Goal: Task Accomplishment & Management: Use online tool/utility

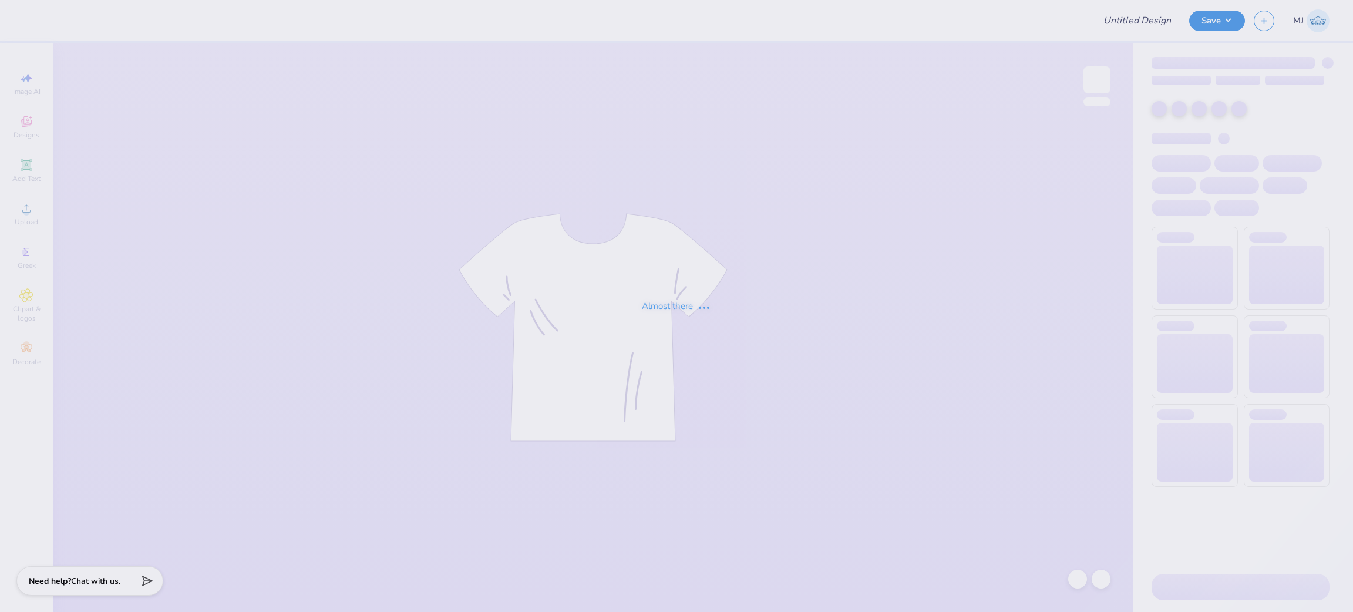
type input "Training - Ticket Activities 20"
type input "24"
type input "baby tee kkg"
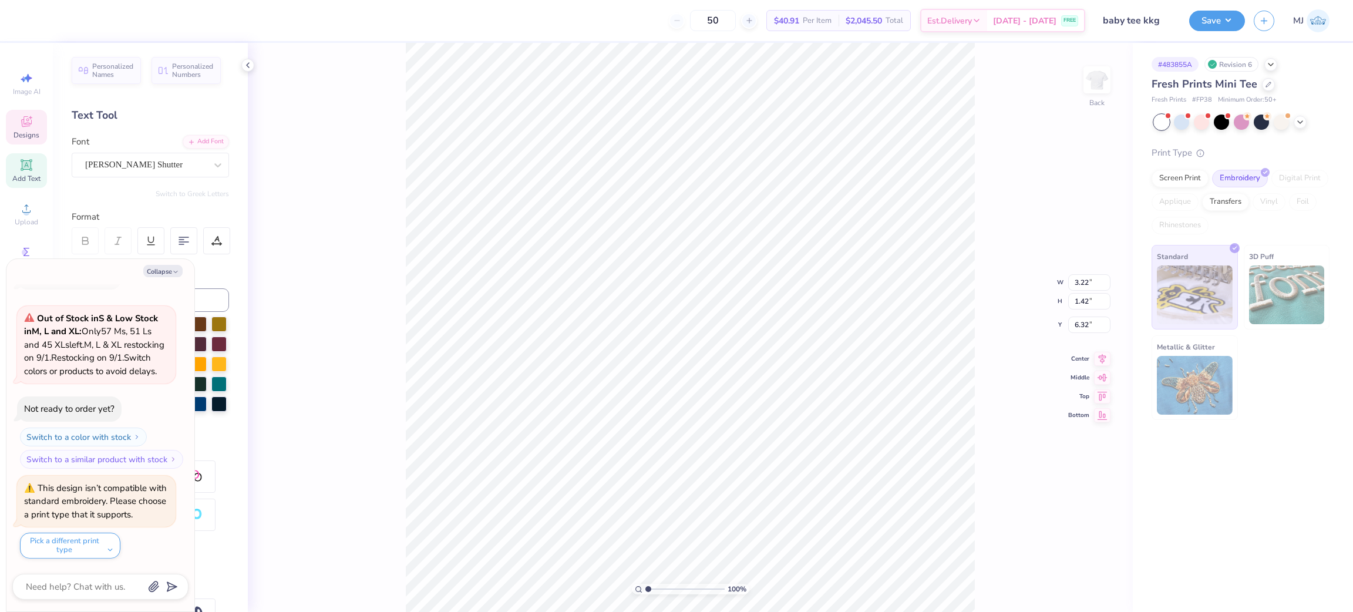
scroll to position [14, 2]
type textarea "x"
type textarea "L"
type textarea "x"
type textarea "Lo"
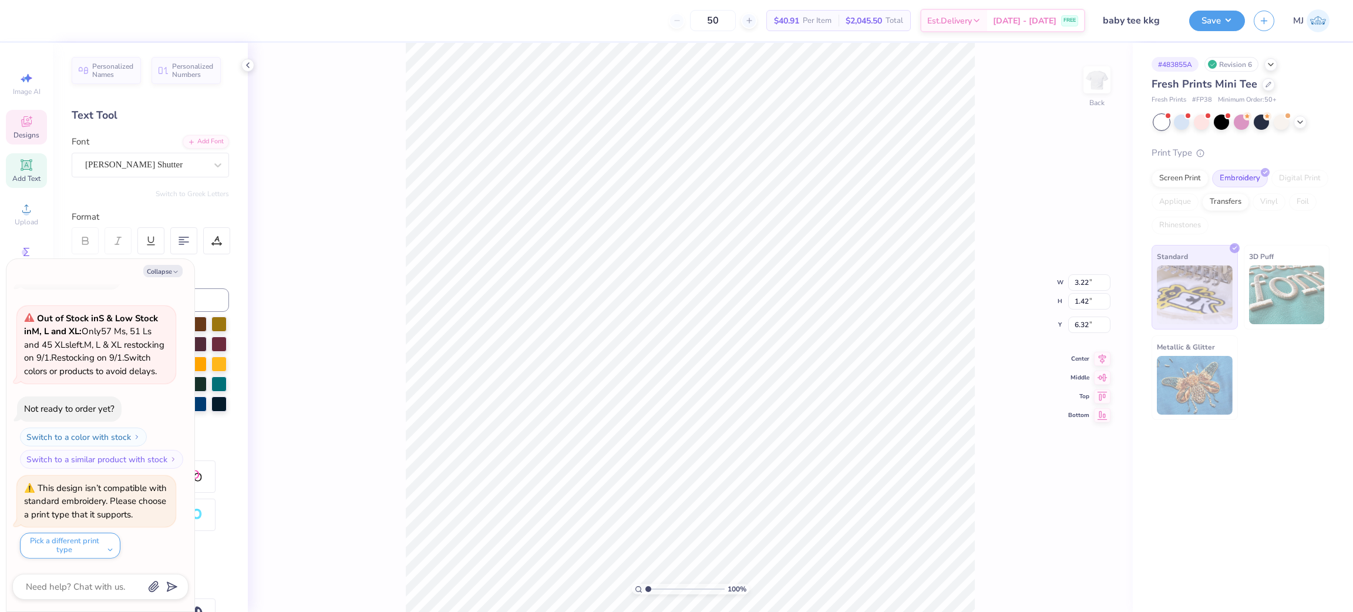
type textarea "x"
type textarea "Lov"
type textarea "x"
type textarea "Love"
type textarea "x"
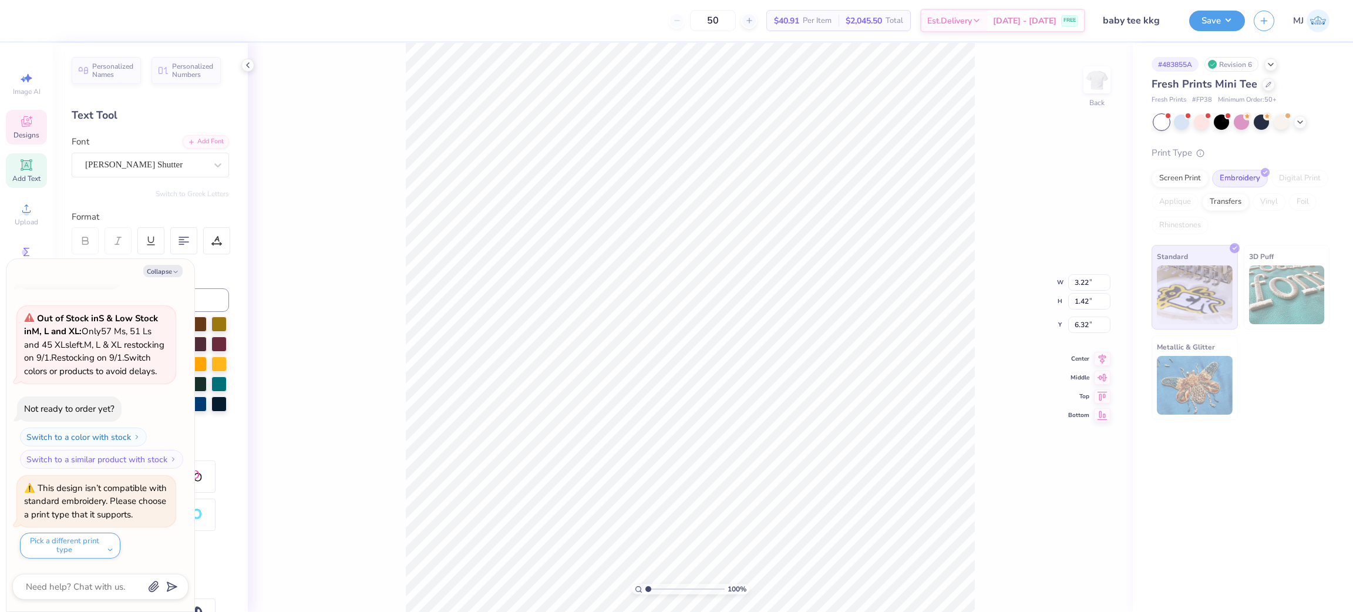
type textarea "Love,"
type textarea "x"
type textarea "Love,"
type textarea "x"
type textarea "Love, K"
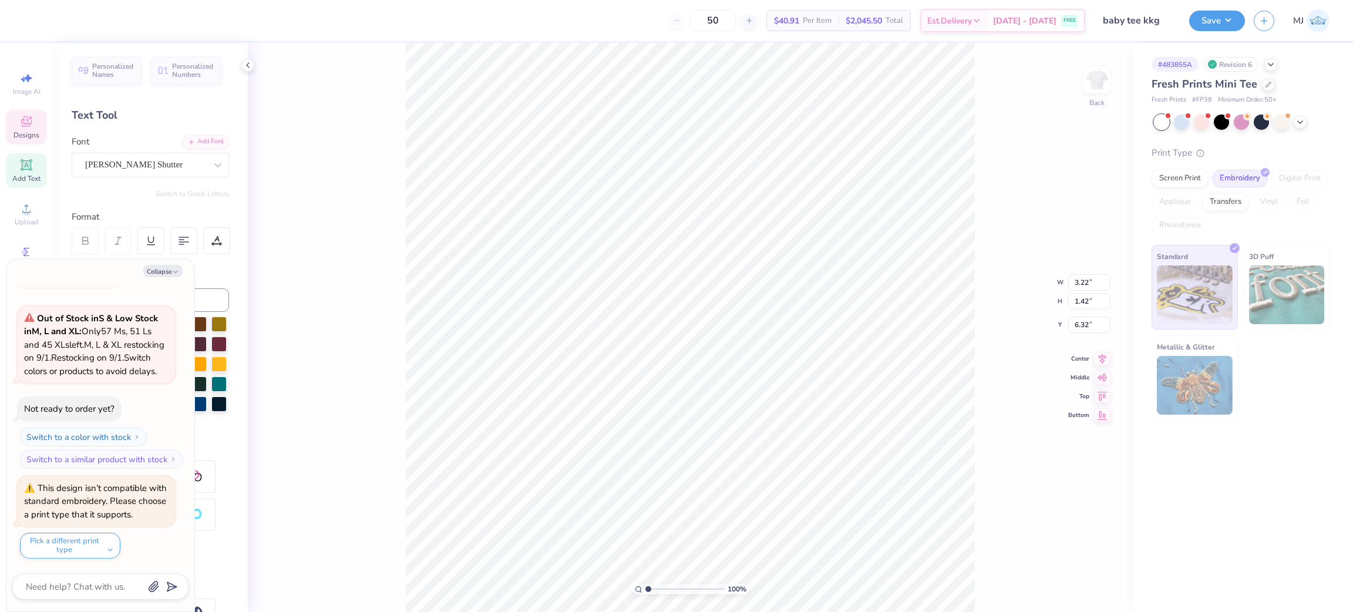
type textarea "x"
type textarea "Love, Ka"
type textarea "x"
type textarea "Love, Kap"
type textarea "x"
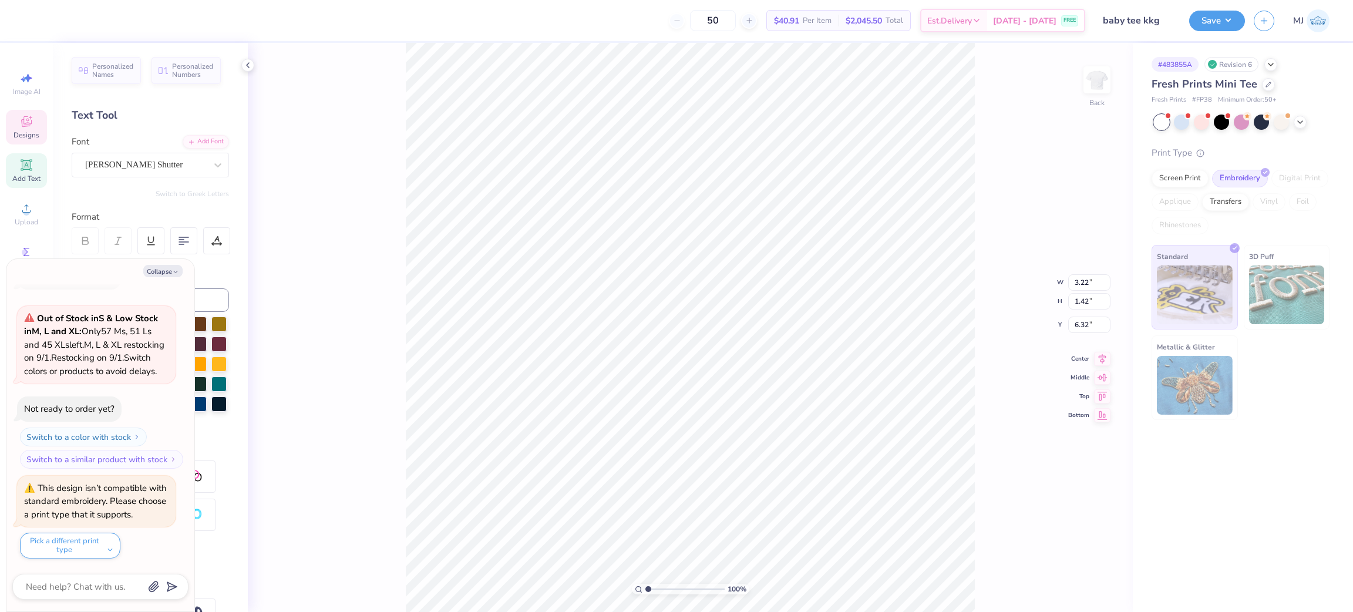
type textarea "Love, [PERSON_NAME]"
type textarea "x"
type textarea "Love, Kappa"
type textarea "x"
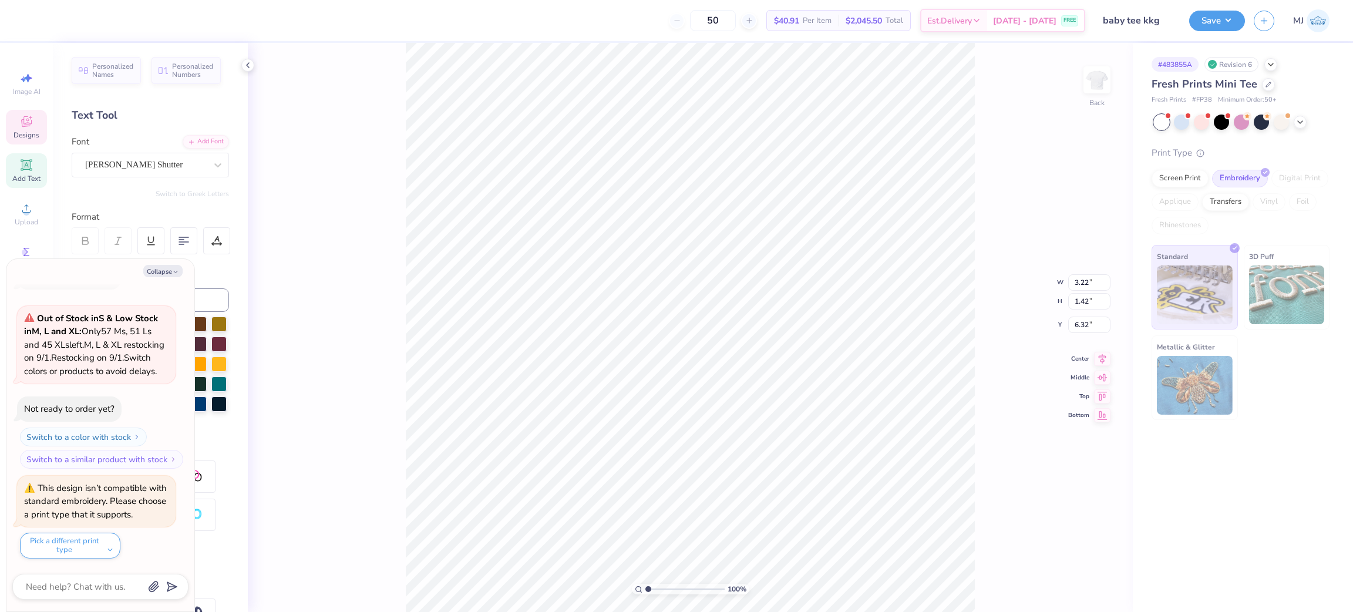
type textarea "Love, Kappa"
click at [368, 105] on div "100 % Back W 3.22 3.22 " H 1.42 1.42 " Y 6.32 6.32 " Center Middle Top Bottom" at bounding box center [690, 327] width 885 height 569
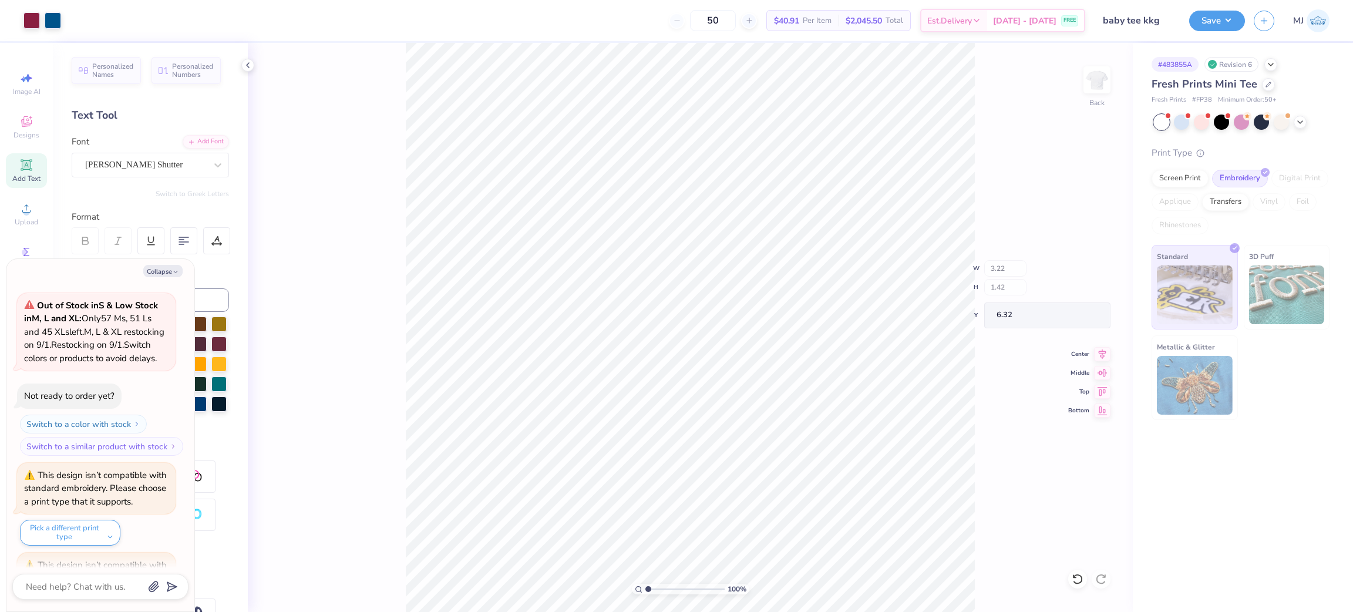
scroll to position [223, 0]
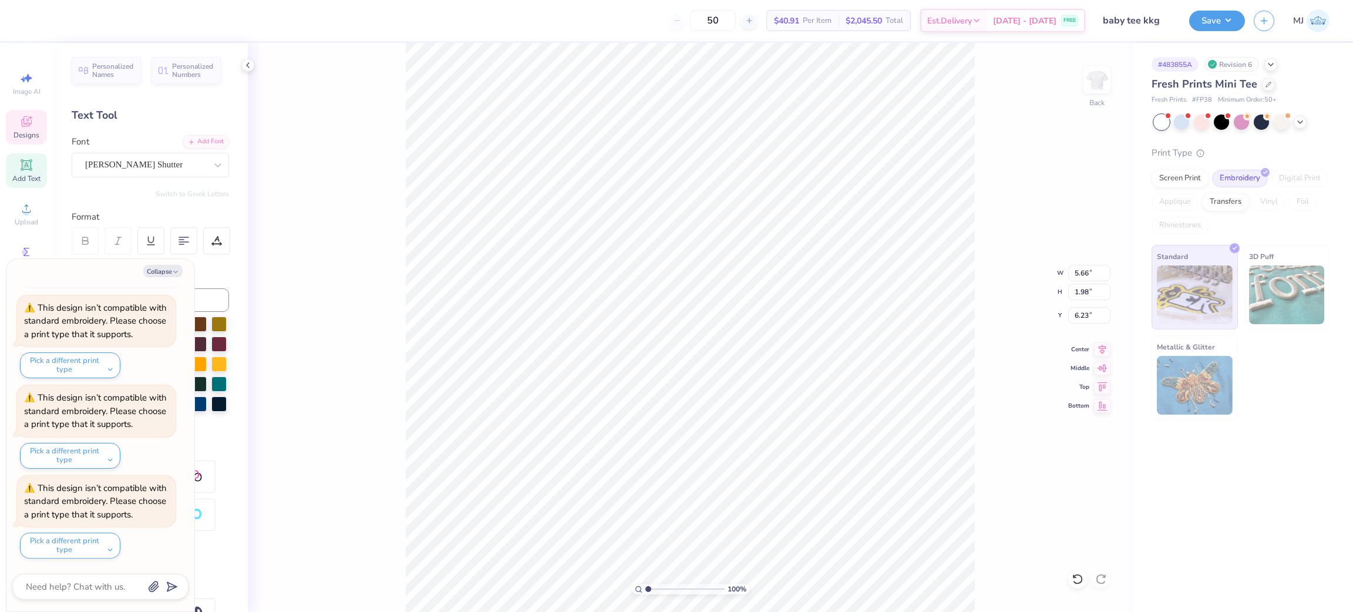
type textarea "x"
type input "5.45"
type input "2.42"
type input "5.99"
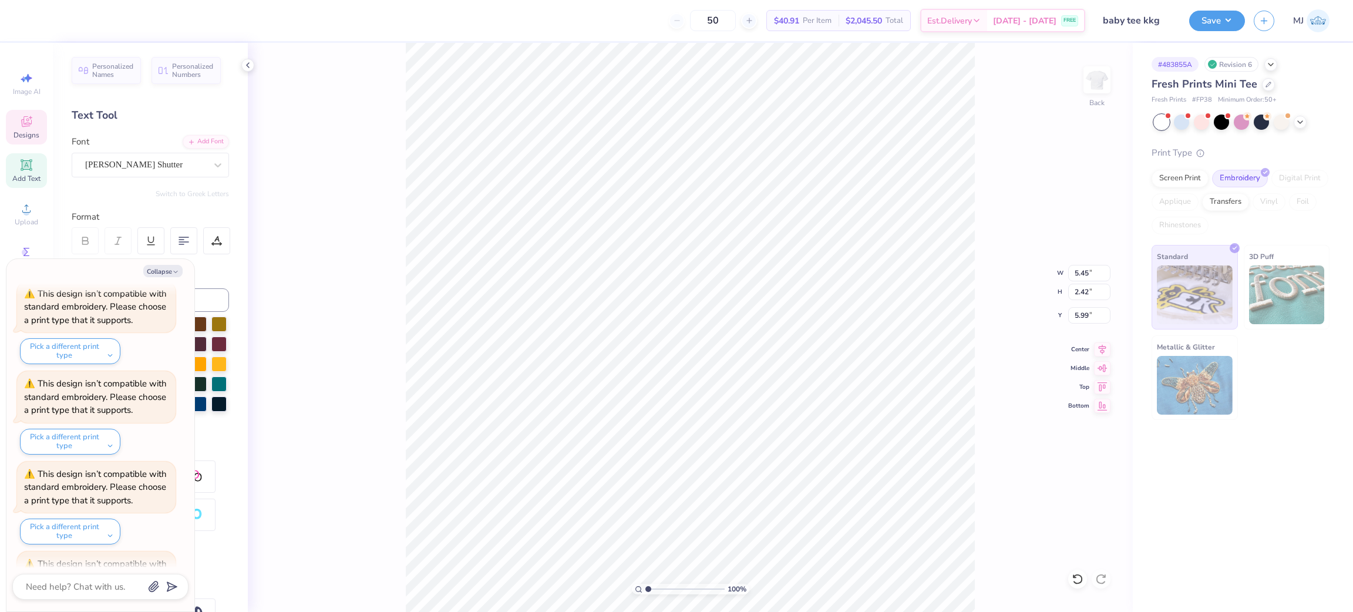
scroll to position [313, 0]
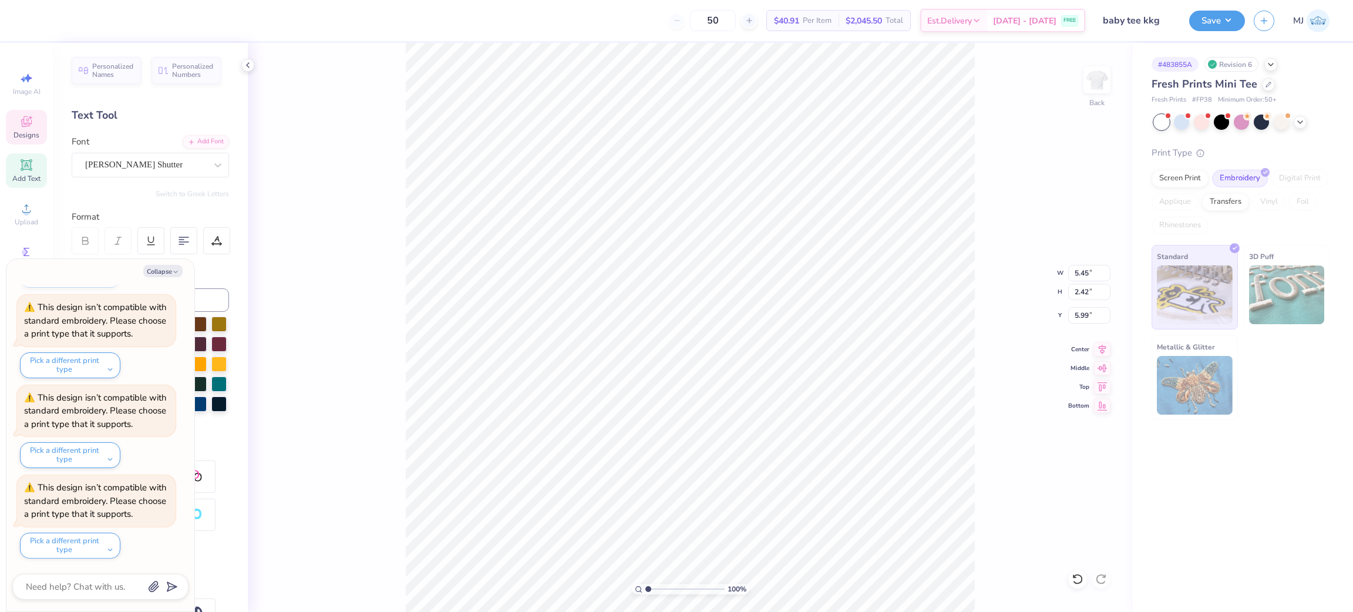
type textarea "x"
type input "4.54"
type input "2.02"
type input "5.87"
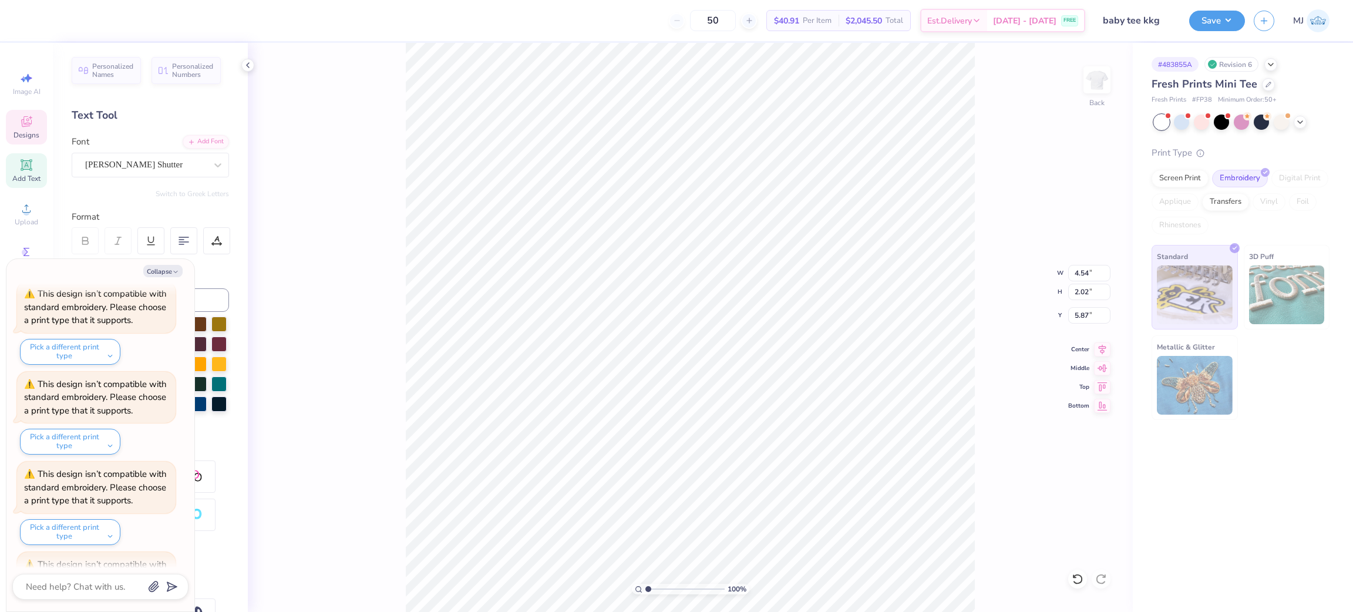
scroll to position [403, 0]
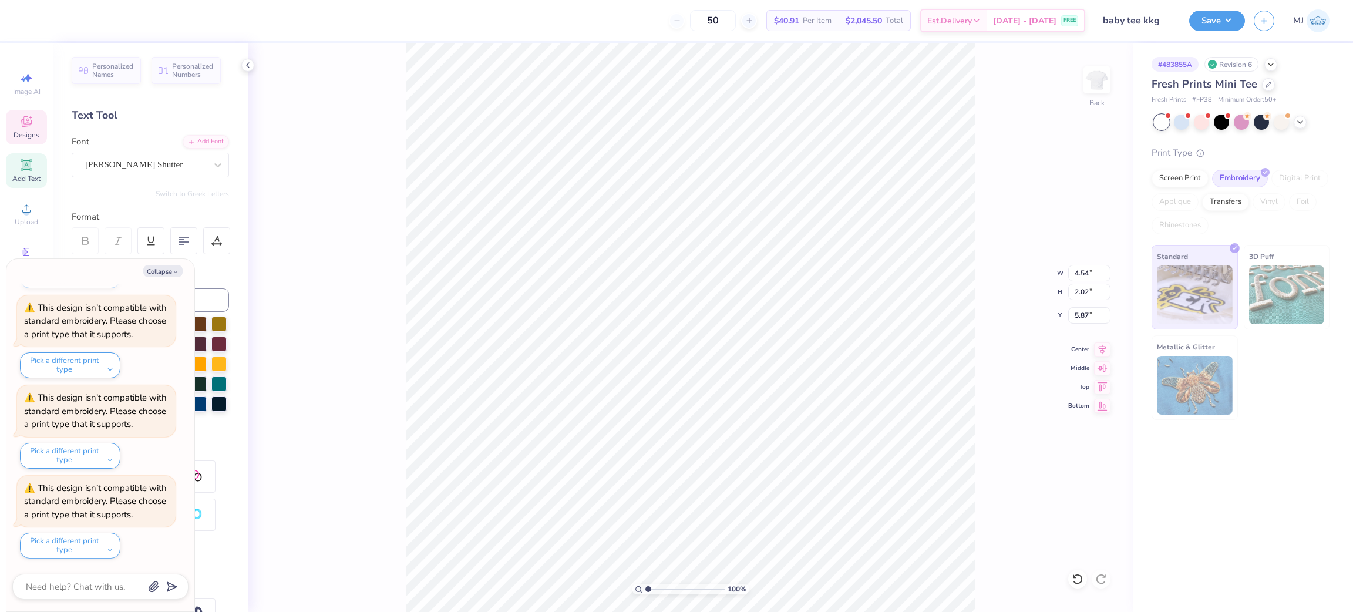
type textarea "x"
type input "4.60"
type input "1.91"
type input "5.93"
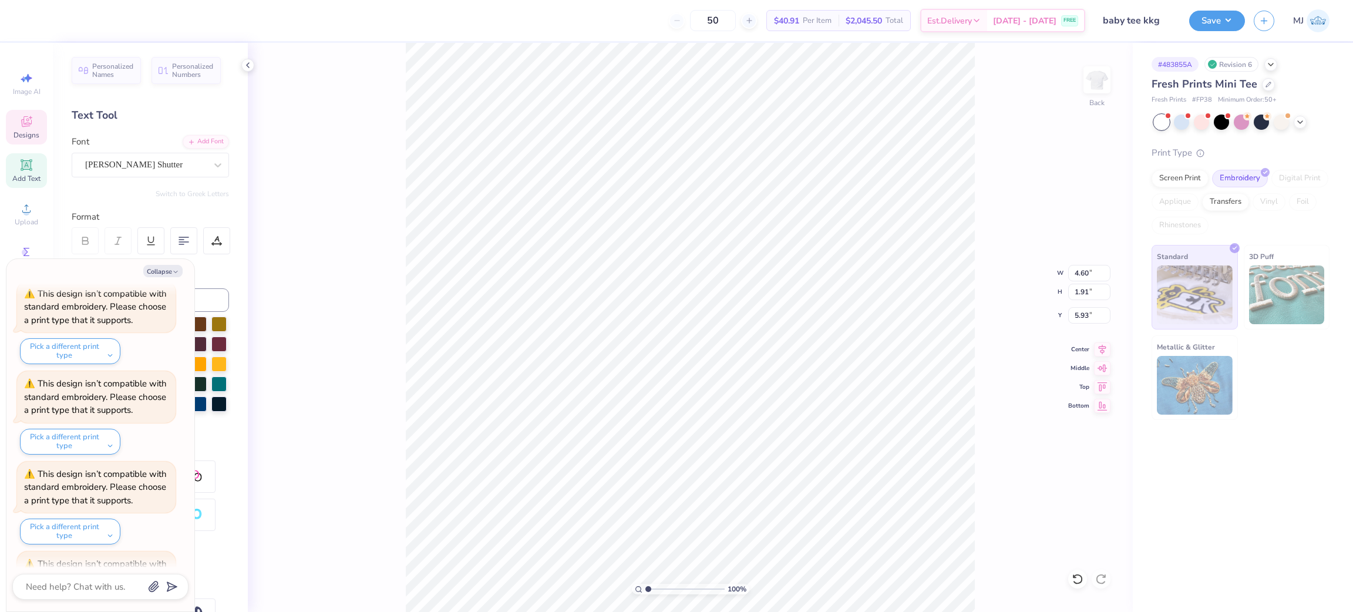
scroll to position [493, 0]
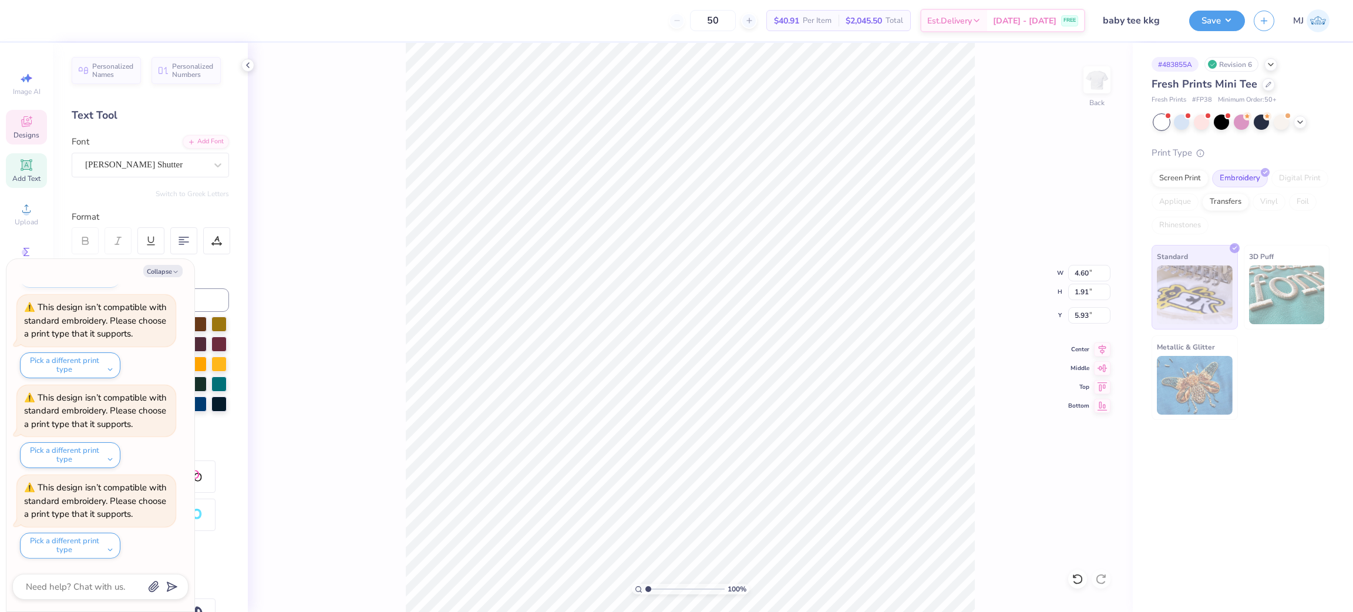
type textarea "x"
type input "5.87"
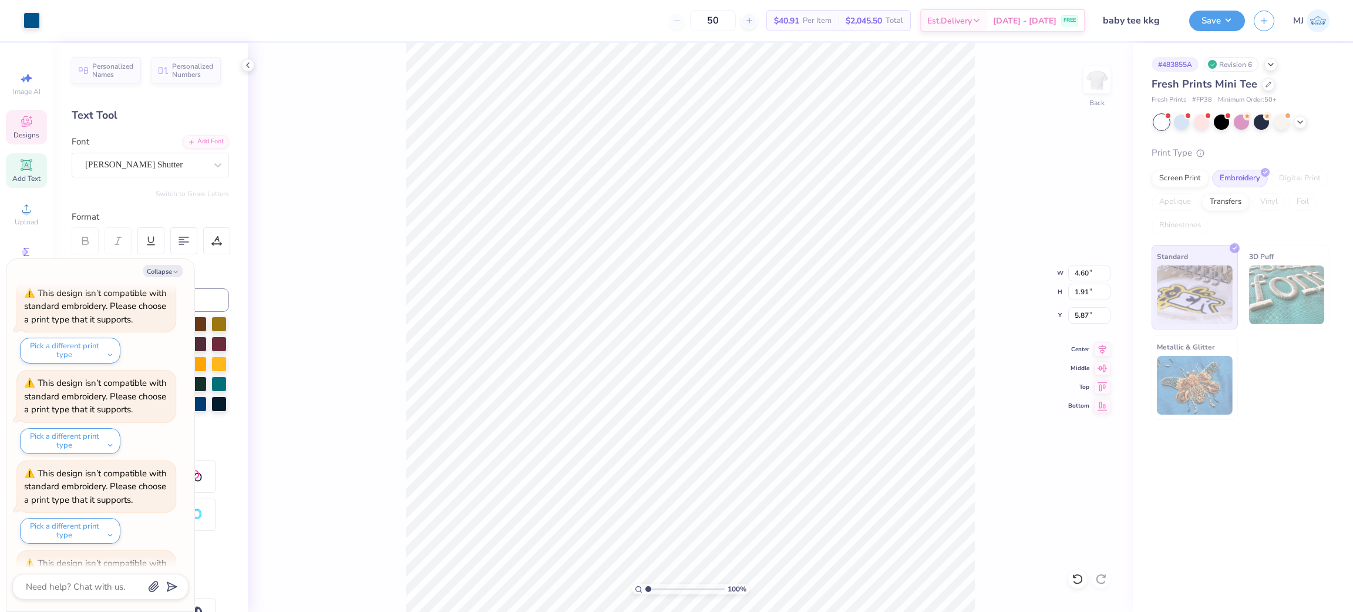
scroll to position [674, 0]
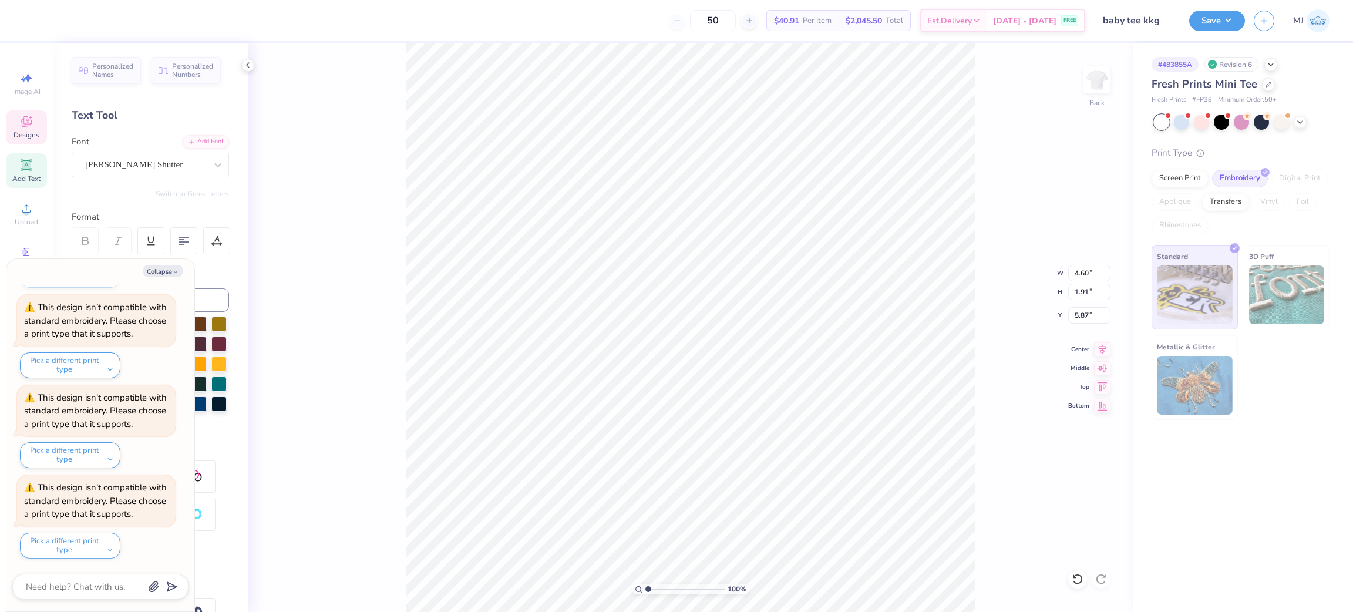
type textarea "x"
type input "4.18"
type input "1.74"
type input "6.08"
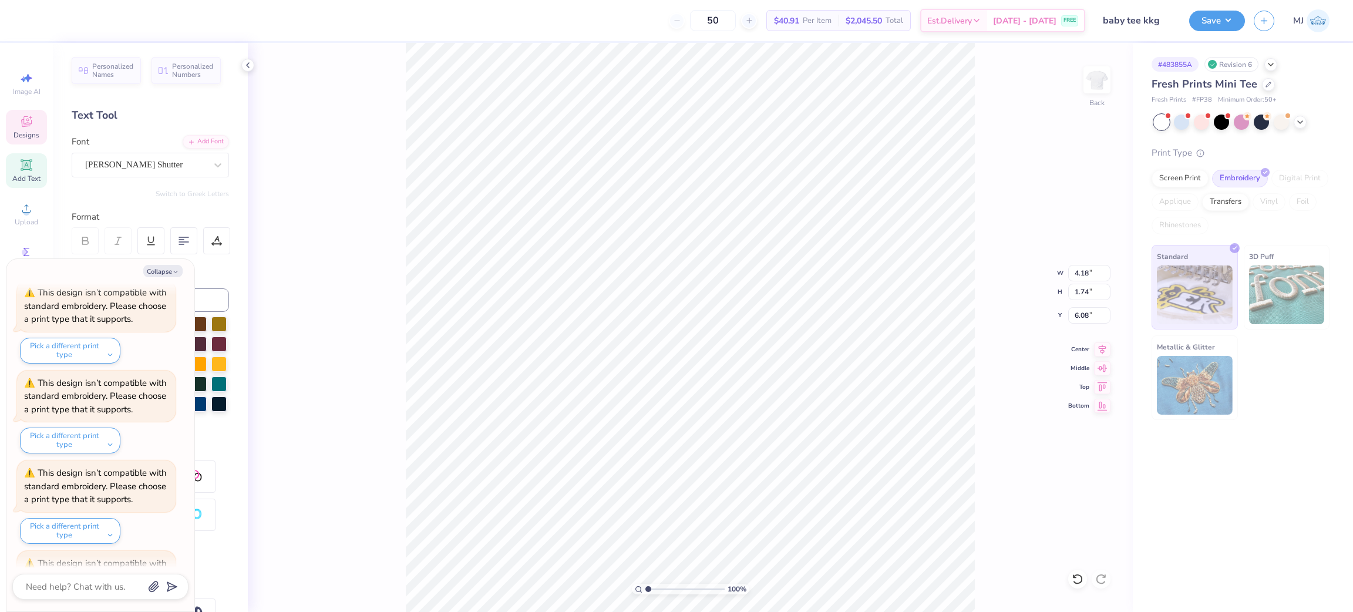
scroll to position [764, 0]
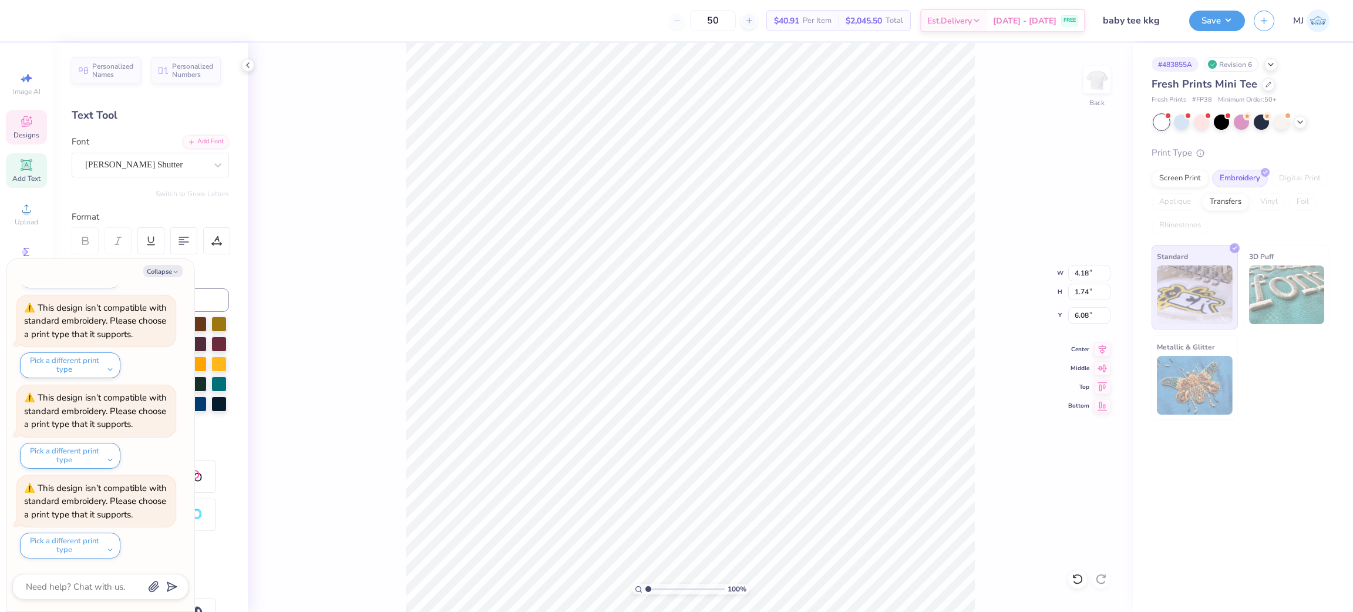
type textarea "x"
type input "4.21"
type input "1.66"
type input "6.13"
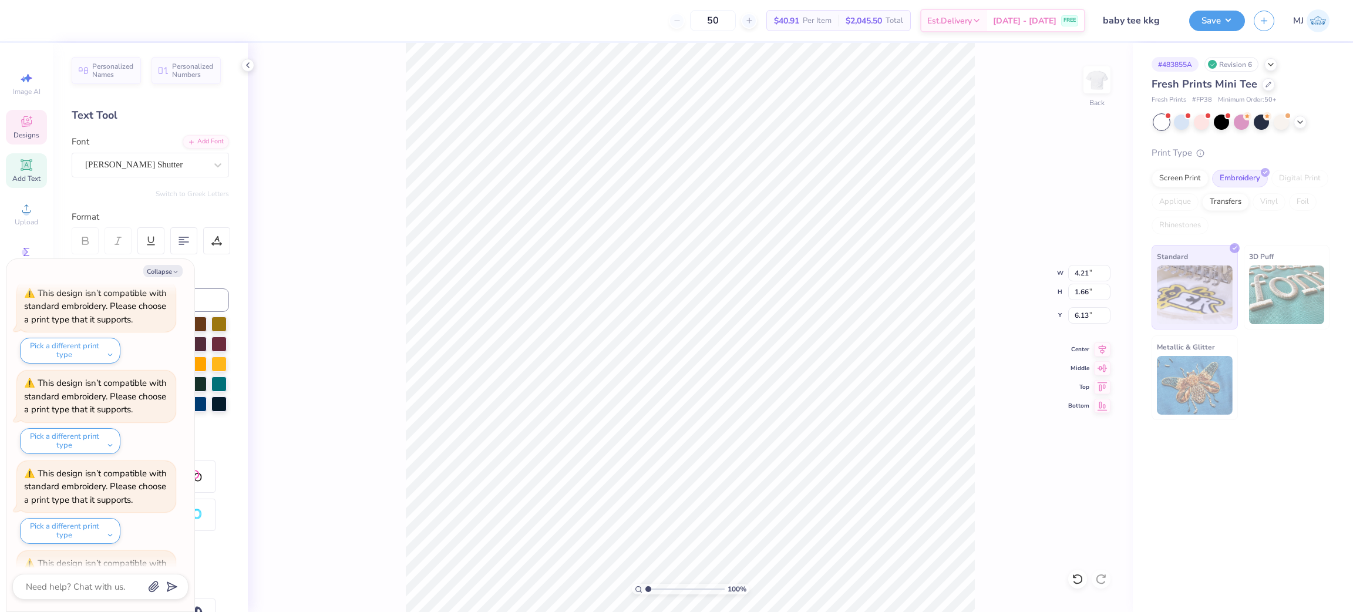
scroll to position [855, 0]
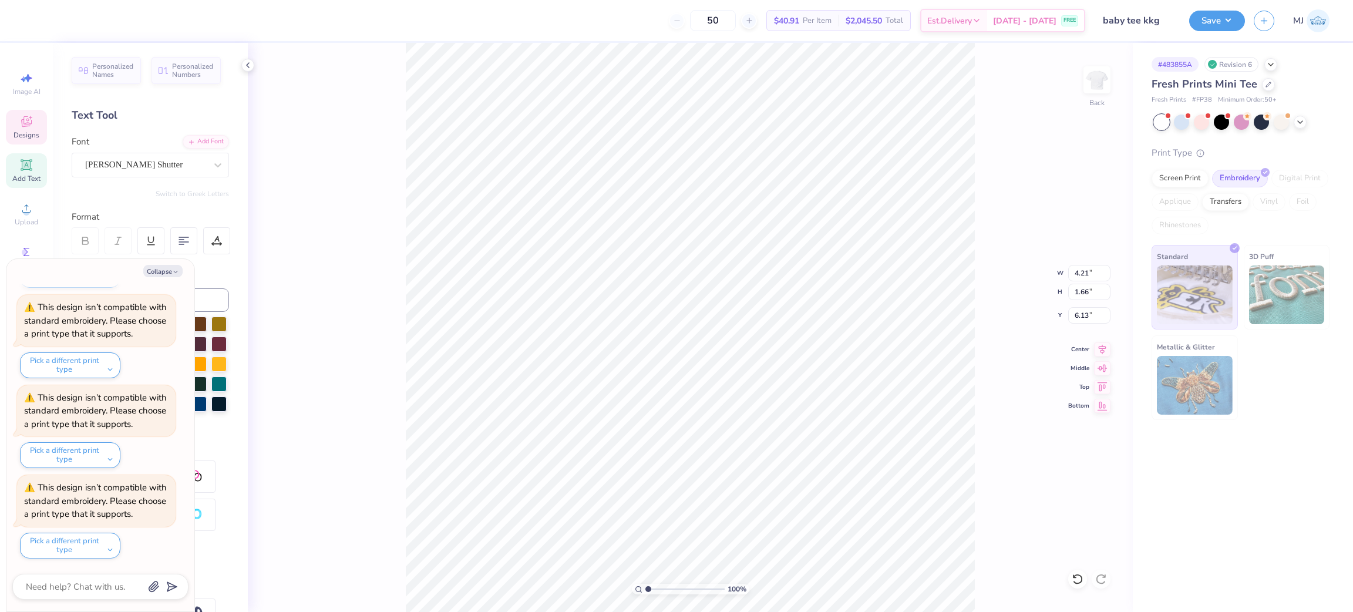
type textarea "x"
type input "3.86003166160928"
type textarea "x"
type input "3.86003166160928"
type textarea "x"
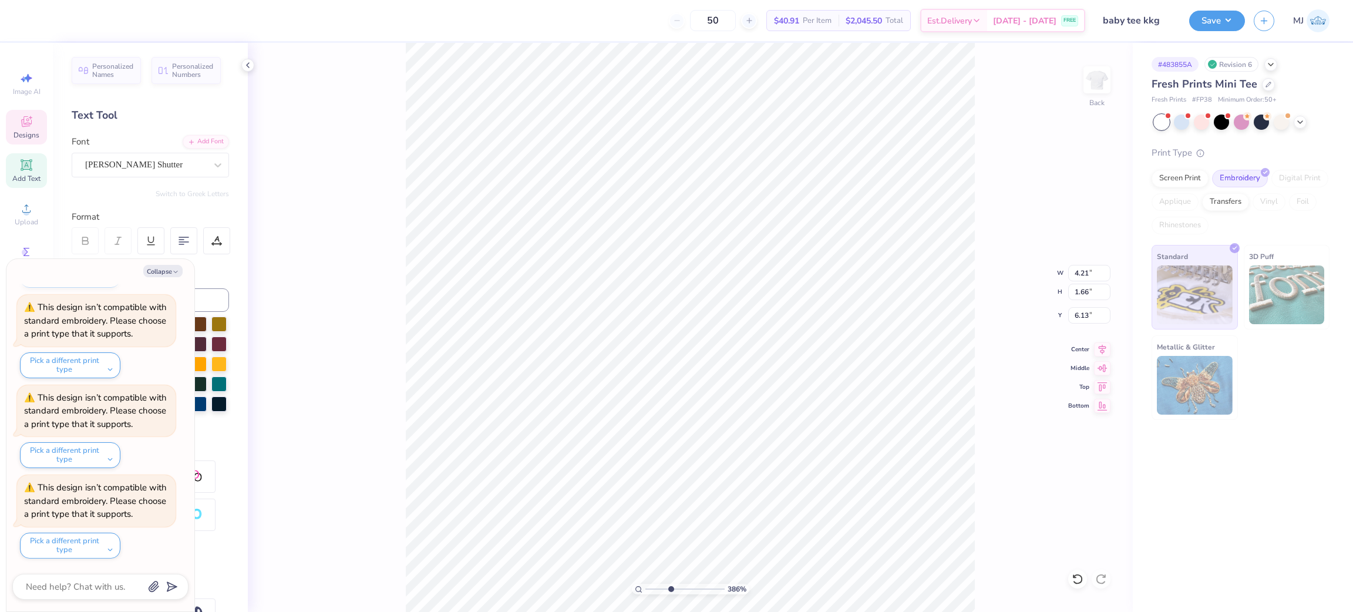
type input "3.86003166160928"
type textarea "x"
type input "6.07"
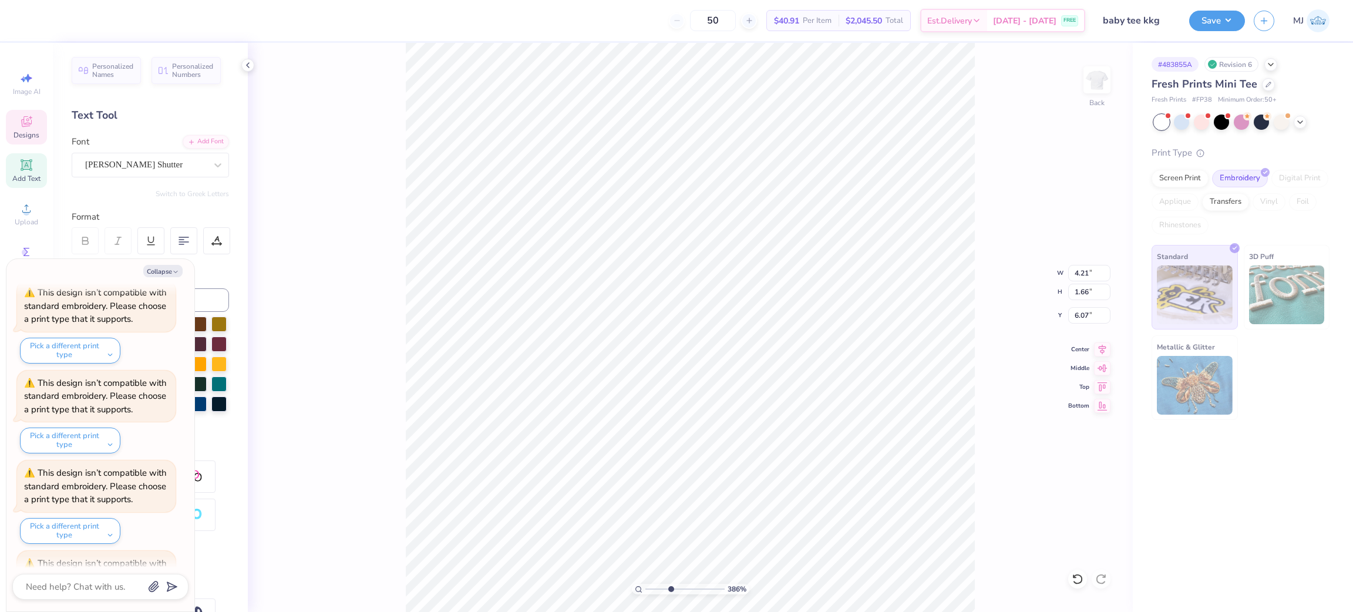
scroll to position [946, 0]
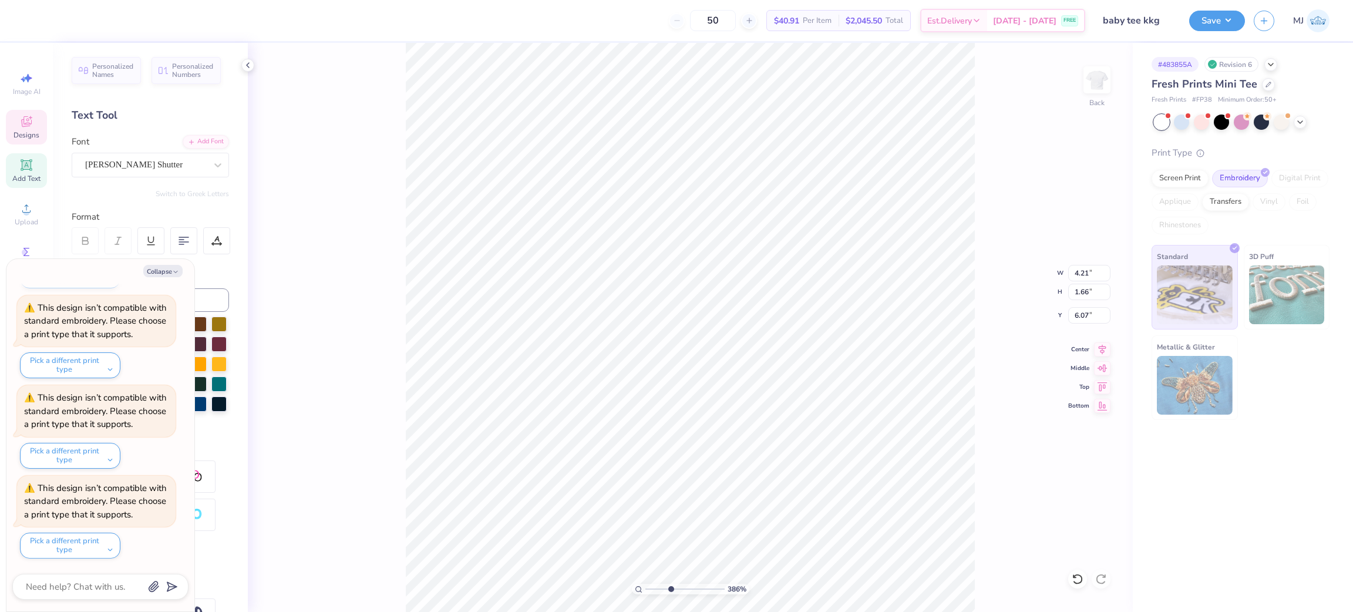
type input "3.86003166160928"
type textarea "x"
type input "3.86003166160928"
type textarea "x"
type input "4.18"
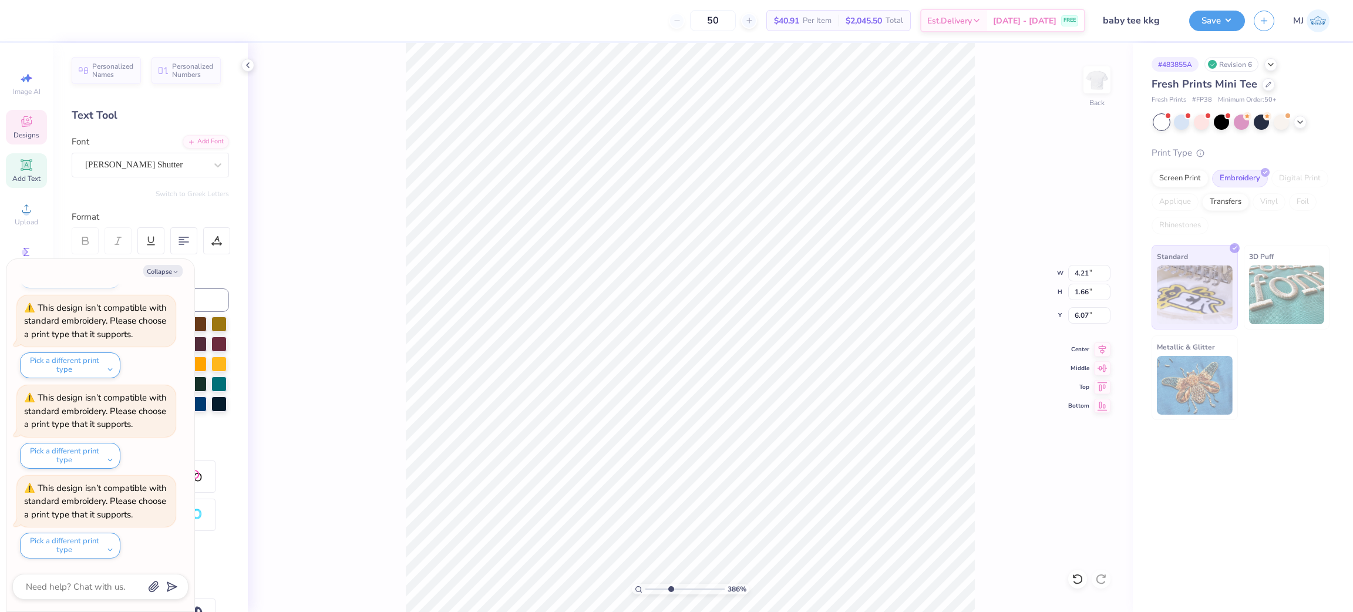
type input "1.72"
type input "6.03"
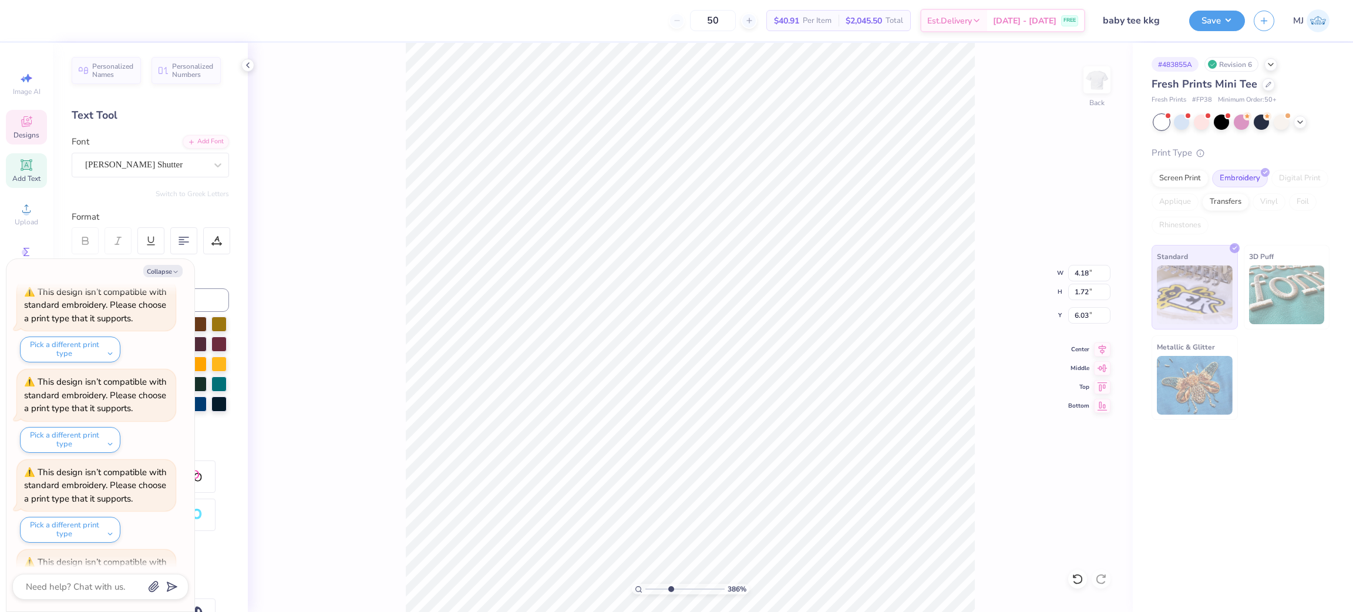
scroll to position [1036, 0]
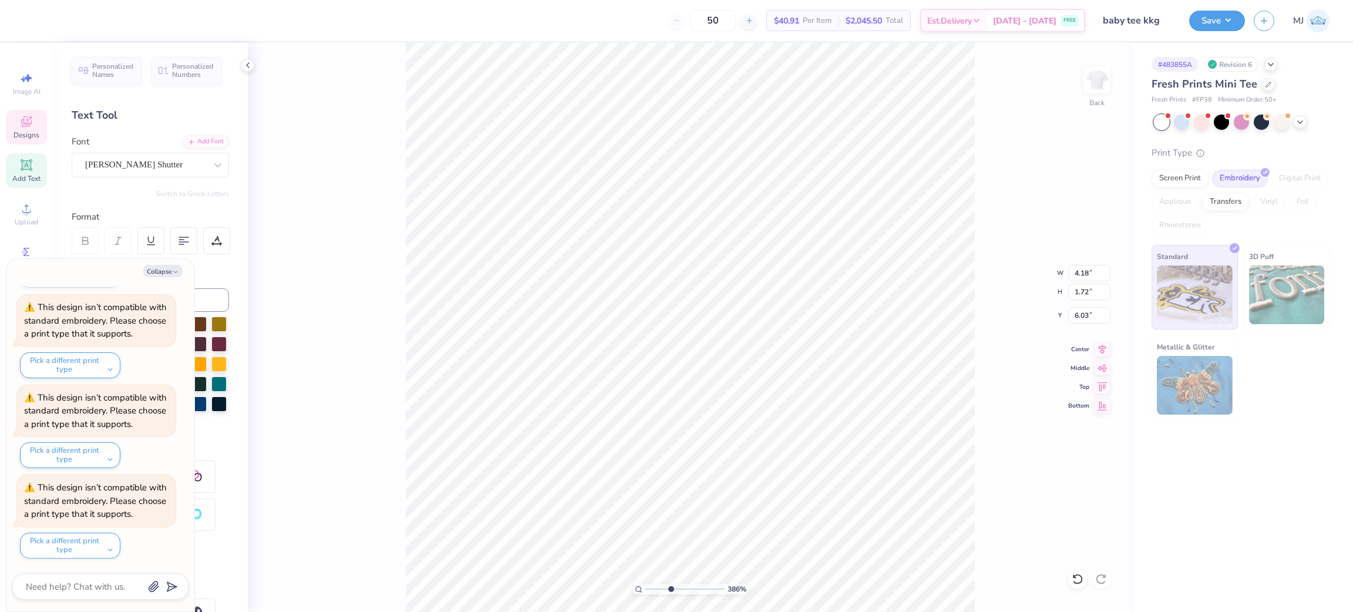
type input "3.86003166160928"
type textarea "x"
drag, startPoint x: 342, startPoint y: 141, endPoint x: 357, endPoint y: 173, distance: 35.0
click at [342, 142] on div "116 % Back W 4.18 4.18 " H 1.72 1.72 " Y 6.03 6.03 " Center Middle Top Bottom" at bounding box center [690, 327] width 885 height 569
type input "1.16192143338904"
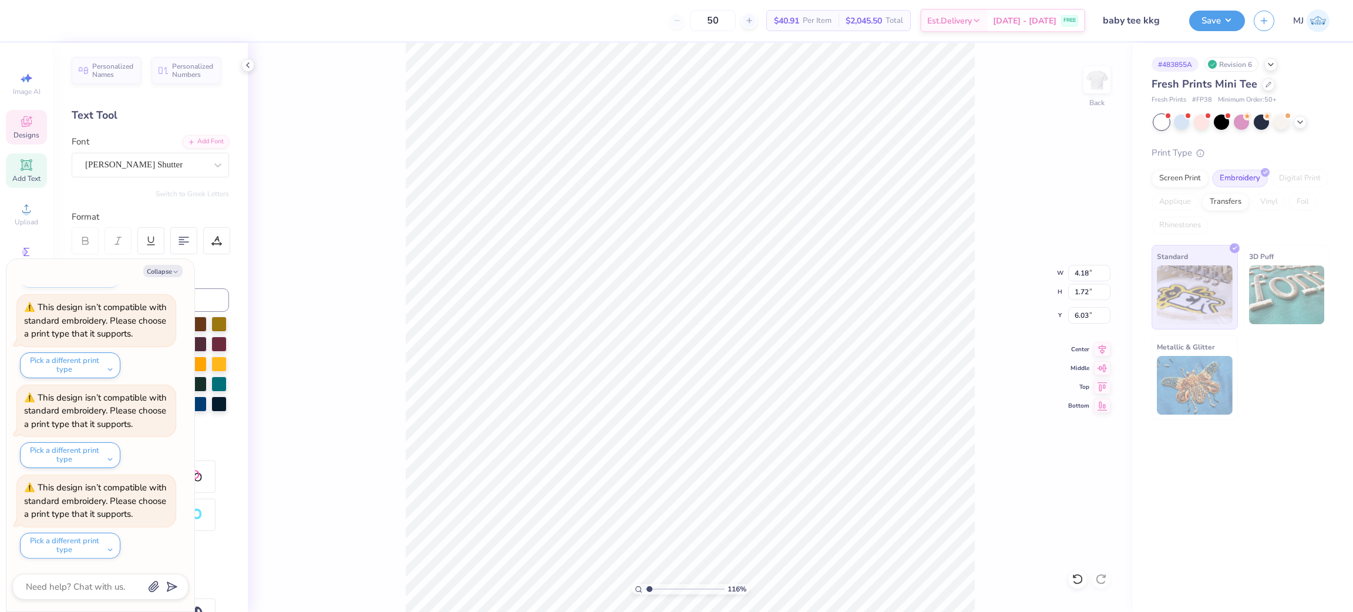
type textarea "x"
type input "1.16192143338904"
type textarea "x"
type input "1"
click at [170, 270] on button "Collapse" at bounding box center [162, 271] width 39 height 12
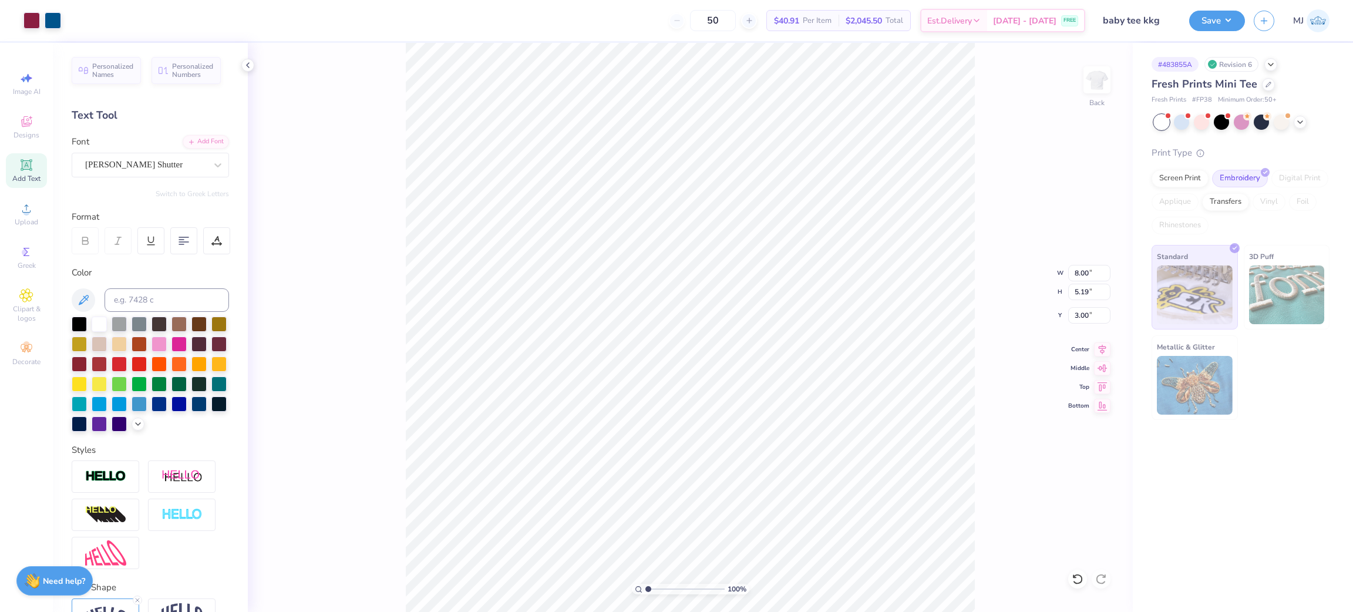
click at [334, 187] on div "100 % Back W 8.00 8.00 " H 5.19 5.19 " Y 3.00 3.00 " Center Middle Top Bottom" at bounding box center [690, 327] width 885 height 569
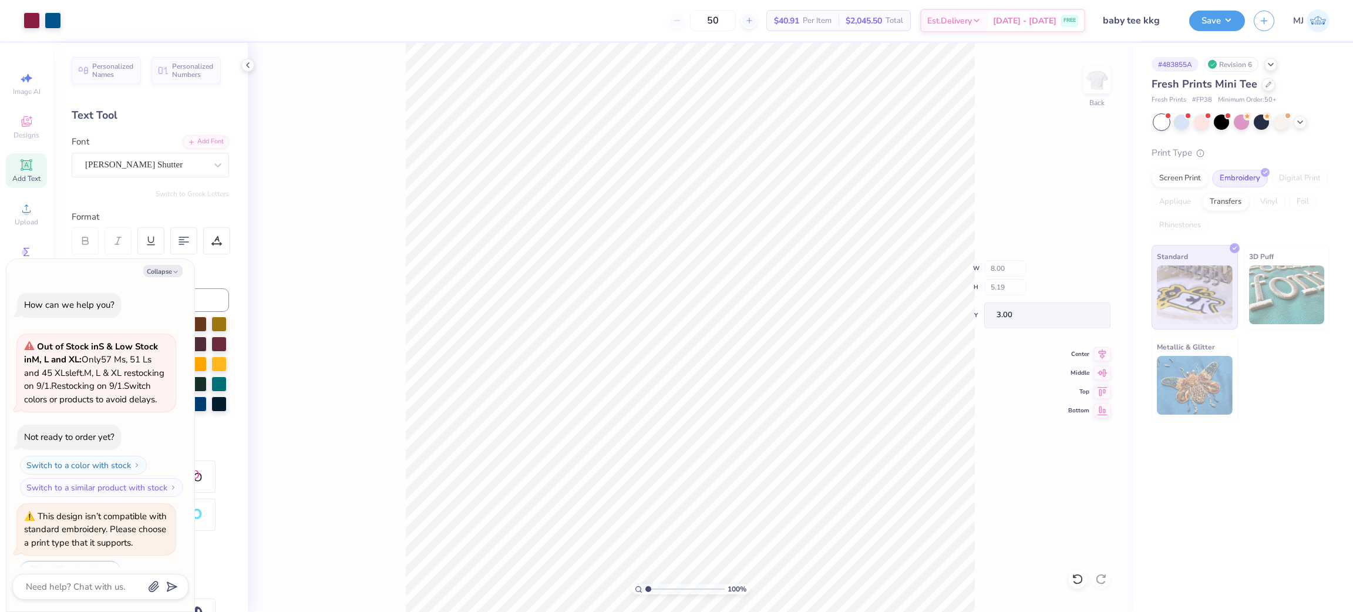
scroll to position [1126, 0]
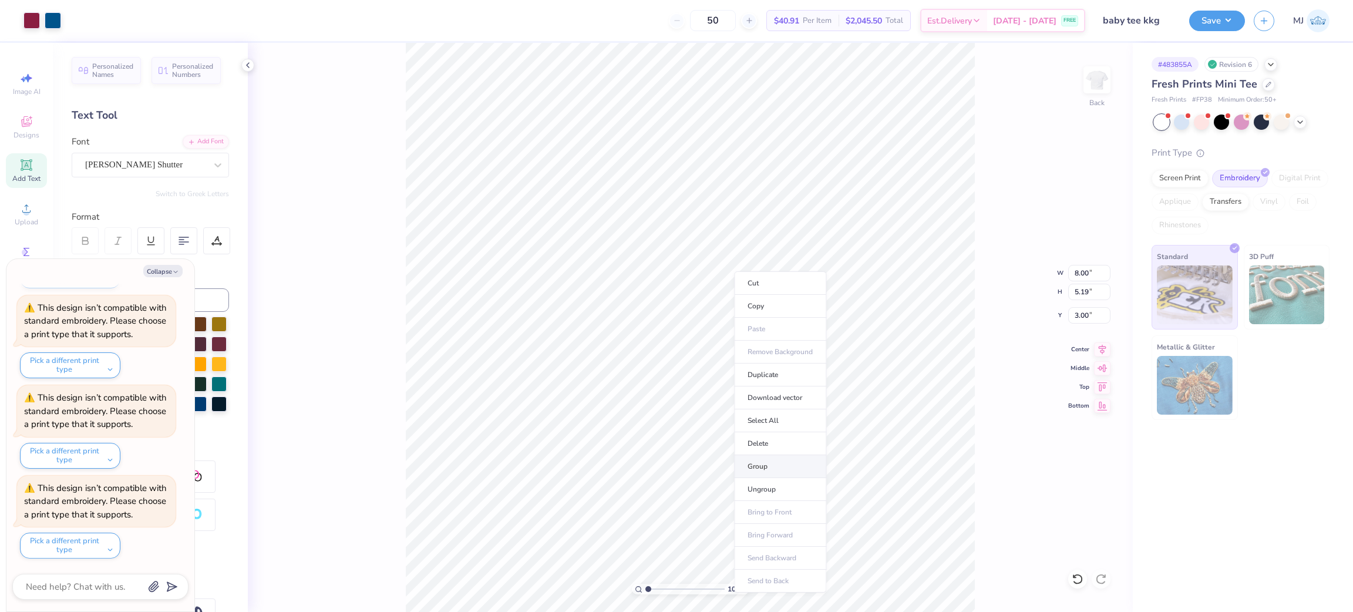
click at [772, 461] on li "Group" at bounding box center [780, 466] width 92 height 23
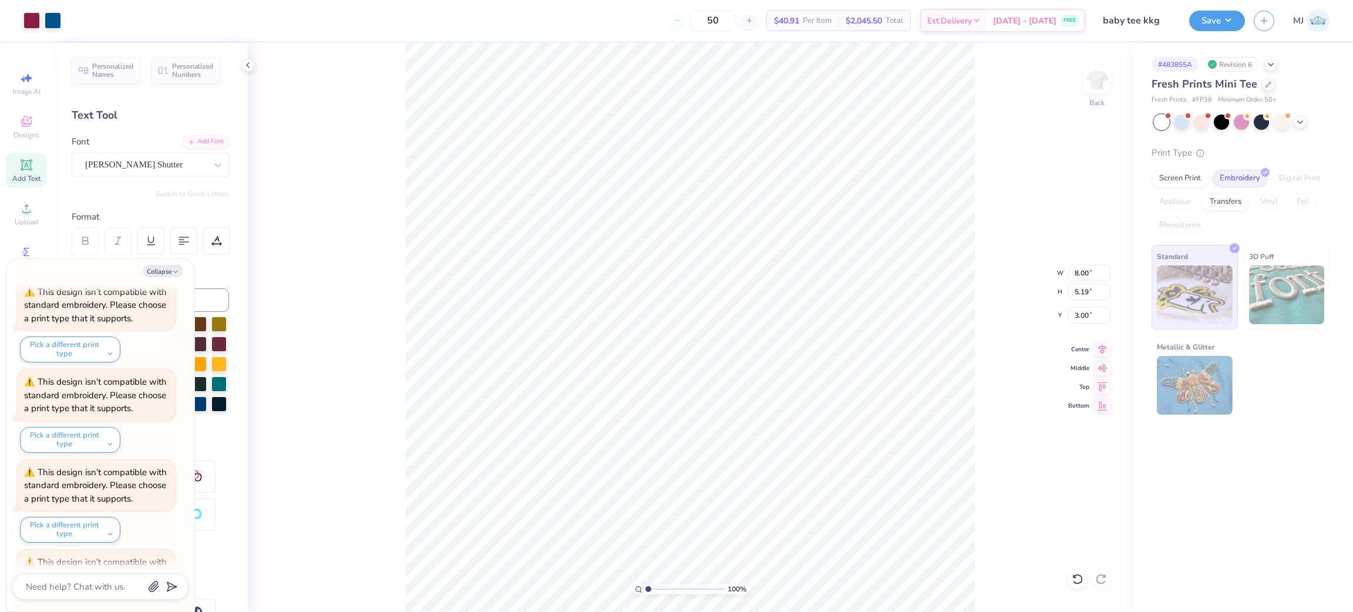
scroll to position [1217, 0]
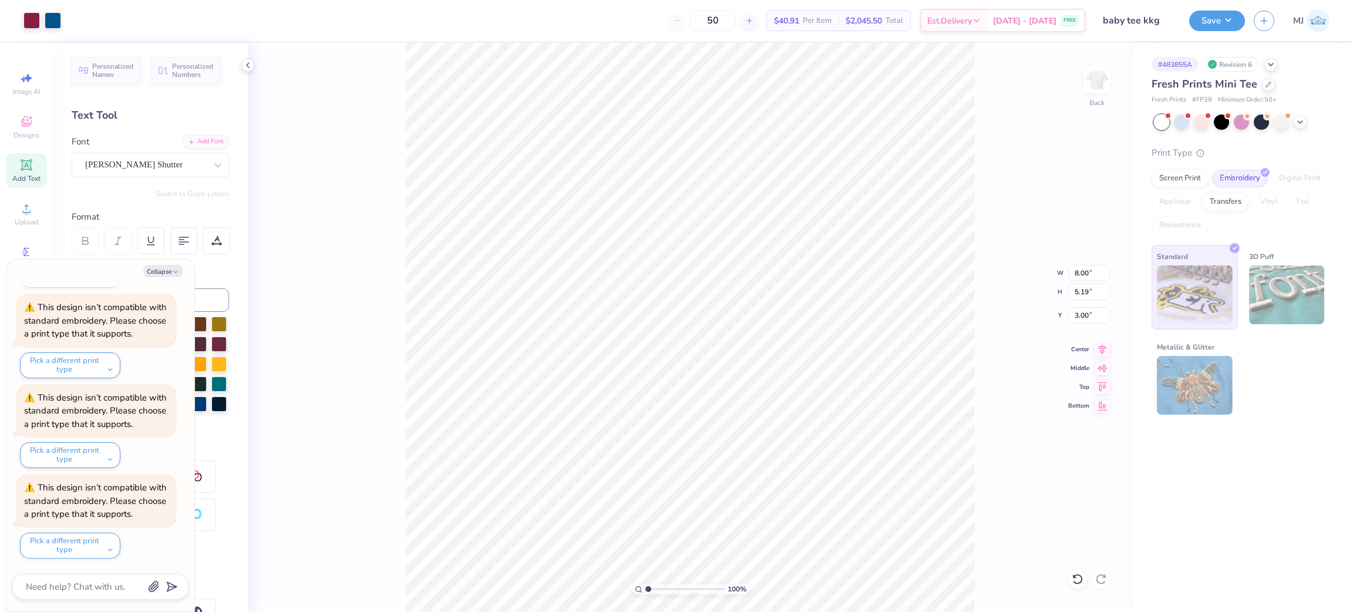
type textarea "x"
type input "1.82266583066795"
type textarea "x"
type input "1.82266583066795"
type textarea "x"
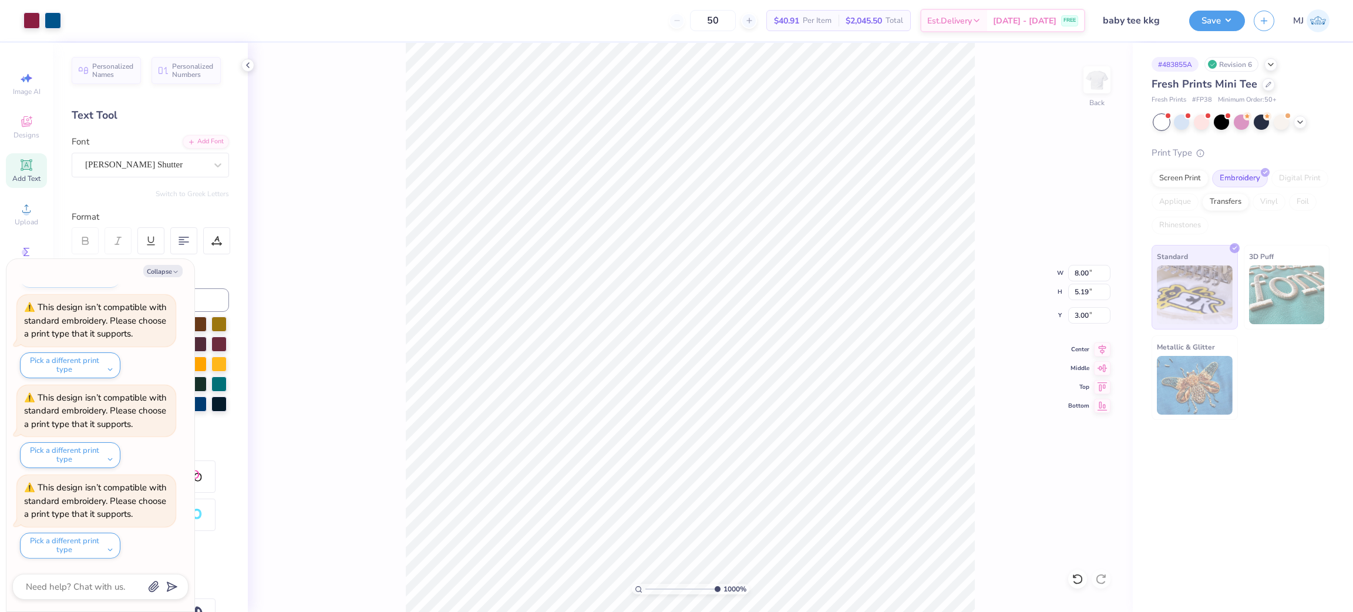
type input "10"
type textarea "x"
type input "10"
type textarea "x"
type input "10"
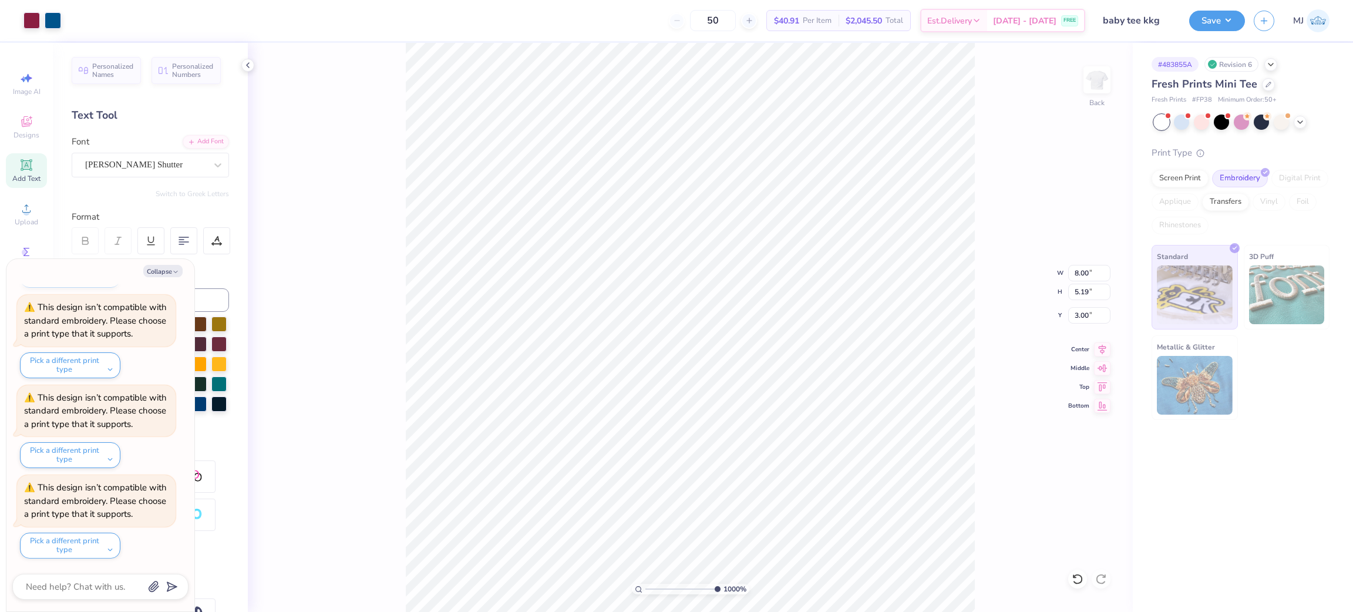
type textarea "x"
type input "10"
type textarea "x"
click at [316, 211] on div "259 % Back W 8.00 8.00 " H 5.19 5.19 " Y 3.00 3.00 " Center Middle Top Bottom" at bounding box center [690, 327] width 885 height 569
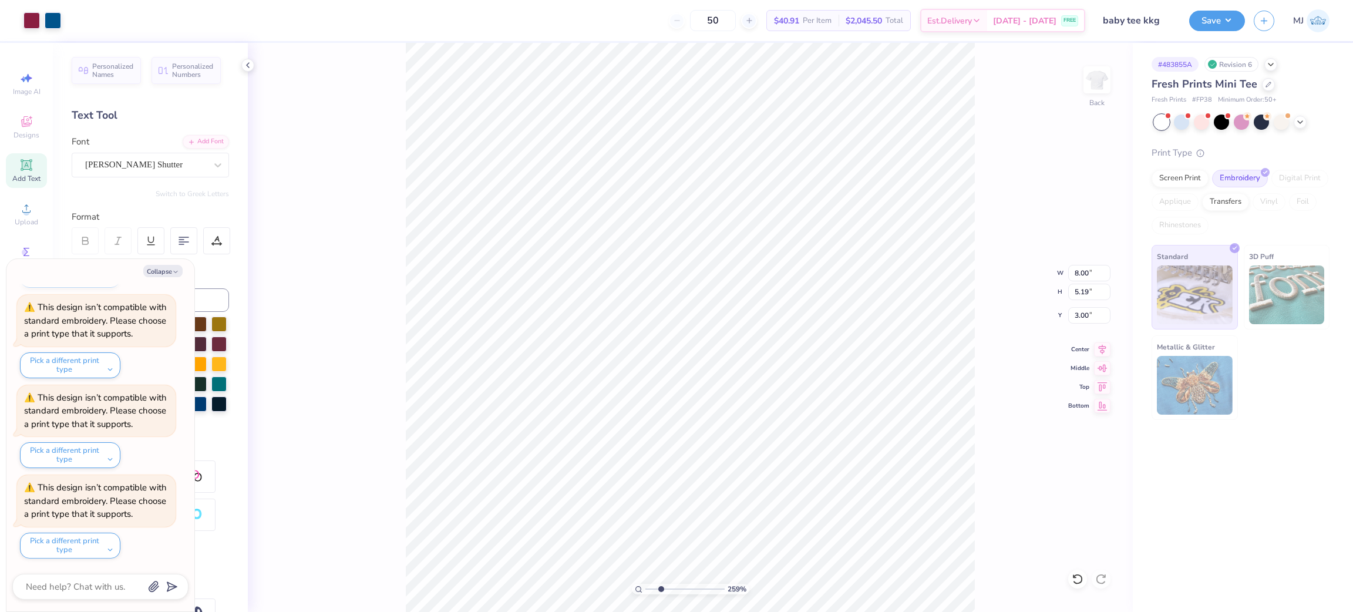
type input "2.59065232533116"
type textarea "x"
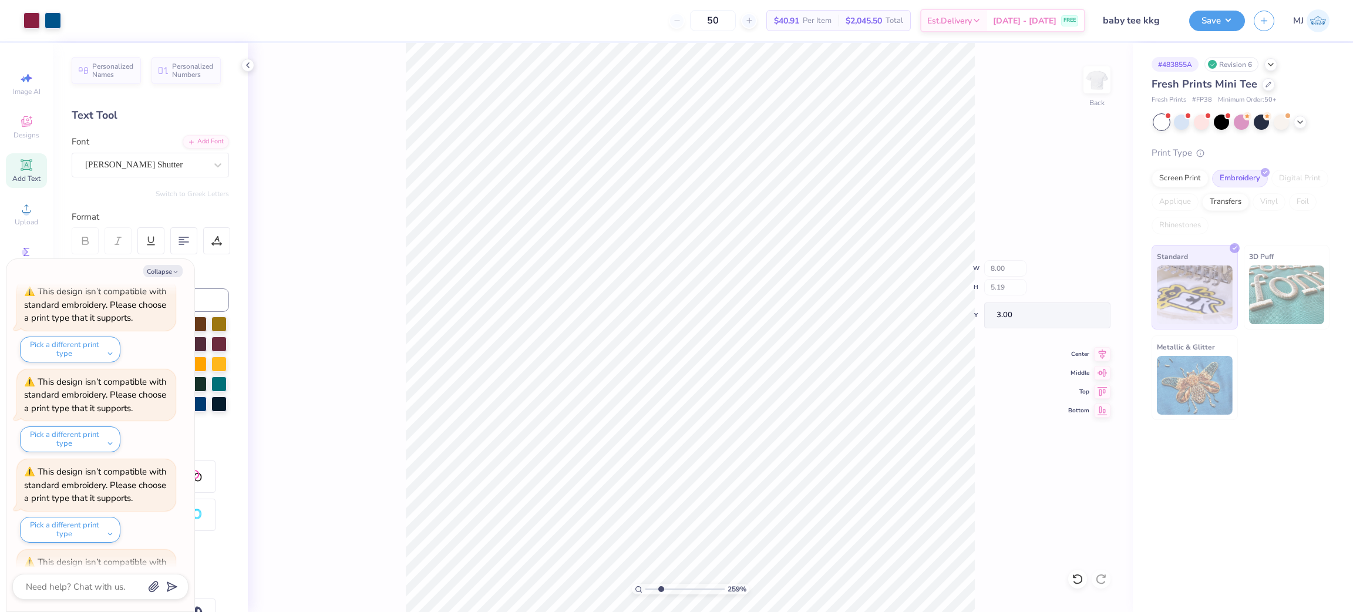
scroll to position [1306, 0]
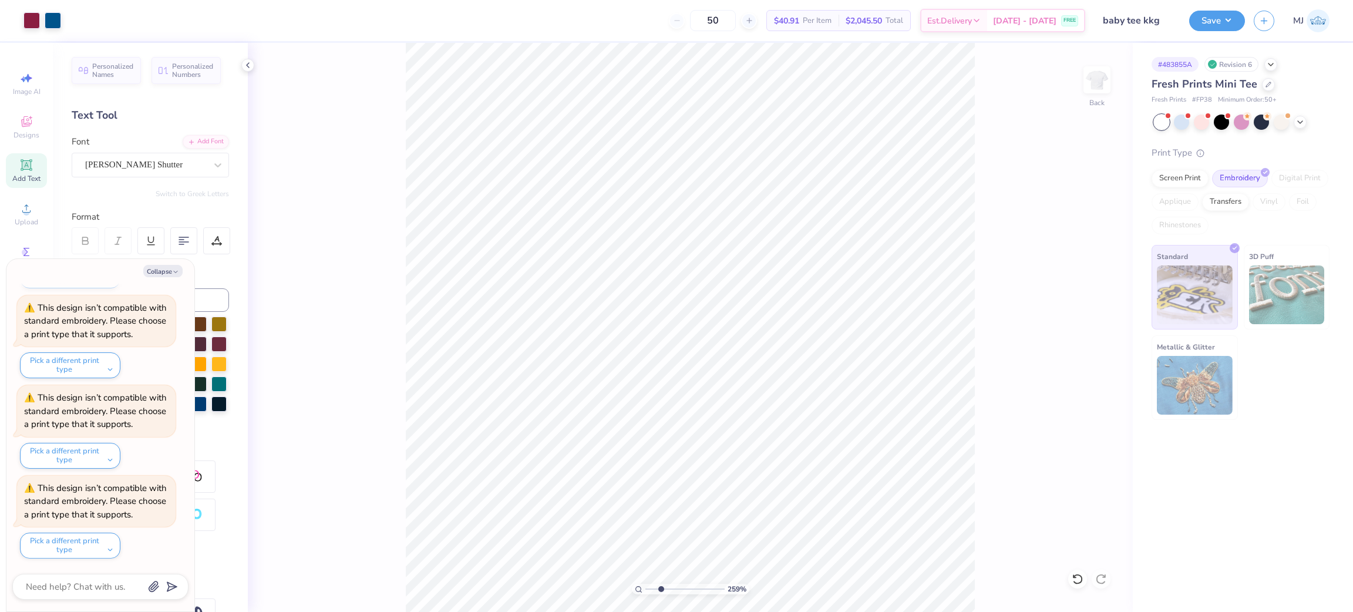
type input "2.59065232533116"
type textarea "x"
type input "2.59065232533116"
type textarea "x"
type input "4.72189347252159"
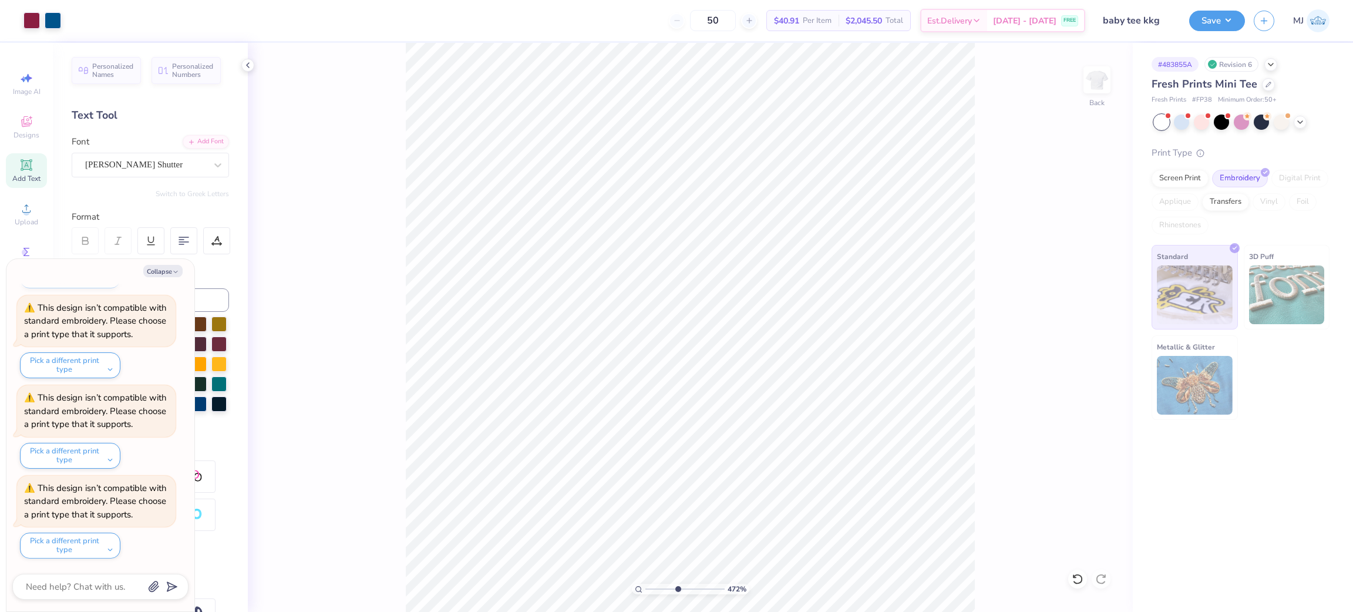
type textarea "x"
type input "4.72189347252159"
type textarea "x"
type input "8.60643388841917"
type textarea "x"
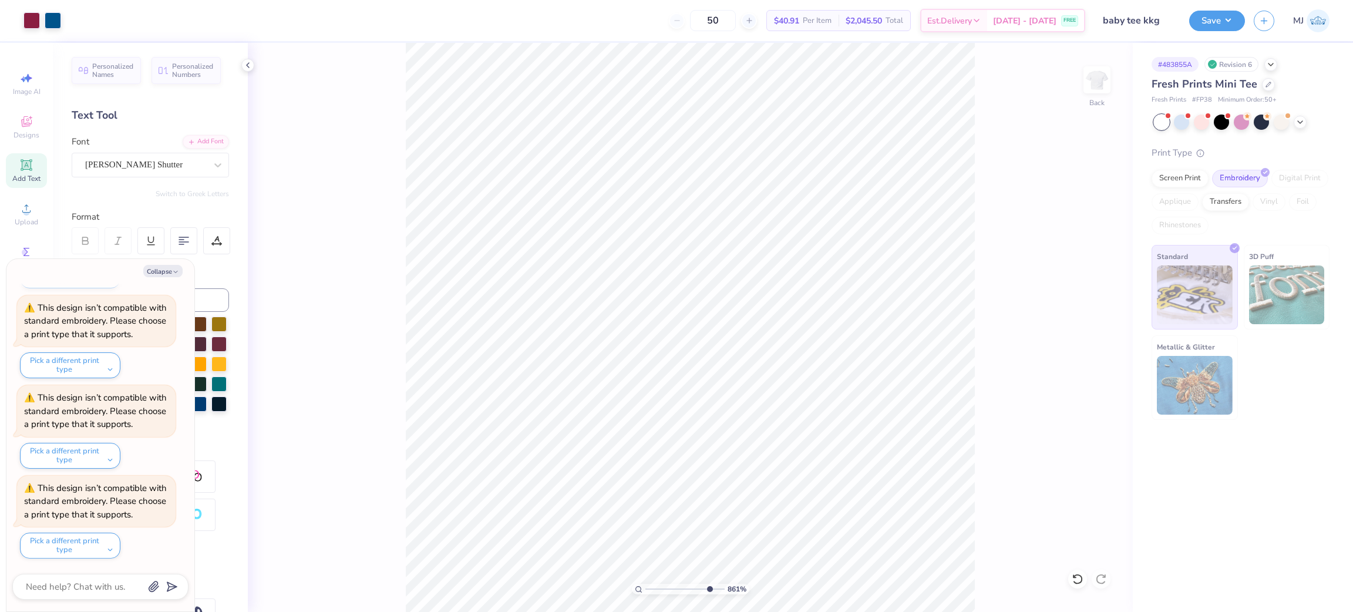
type input "8.60643388841917"
type textarea "x"
type input "8.60643388841917"
type textarea "x"
type input "8.60643388841917"
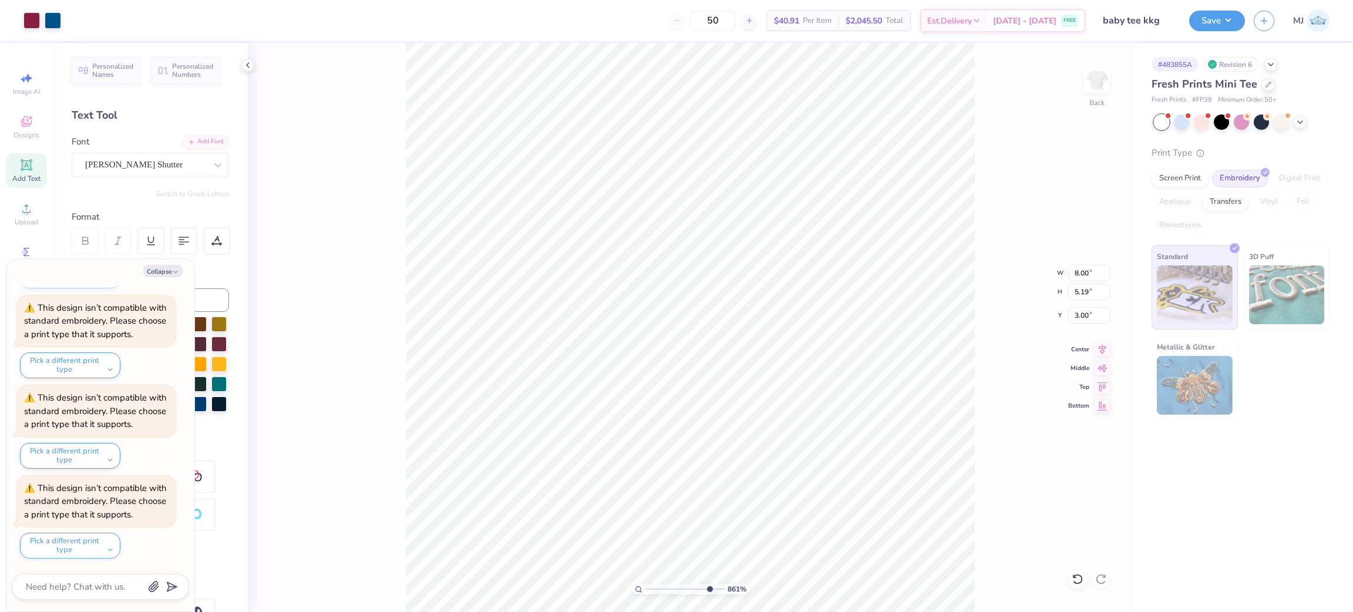
type textarea "x"
type input "1"
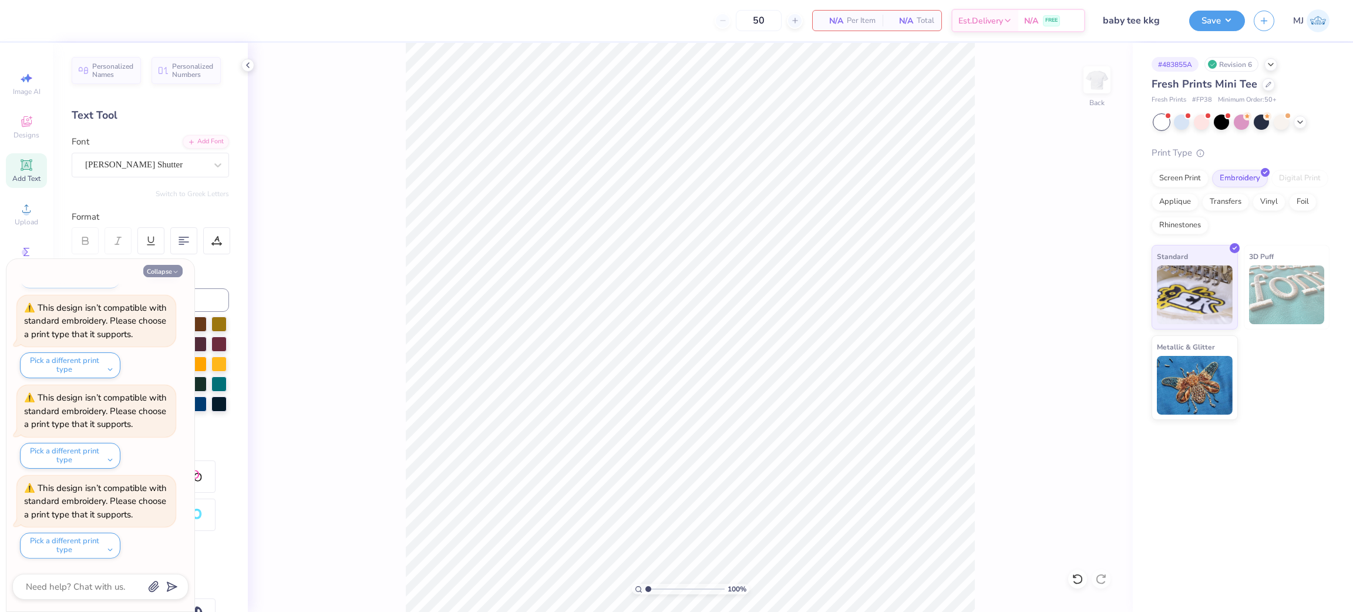
click at [163, 274] on button "Collapse" at bounding box center [162, 271] width 39 height 12
type textarea "x"
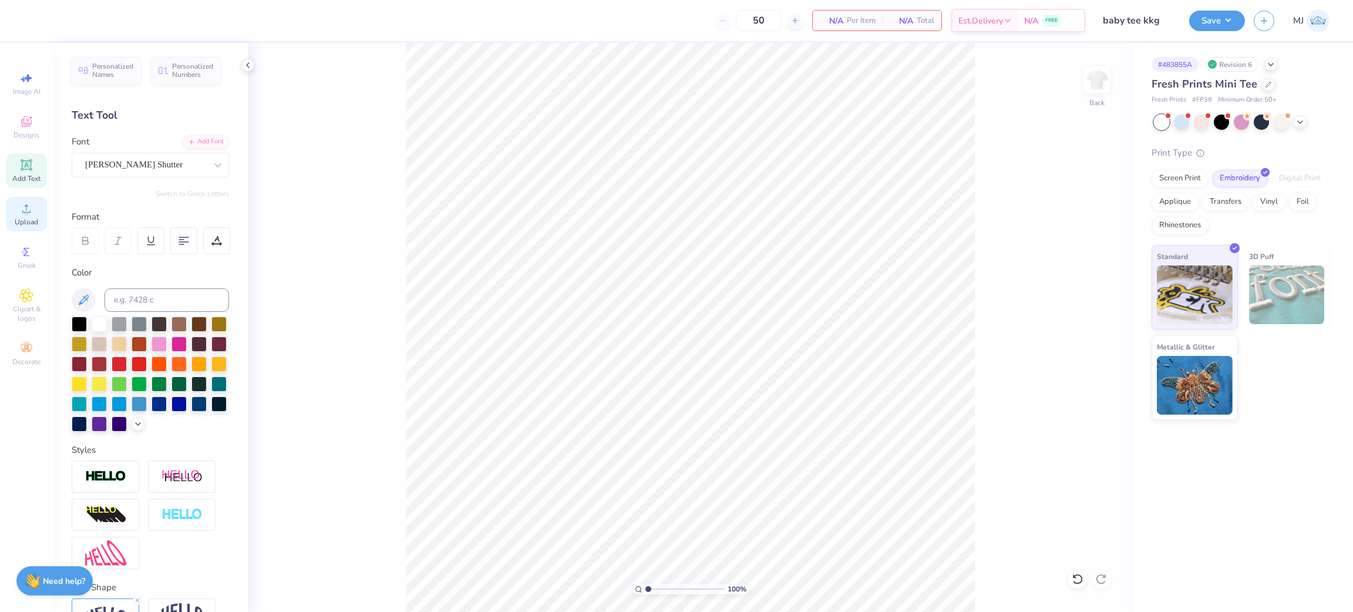
click at [23, 218] on span "Upload" at bounding box center [26, 221] width 23 height 9
click at [1087, 271] on input "11.40" at bounding box center [1090, 273] width 42 height 16
type input "10.00"
type input "7.75"
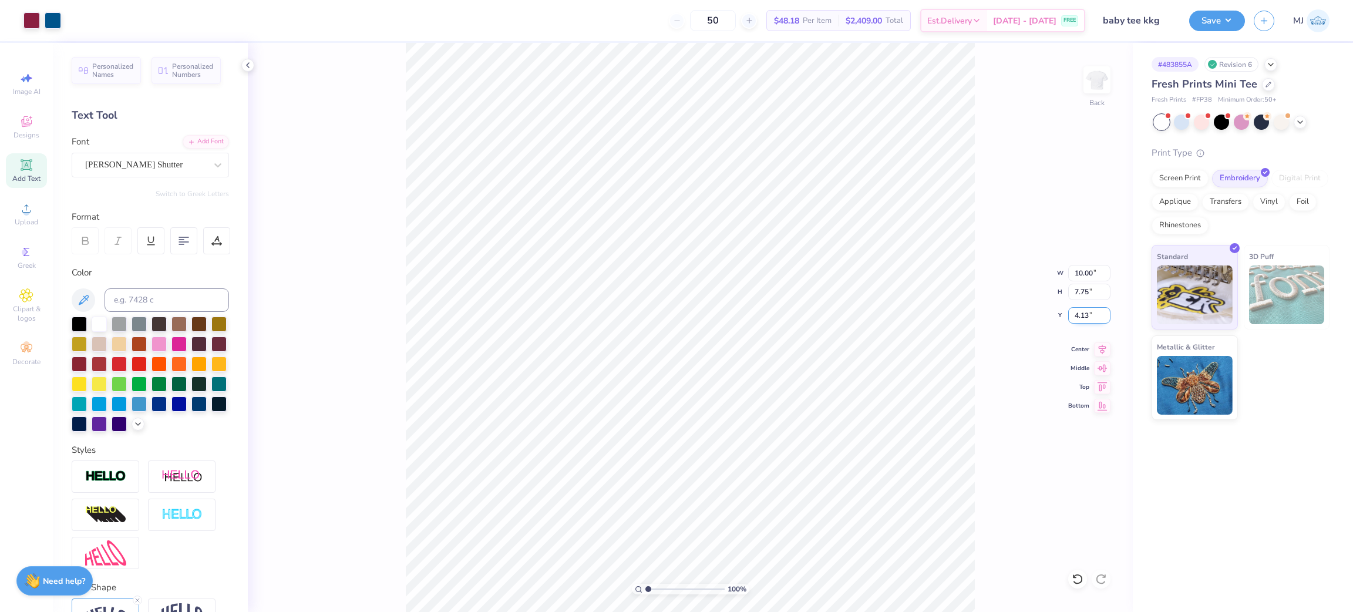
click at [1087, 320] on input "4.13" at bounding box center [1090, 315] width 42 height 16
type input "3.00"
click at [1007, 199] on div "100 % Back W 10.00 10.00 " H 7.75 7.75 " Y 3.00 3.00 " Center Middle Top Bottom" at bounding box center [690, 327] width 885 height 569
click at [1081, 278] on input "10.00" at bounding box center [1090, 273] width 42 height 16
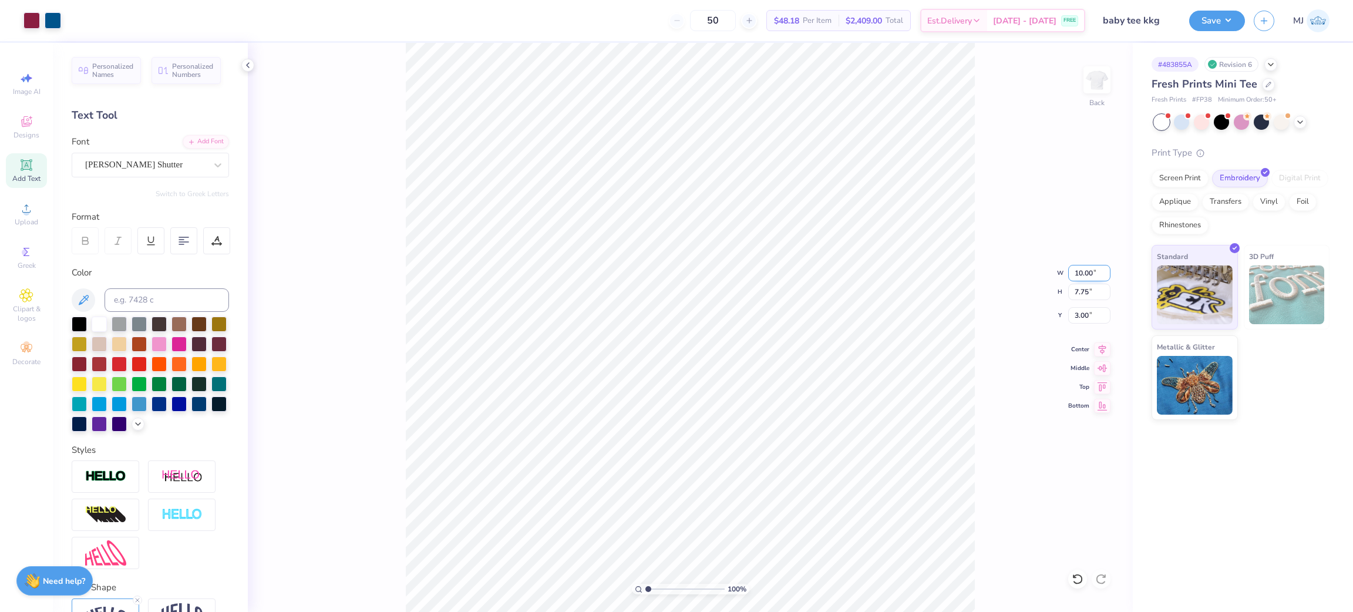
click at [1081, 278] on input "10.00" at bounding box center [1090, 273] width 42 height 16
type input "9.00"
type input "6.97"
type input "3.39"
click at [1084, 316] on input "3.39" at bounding box center [1090, 315] width 42 height 16
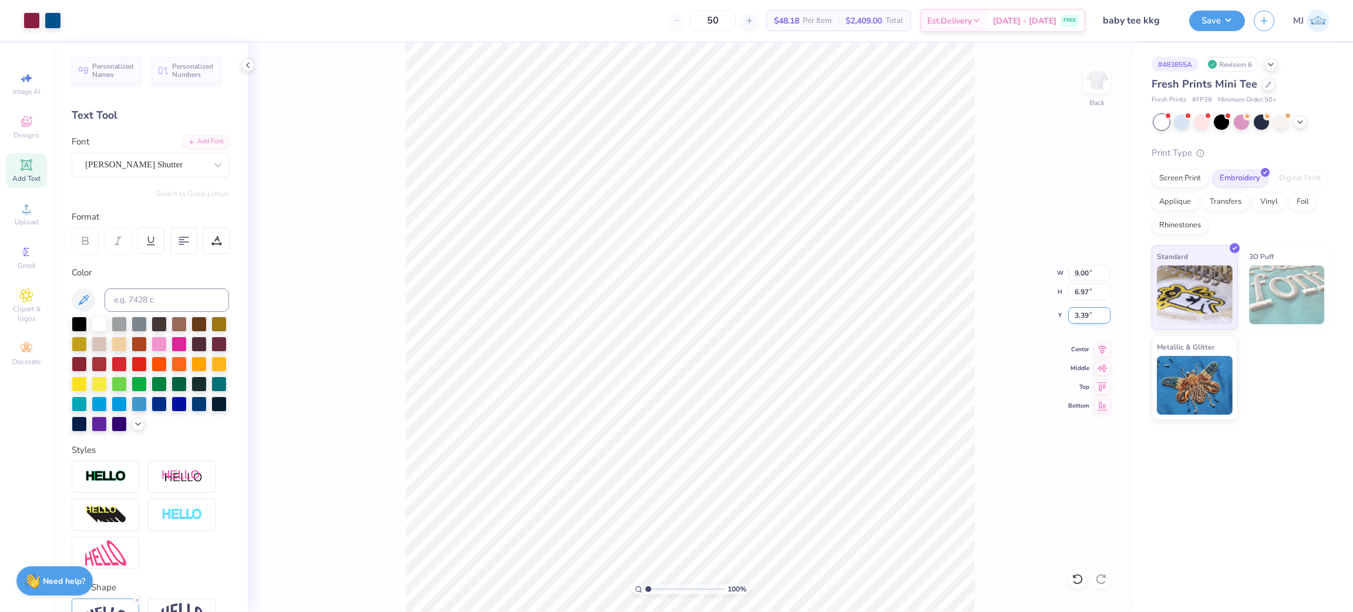
click at [1083, 316] on input "3.39" at bounding box center [1090, 315] width 42 height 16
type input "3.00"
click at [1047, 307] on div "100 % Back W 9.00 9.00 " H 6.97 6.97 " Y 3.00 3.00 " Center Middle Top Bottom" at bounding box center [690, 327] width 885 height 569
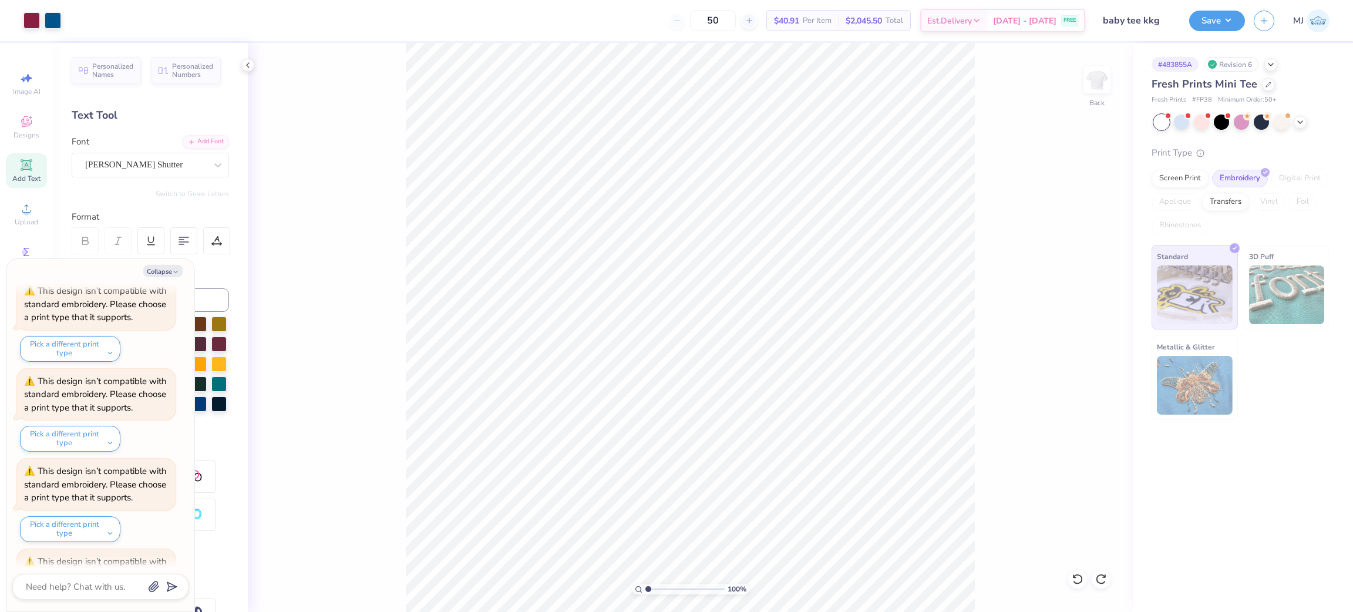
scroll to position [1488, 0]
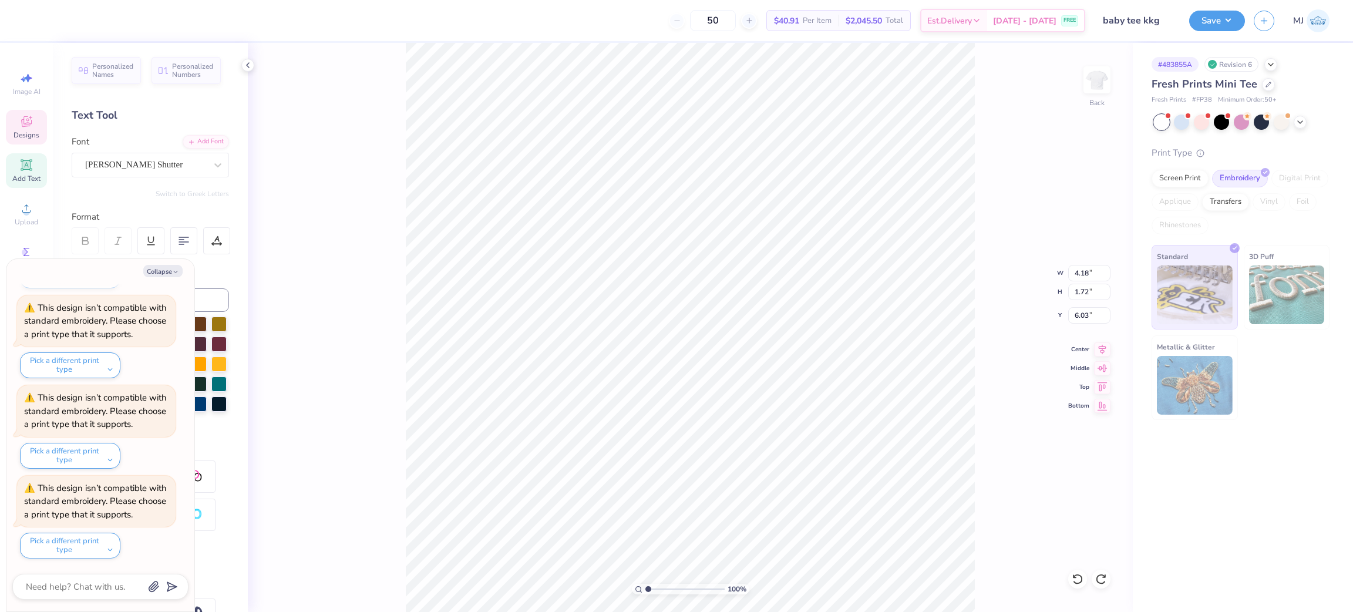
type textarea "x"
type input "8.00"
type input "5.19"
type input "3.00"
click at [350, 117] on div "100 % Back W 8.00 8.00 " H 5.19 5.19 " Y 3.00 3.00 " Center Middle Top Bottom" at bounding box center [690, 327] width 885 height 569
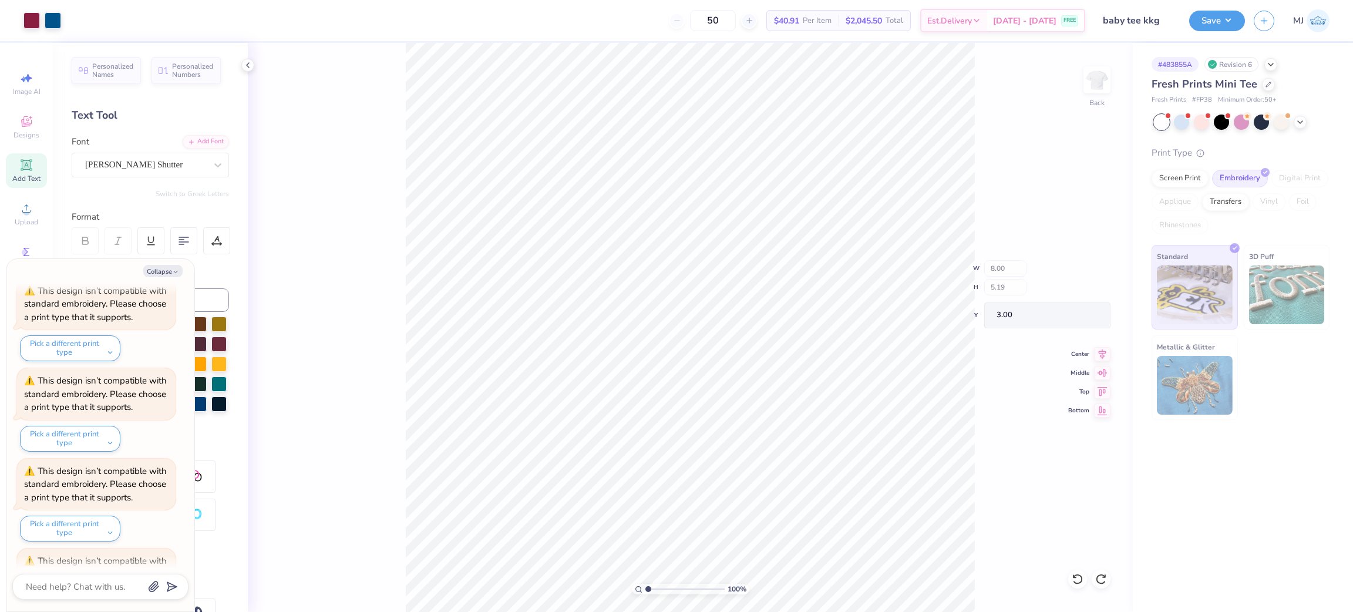
scroll to position [1578, 0]
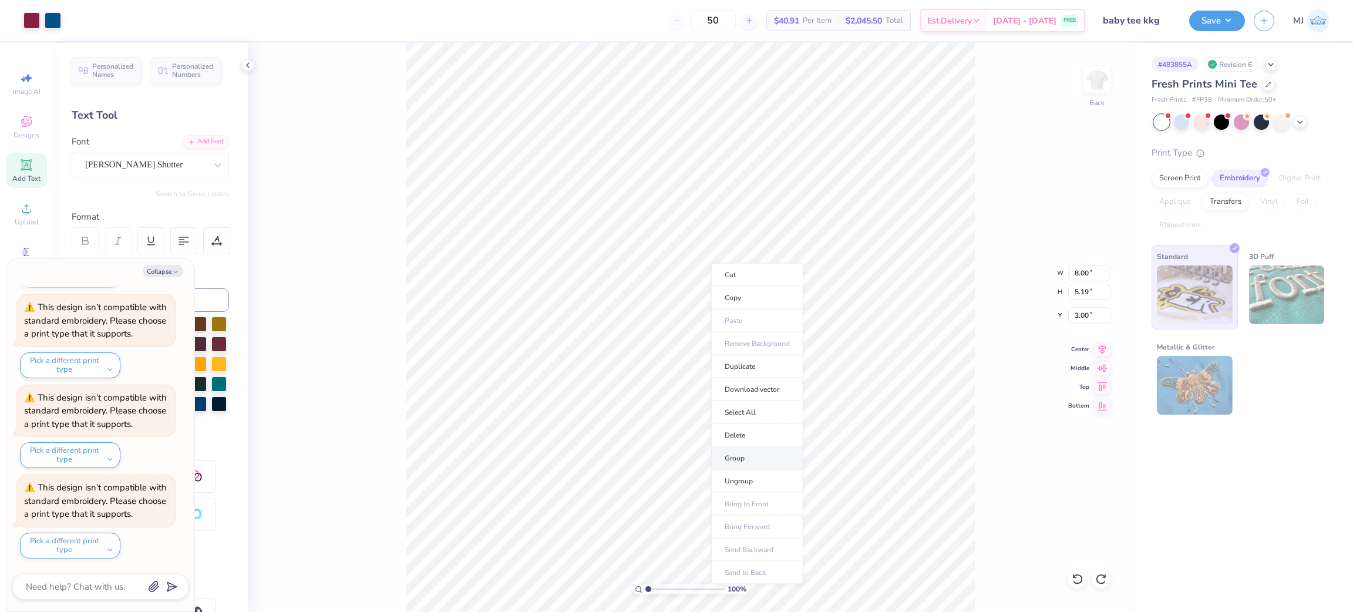
click at [748, 463] on li "Group" at bounding box center [757, 458] width 92 height 23
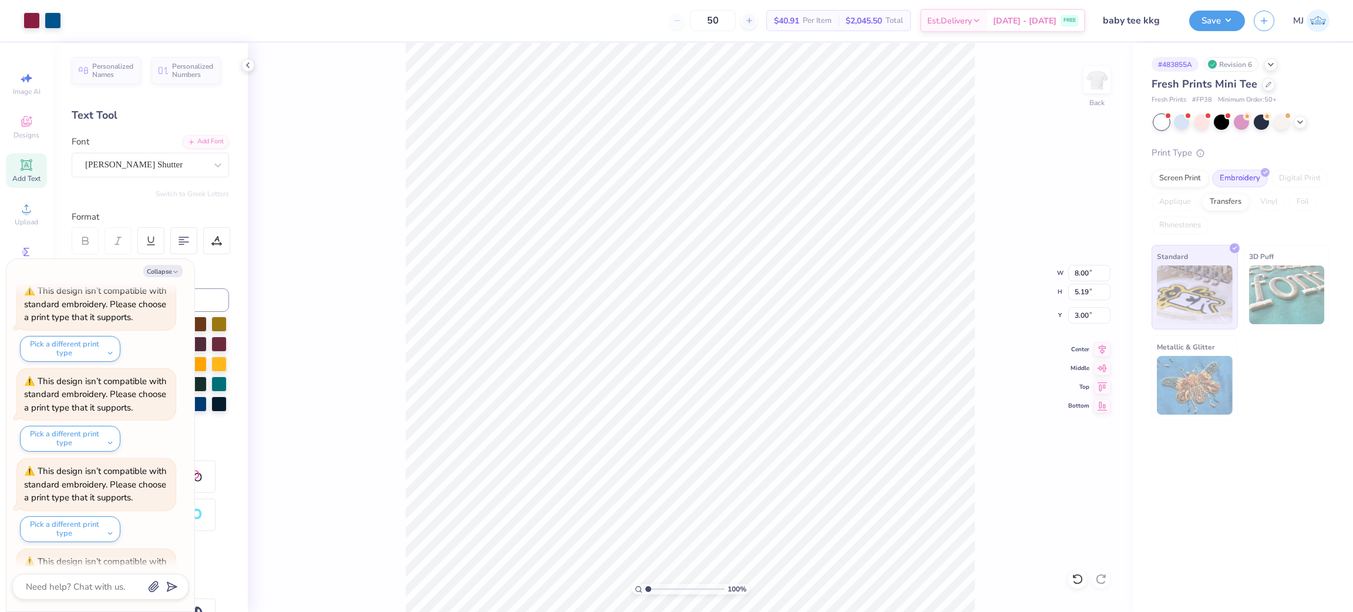
scroll to position [1668, 0]
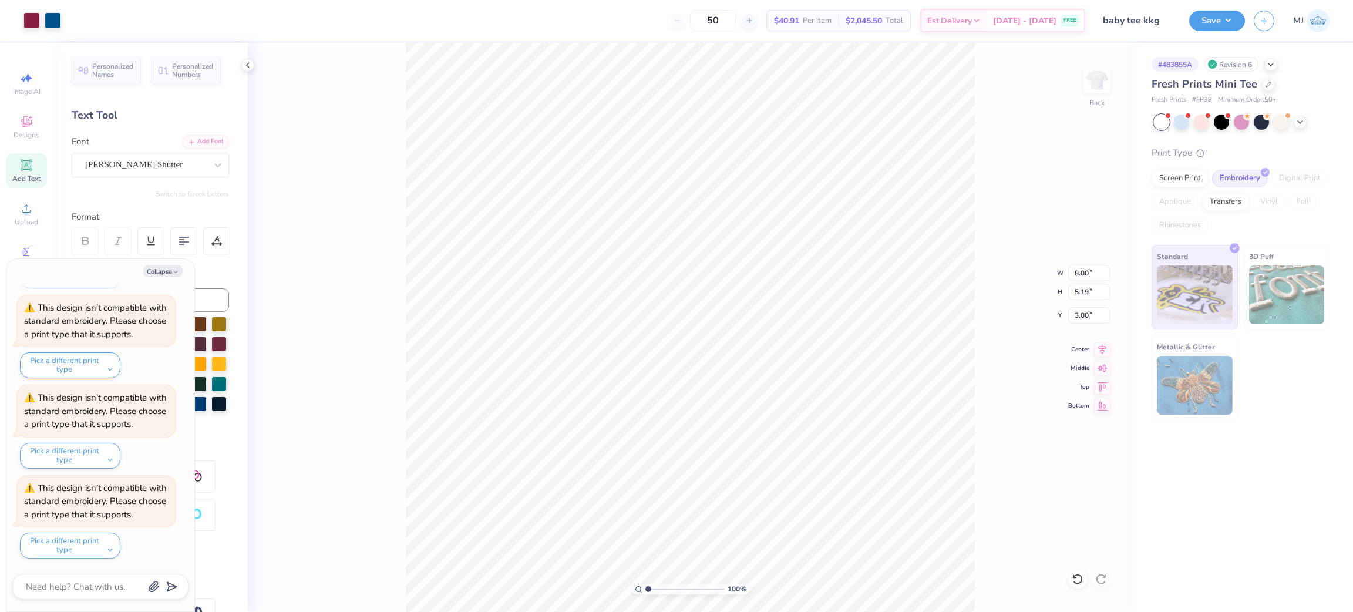
type textarea "x"
type input "2.11779449455893"
type textarea "x"
type input "1.56866529723244"
type textarea "x"
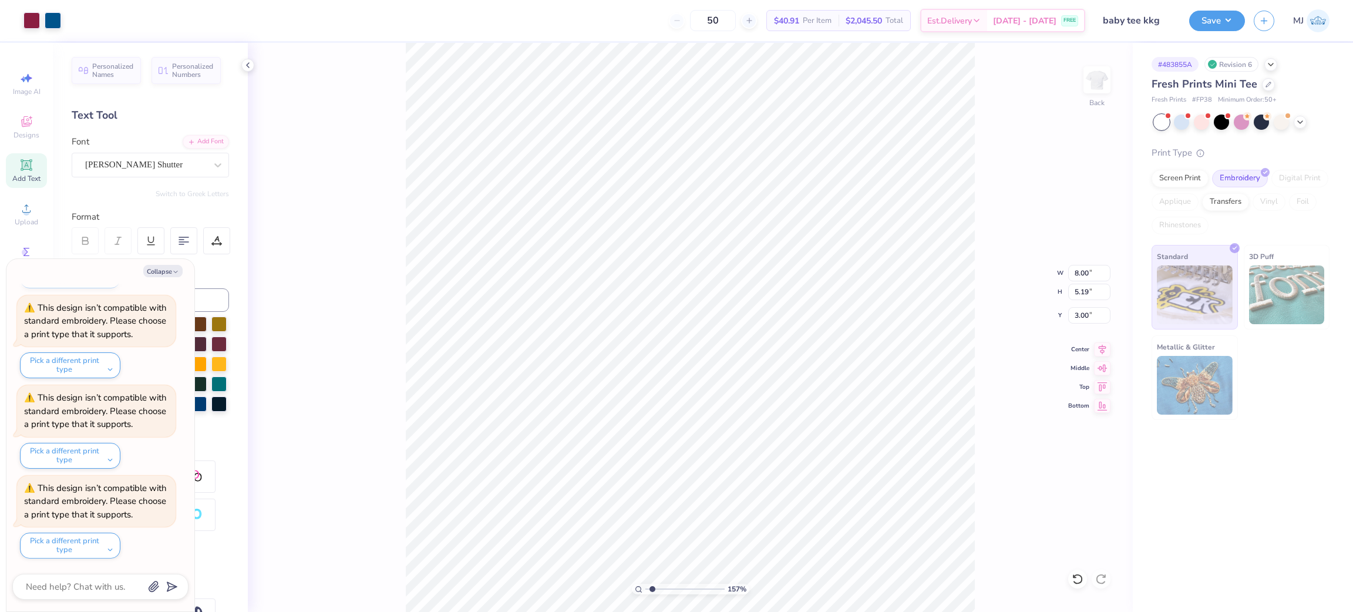
type input "1.56866529723244"
type textarea "x"
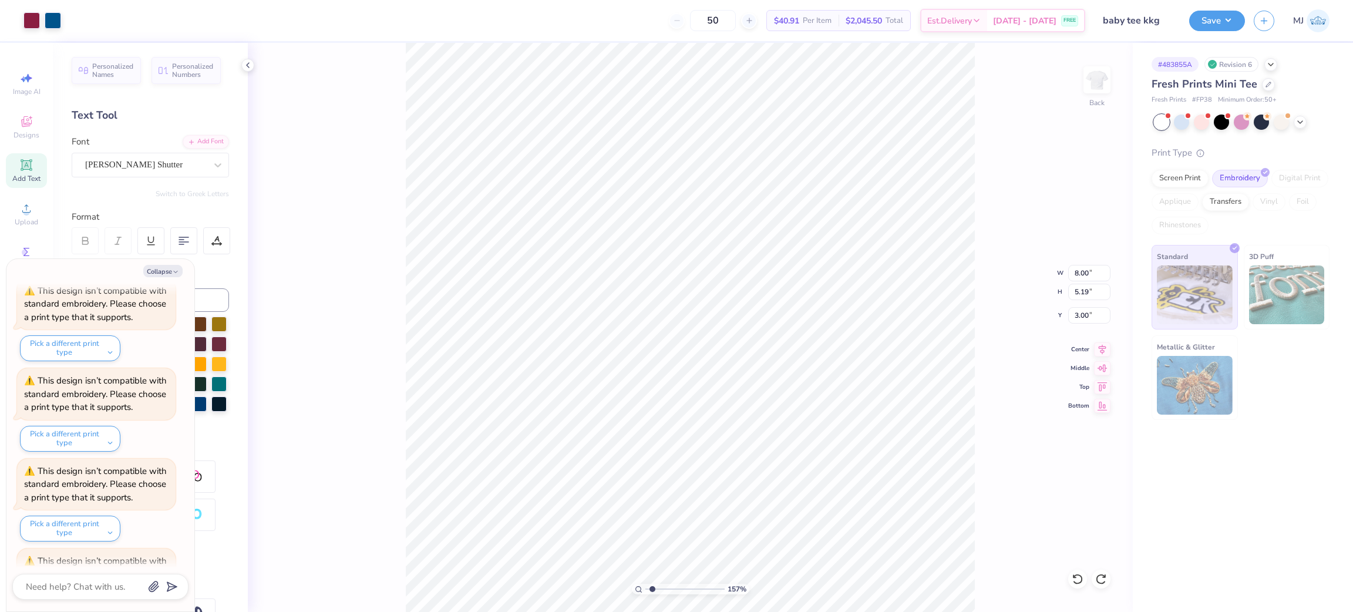
scroll to position [1849, 0]
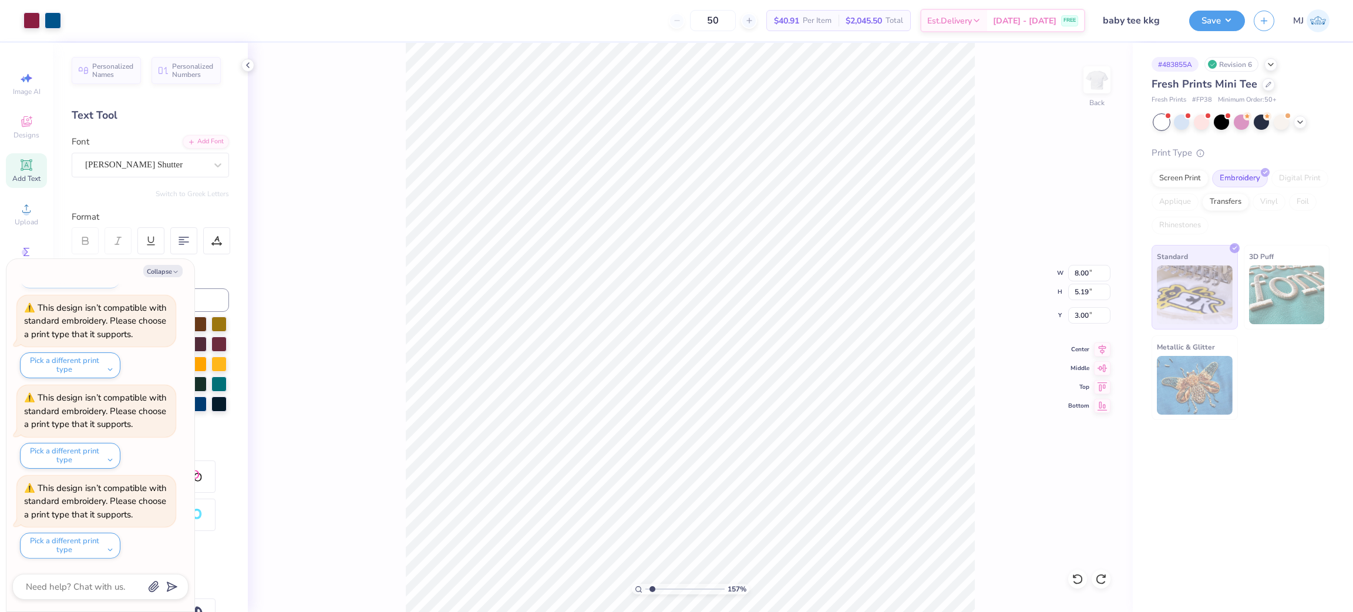
type input "1.56866529723244"
type textarea "x"
type input "1.56866529723244"
type textarea "x"
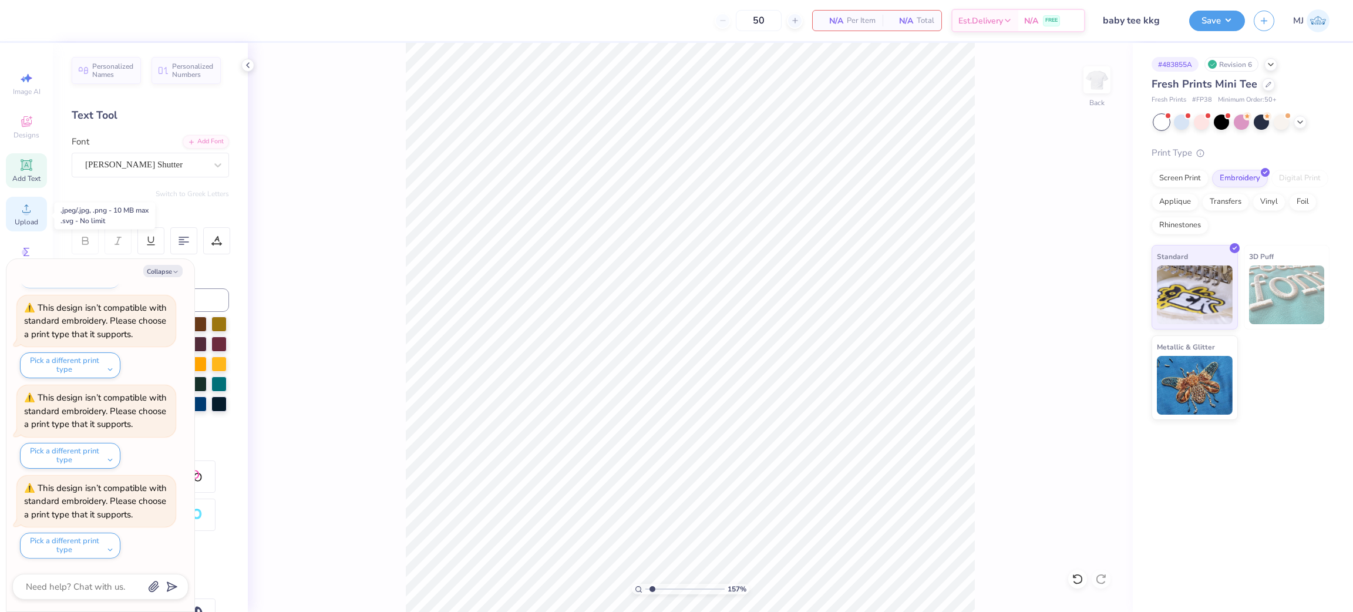
click at [22, 211] on icon at bounding box center [26, 208] width 14 height 14
type input "1.56866529723244"
type textarea "x"
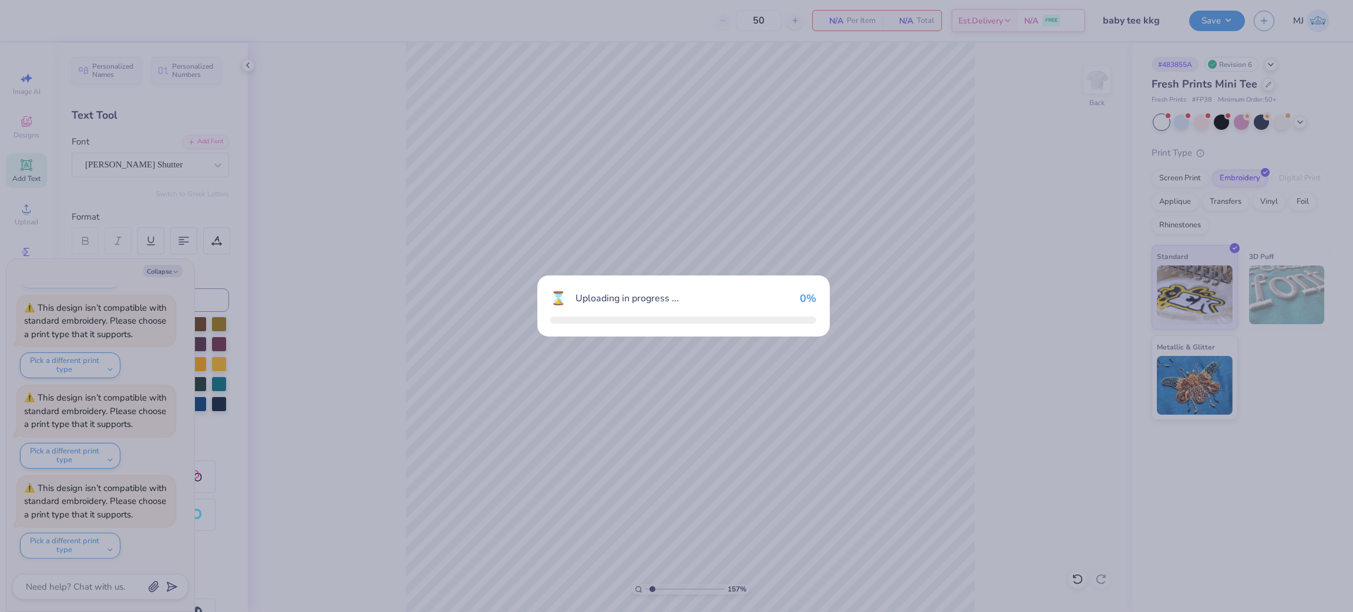
type input "1.56866529723244"
type textarea "x"
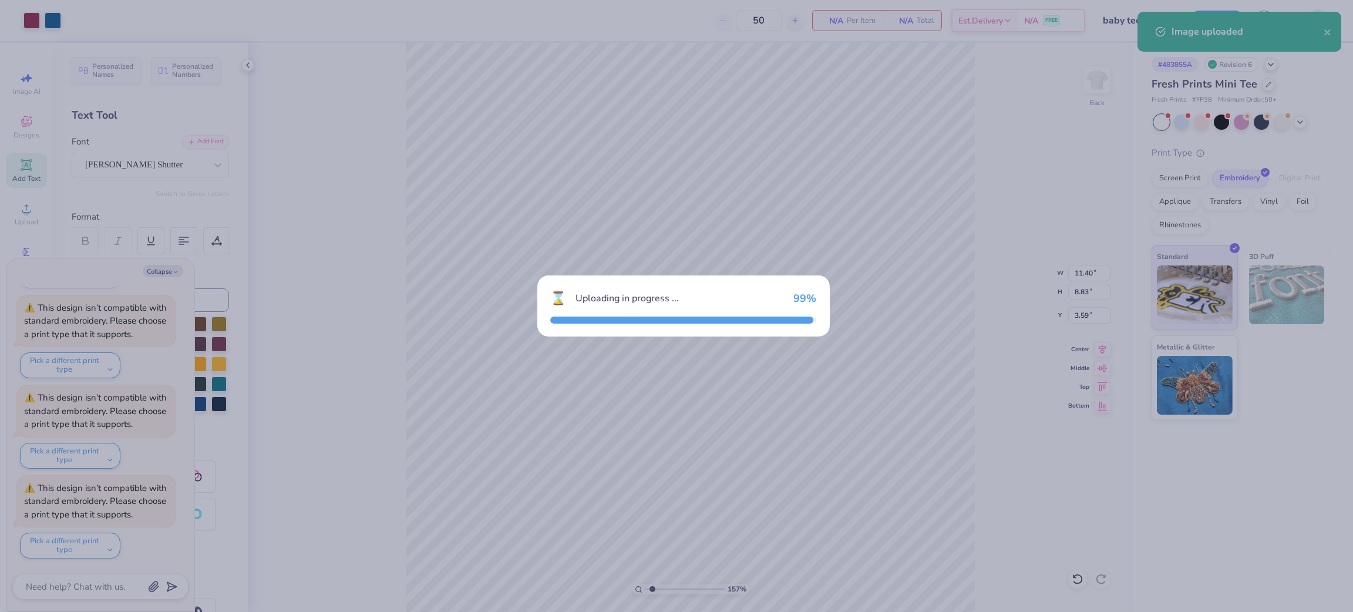
type input "1.56866529723244"
type textarea "x"
type input "1.56866529723244"
type textarea "x"
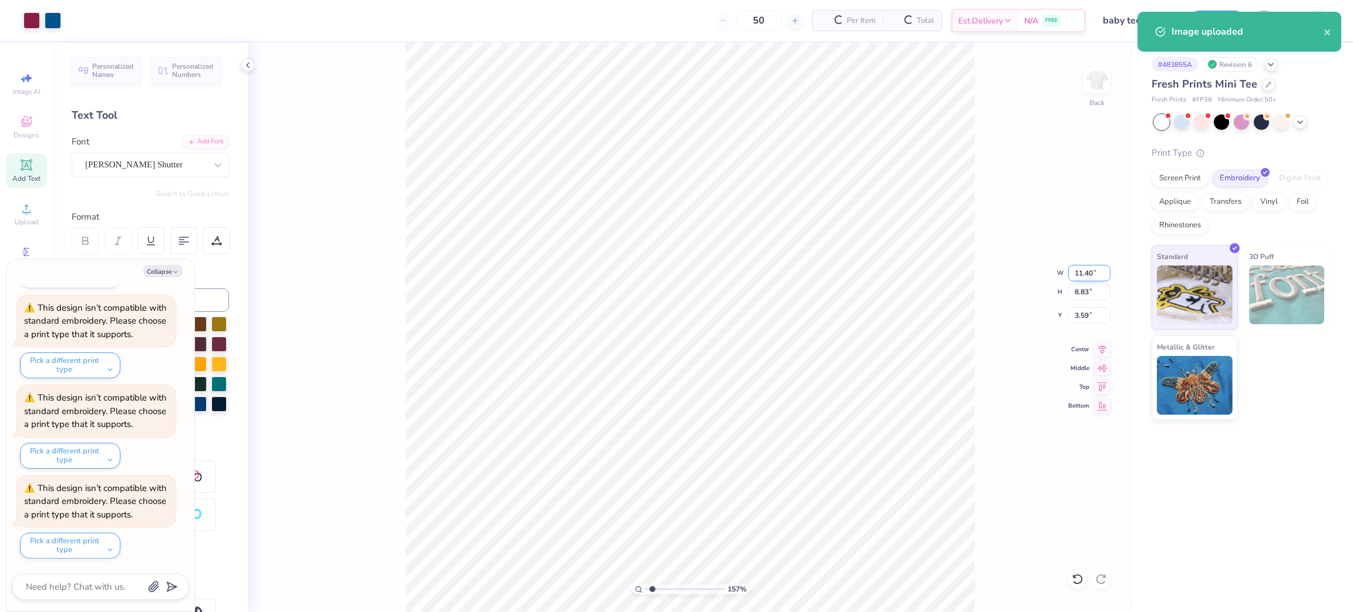
click at [1076, 271] on input "11.40" at bounding box center [1090, 273] width 42 height 16
type input "8"
type input "1.56866529723244"
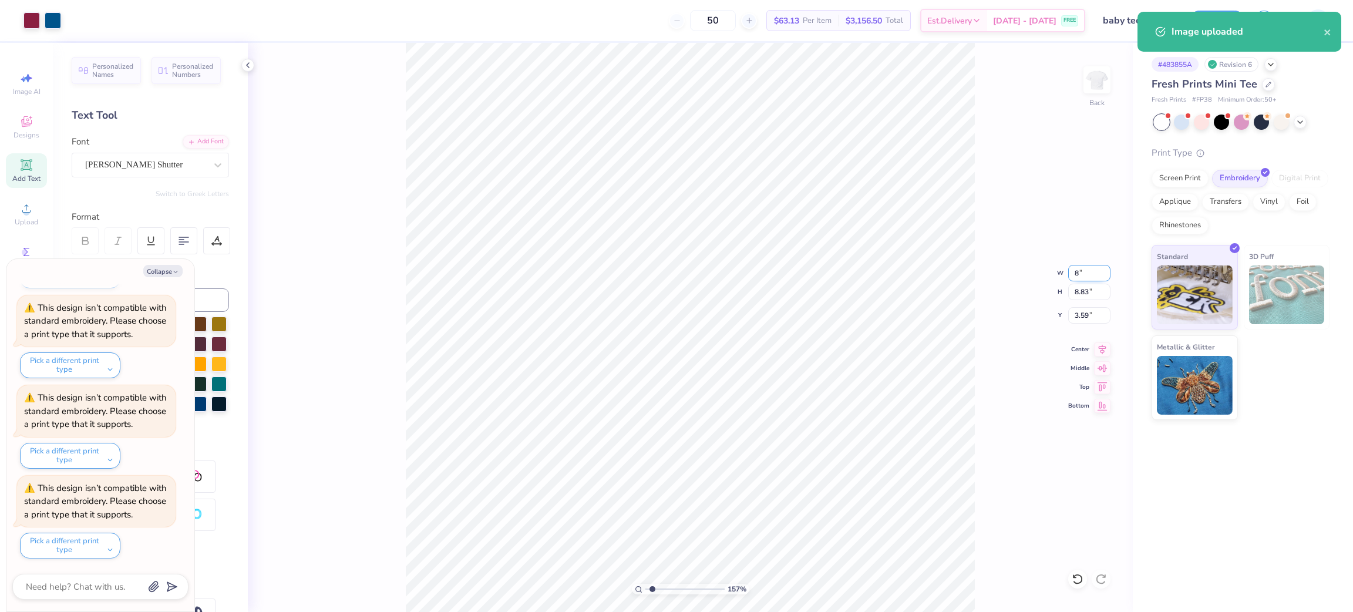
type textarea "x"
type input "8.00"
type input "6.20"
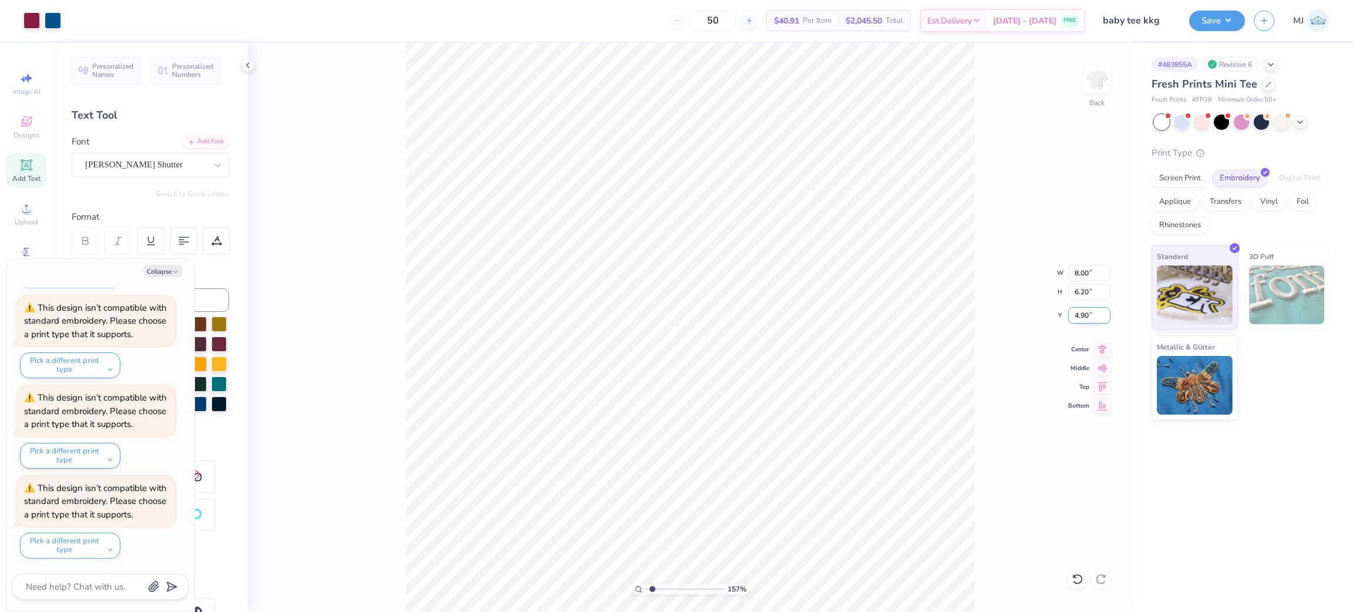
click at [1083, 317] on input "4.90" at bounding box center [1090, 315] width 42 height 16
type input "3"
type input "1.56866529723244"
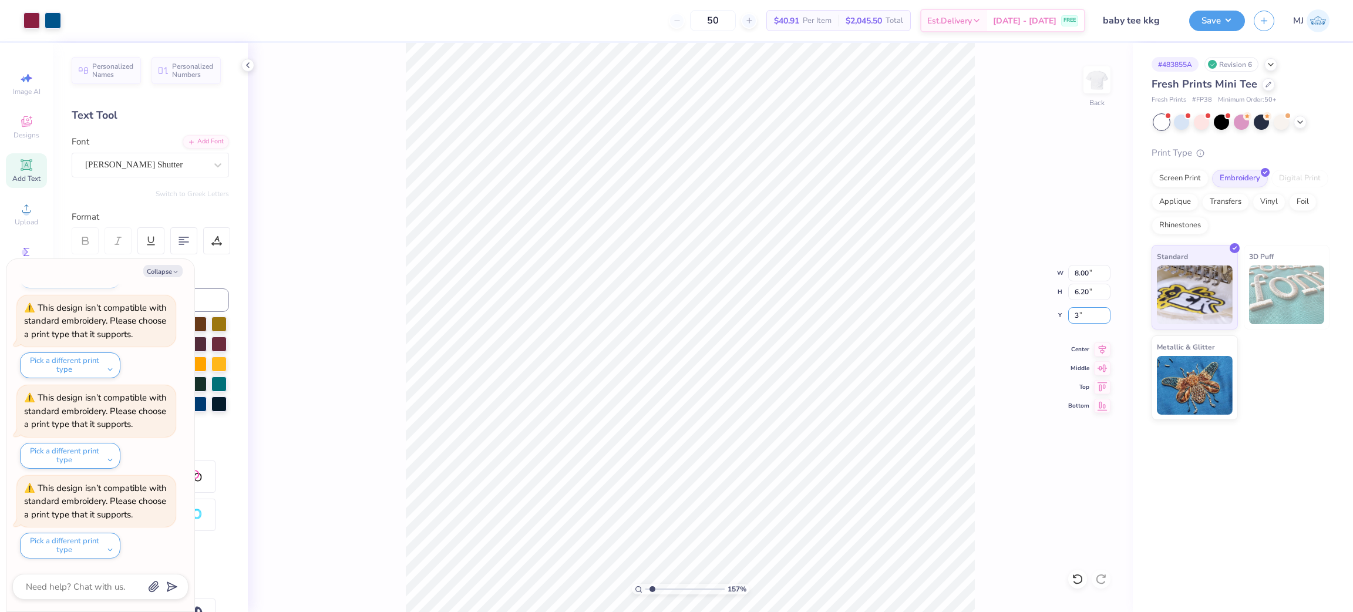
type textarea "x"
type input "3.00"
type input "1.56866529723244"
type textarea "x"
type input "1.56866529723244"
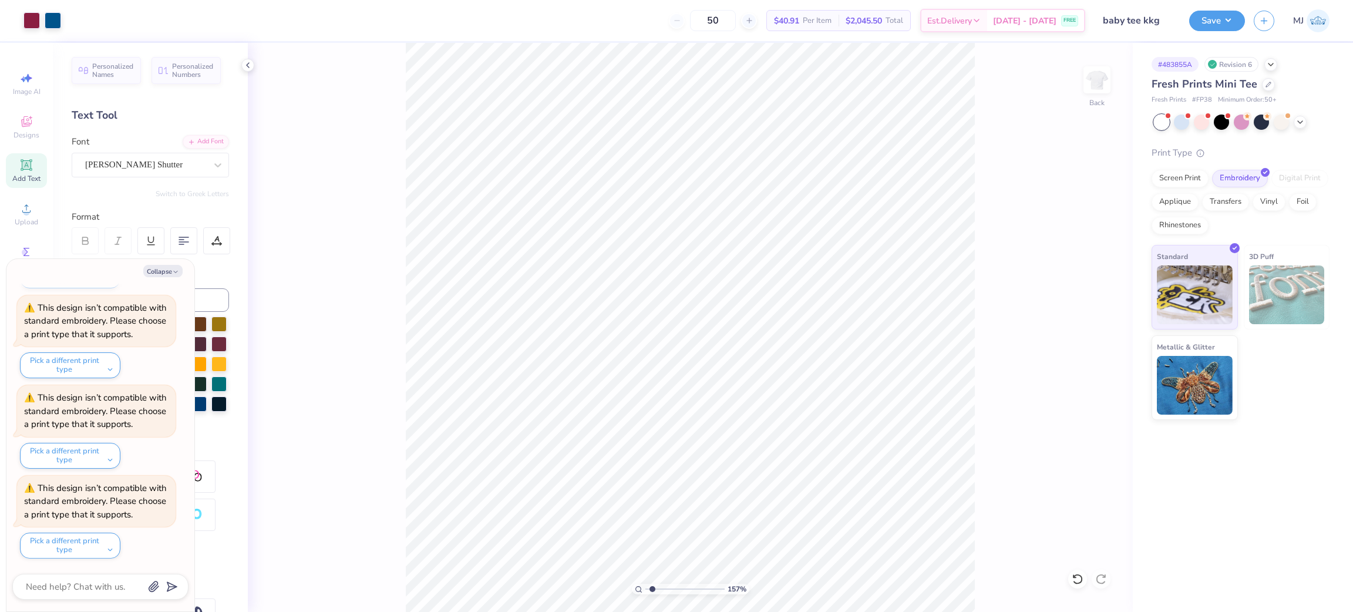
type textarea "x"
type input "1.56866529723244"
type textarea "x"
type input "1"
click at [163, 271] on button "Collapse" at bounding box center [162, 271] width 39 height 12
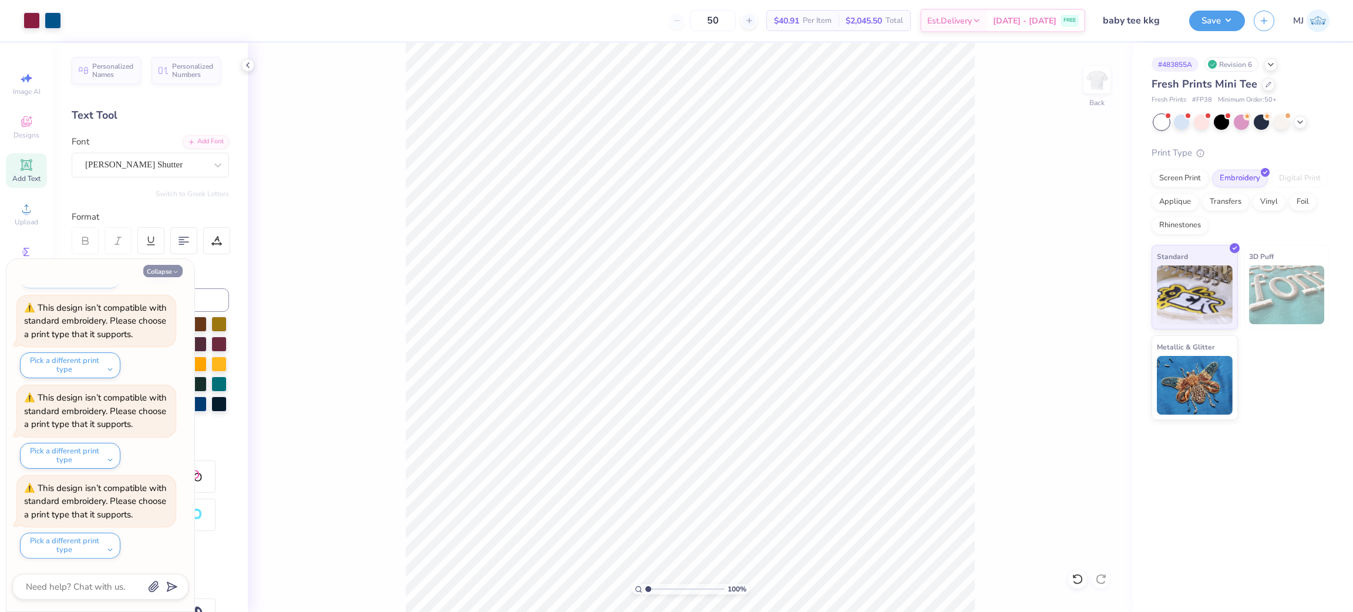
type textarea "x"
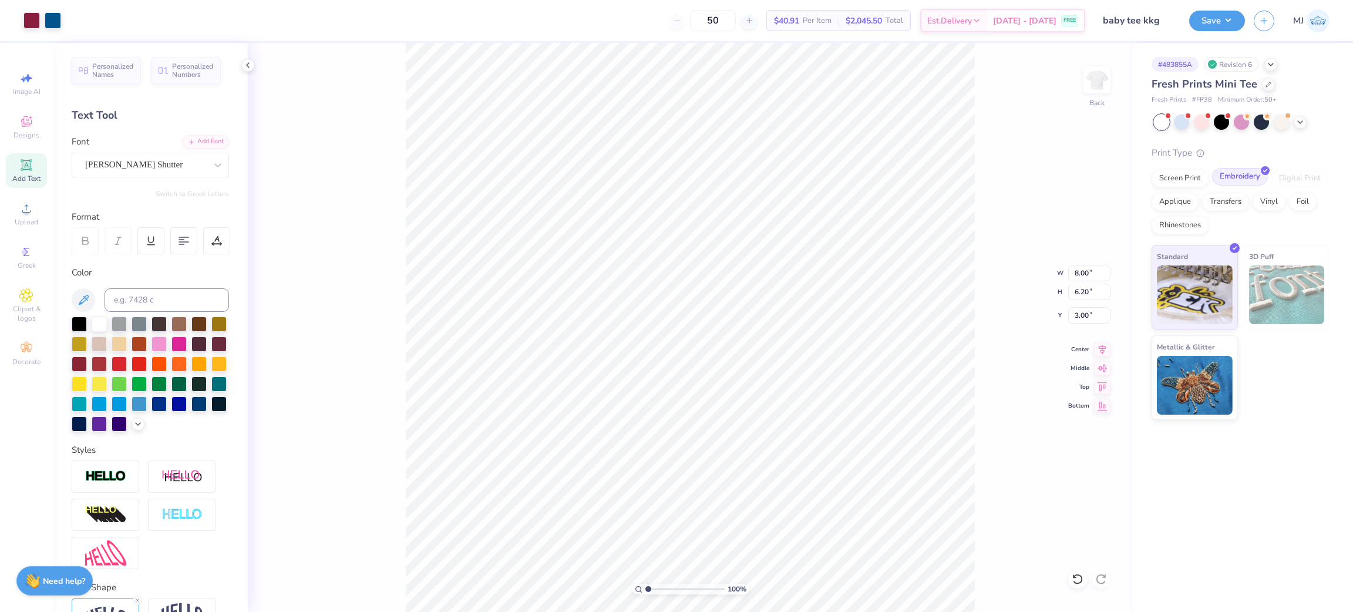
click at [1238, 179] on div "Embroidery" at bounding box center [1240, 177] width 56 height 18
click at [1206, 278] on img at bounding box center [1195, 293] width 76 height 59
click at [1233, 16] on button "Save" at bounding box center [1218, 19] width 56 height 21
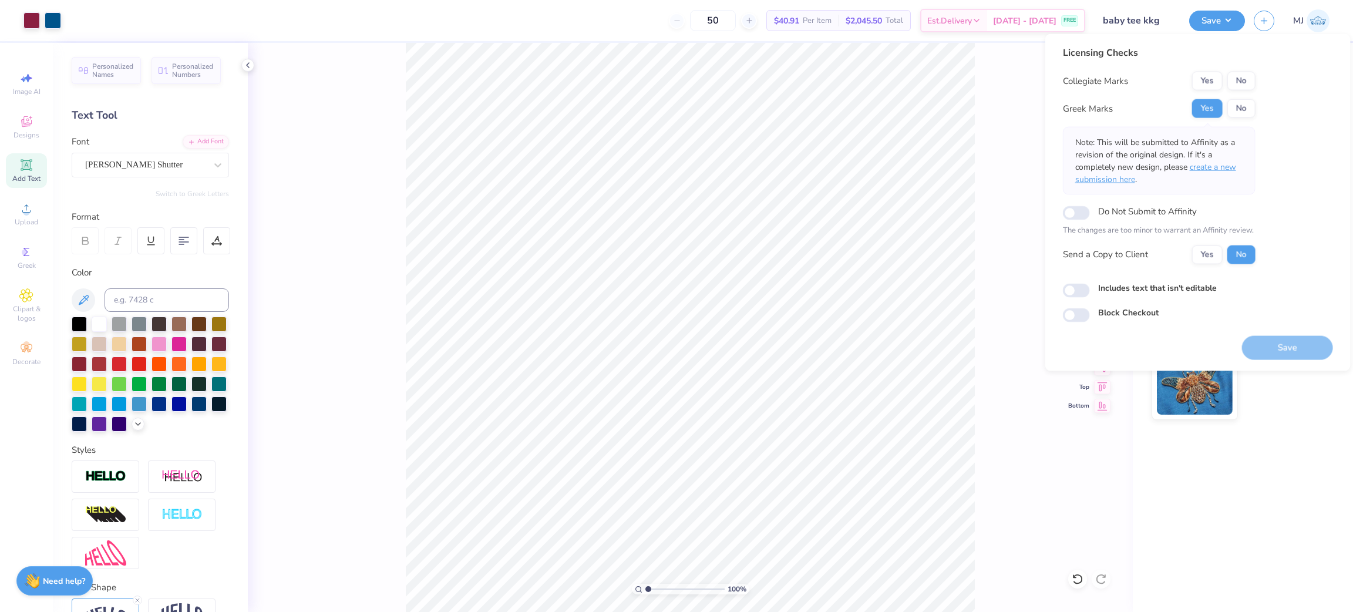
click at [1219, 167] on span "create a new submission here" at bounding box center [1156, 173] width 161 height 23
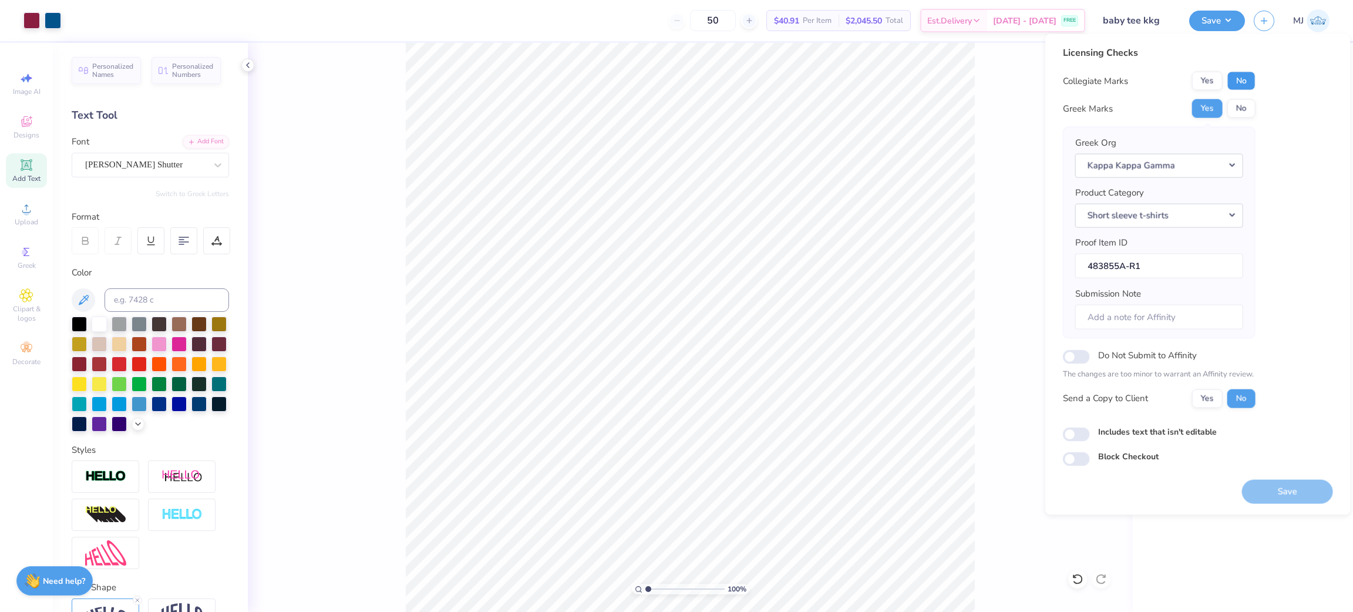
click at [1245, 82] on button "No" at bounding box center [1242, 81] width 28 height 19
click at [9, 167] on div "Add Text" at bounding box center [26, 170] width 41 height 35
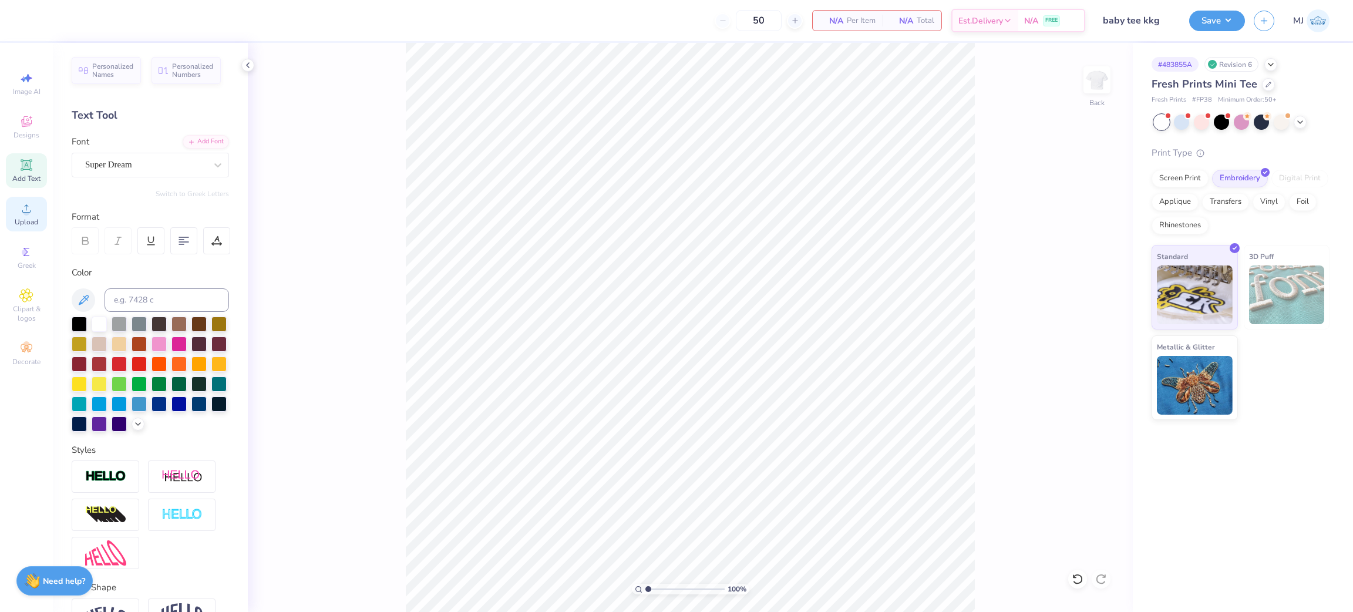
click at [38, 227] on div "Upload" at bounding box center [26, 214] width 41 height 35
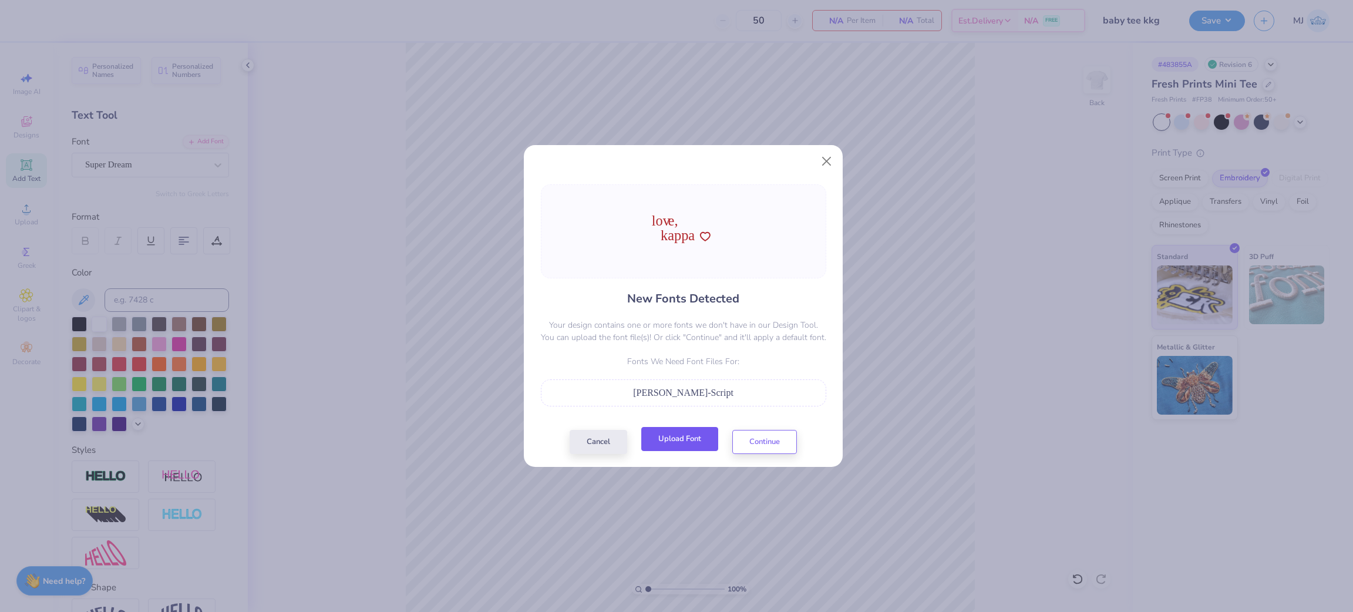
click at [679, 441] on button "Upload Font" at bounding box center [679, 439] width 77 height 24
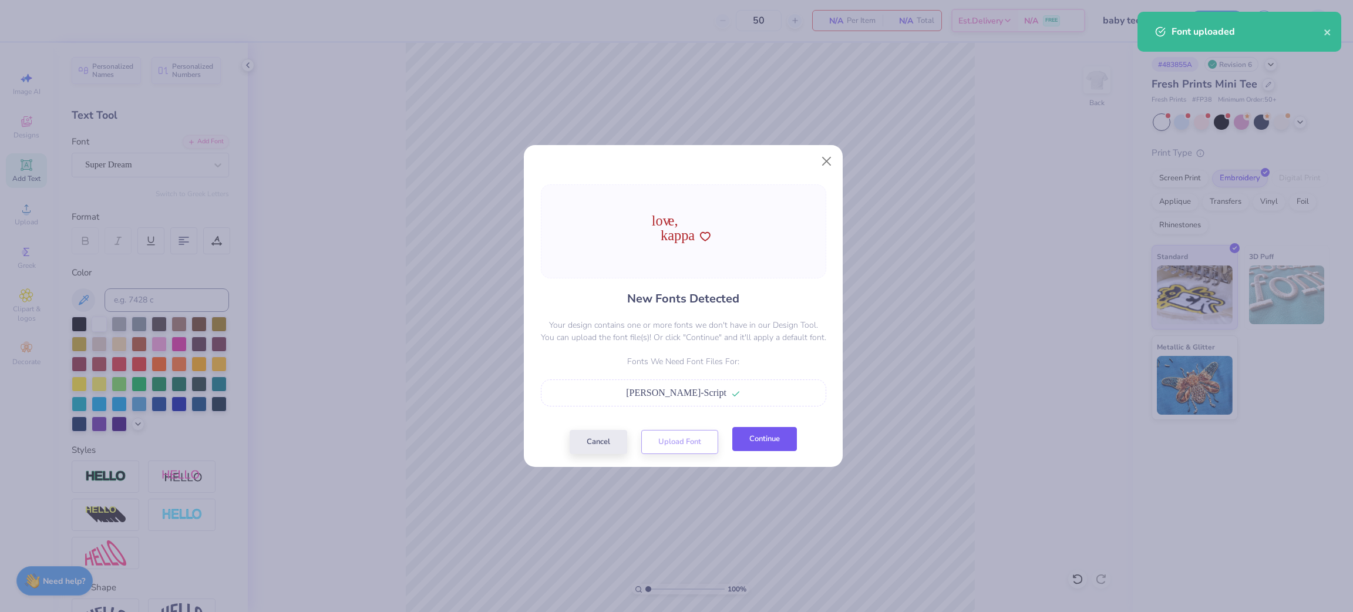
click at [756, 446] on button "Continue" at bounding box center [765, 439] width 65 height 24
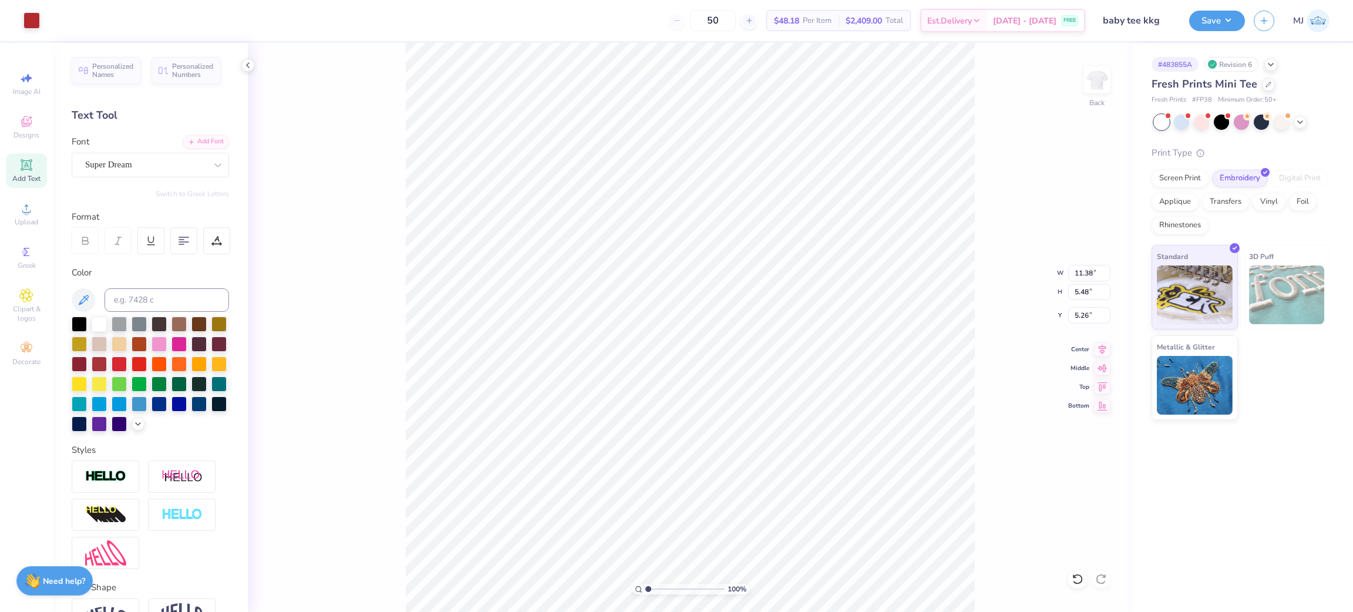
click at [386, 197] on div "100 % Back W 11.38 11.38 " H 5.48 5.48 " Y 5.26 5.26 " Center Middle Top Bottom" at bounding box center [690, 327] width 885 height 569
click at [849, 465] on div "100 % Back" at bounding box center [690, 327] width 885 height 569
click at [129, 160] on div "Super Dream" at bounding box center [145, 165] width 123 height 18
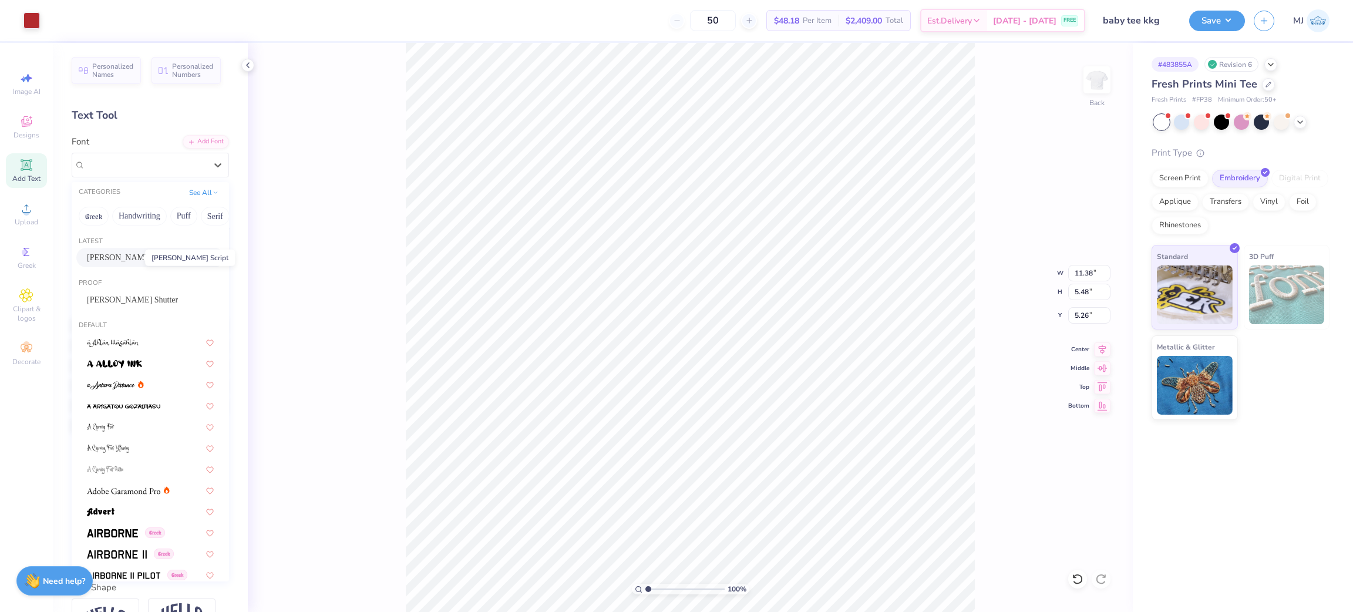
click at [128, 260] on span "[PERSON_NAME] Script" at bounding box center [130, 257] width 87 height 12
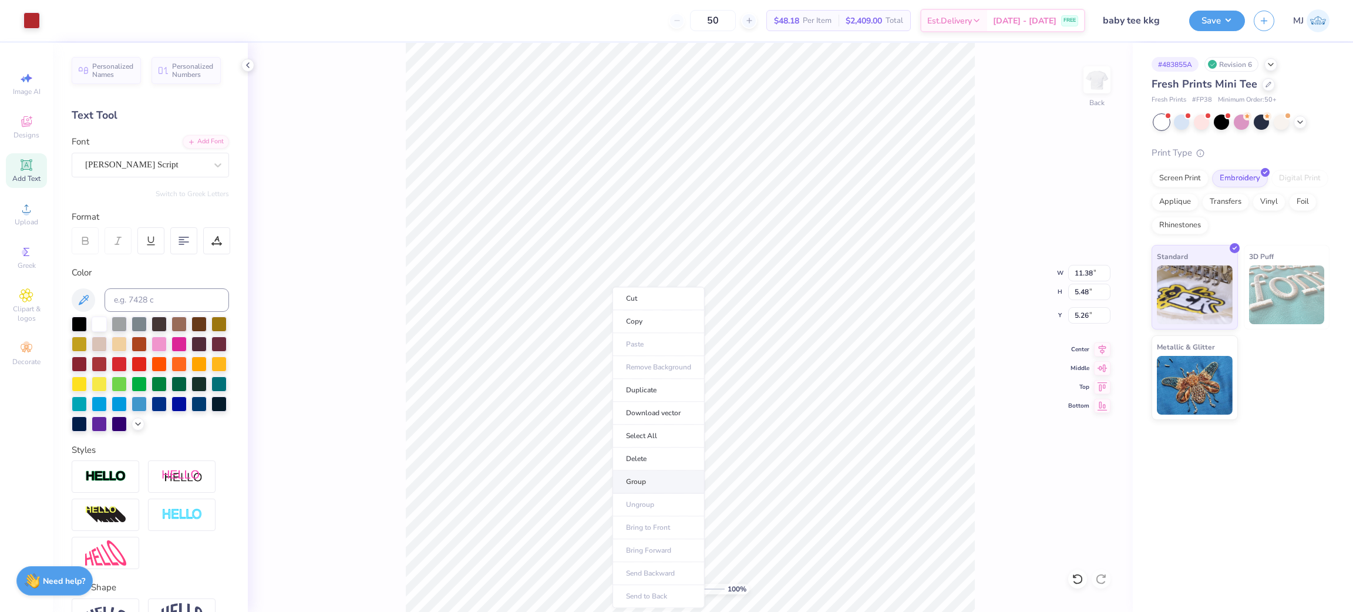
click at [668, 482] on li "Group" at bounding box center [659, 482] width 92 height 23
click at [1094, 271] on input "11.38" at bounding box center [1090, 273] width 42 height 16
click at [1092, 271] on input "11.38" at bounding box center [1090, 273] width 42 height 16
click at [1081, 274] on input "11.38" at bounding box center [1090, 273] width 42 height 16
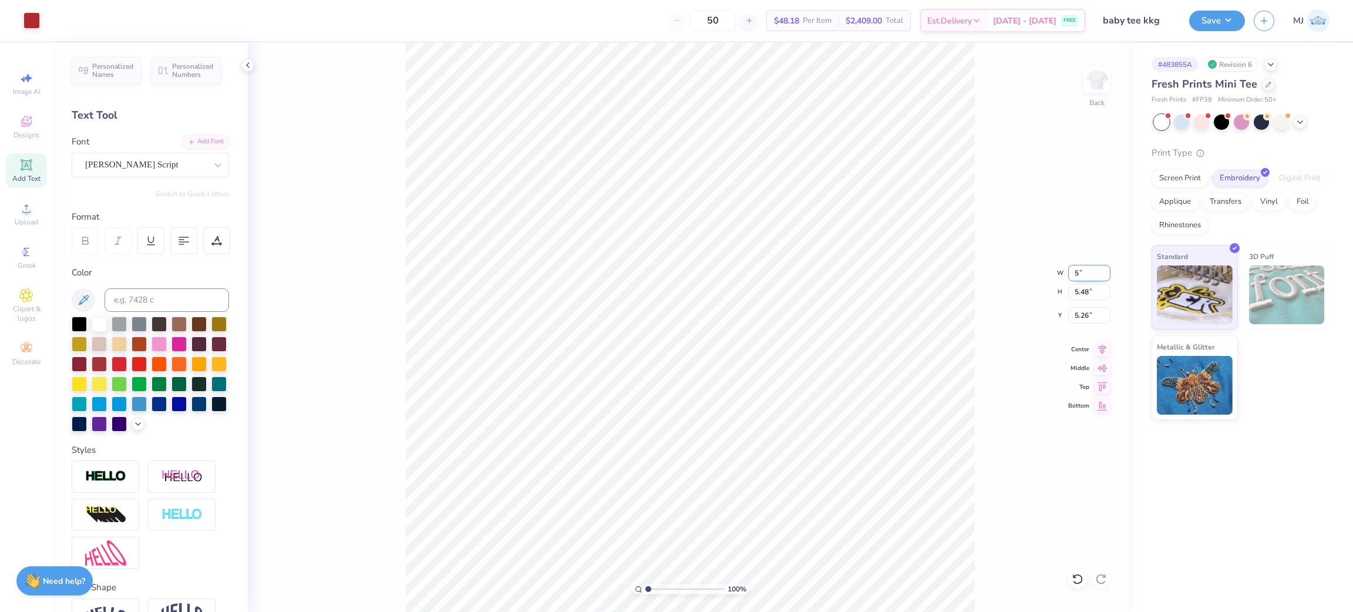
type input "5"
click at [1076, 278] on input "5" at bounding box center [1090, 273] width 42 height 16
click at [1090, 317] on input "5.26" at bounding box center [1090, 315] width 42 height 16
drag, startPoint x: 1090, startPoint y: 314, endPoint x: 1018, endPoint y: 331, distance: 73.7
click at [1010, 315] on div "100 % Back W 5 5 " H 5.48 5.48 " Y 5.26 5.26 " Center Middle Top Bottom" at bounding box center [690, 327] width 885 height 569
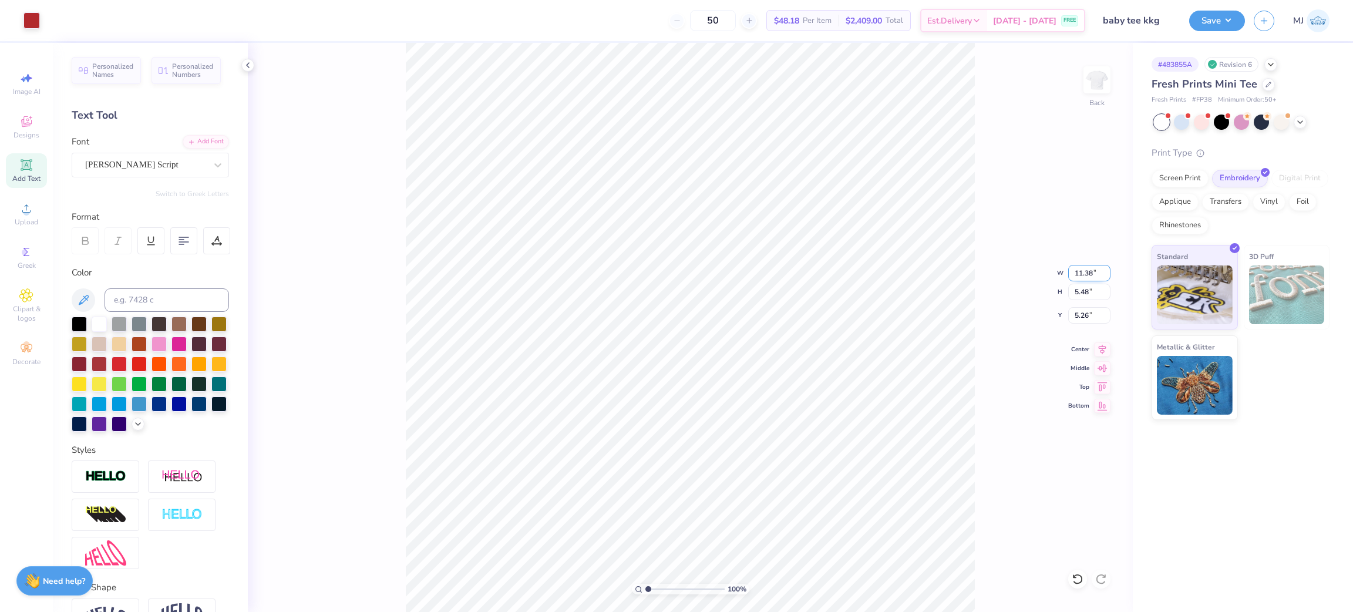
click at [1078, 273] on input "11.38" at bounding box center [1090, 273] width 42 height 16
click at [1080, 322] on input "5.26" at bounding box center [1090, 315] width 42 height 16
type input "5.00"
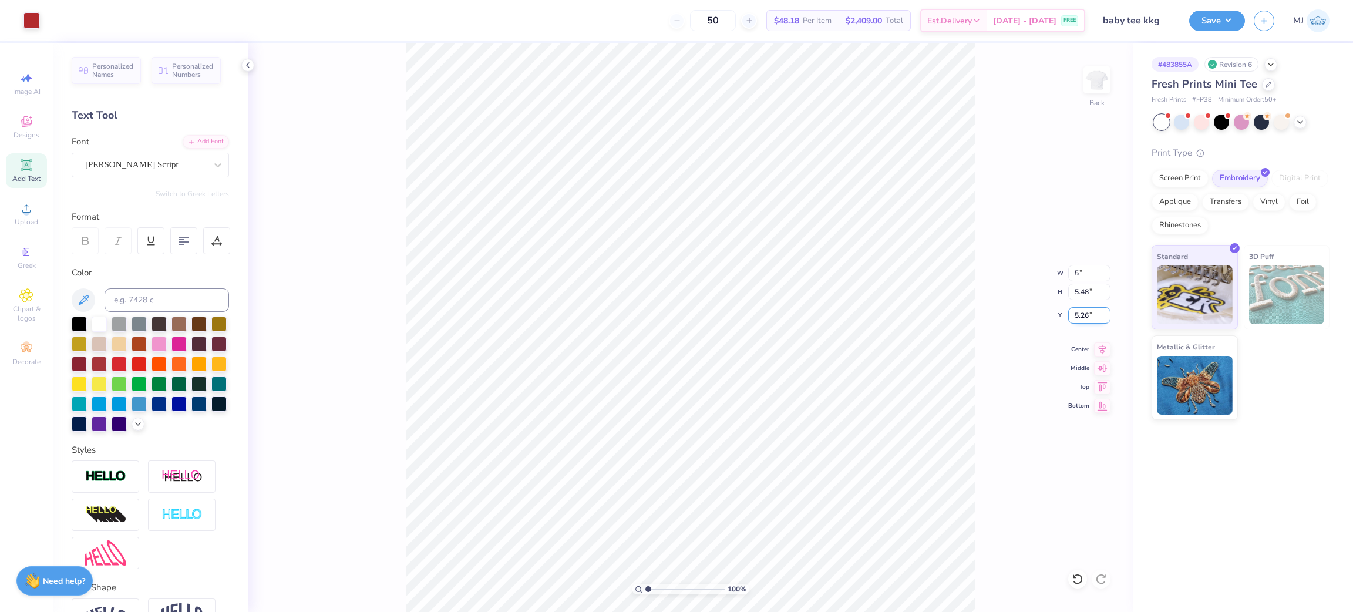
type input "2.41"
click at [1076, 309] on input "6.80" at bounding box center [1090, 315] width 42 height 16
type input "3.00"
drag, startPoint x: 357, startPoint y: 110, endPoint x: 401, endPoint y: 133, distance: 50.2
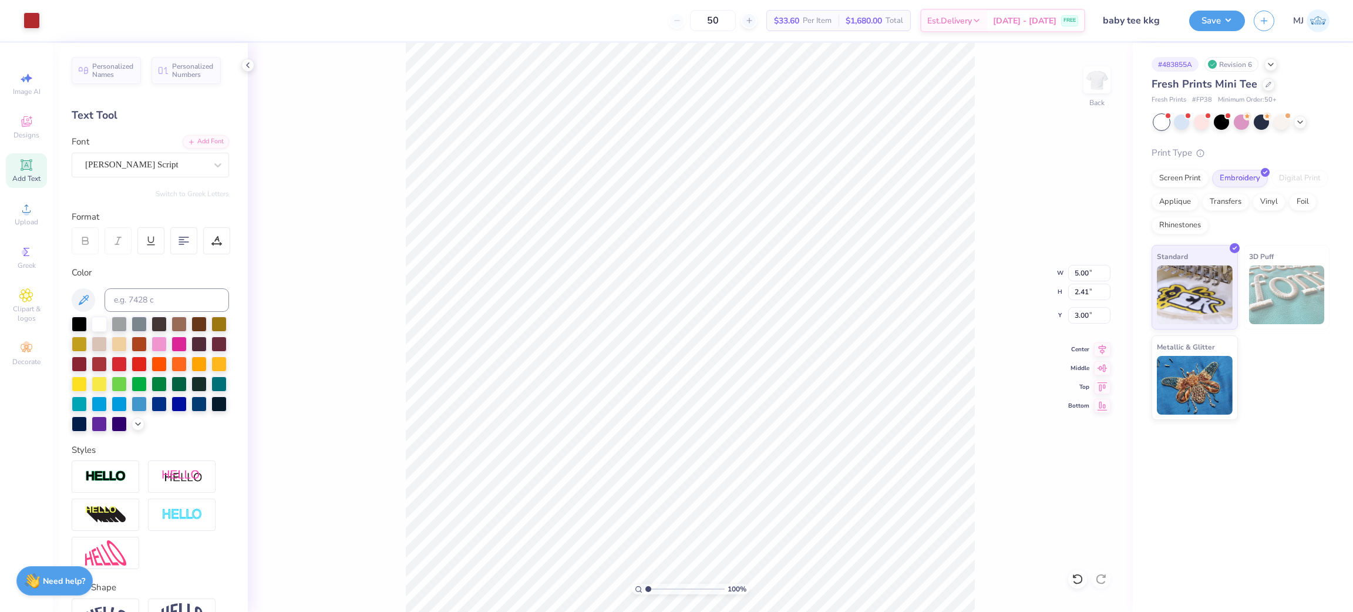
click at [354, 110] on div "100 % Back W 5.00 5.00 " H 2.41 2.41 " Y 3.00 3.00 " Center Middle Top Bottom" at bounding box center [690, 327] width 885 height 569
click at [20, 214] on icon at bounding box center [26, 208] width 14 height 14
type input "1"
click at [597, 477] on li "Group" at bounding box center [589, 482] width 92 height 23
click at [1084, 277] on input "11.38" at bounding box center [1090, 273] width 42 height 16
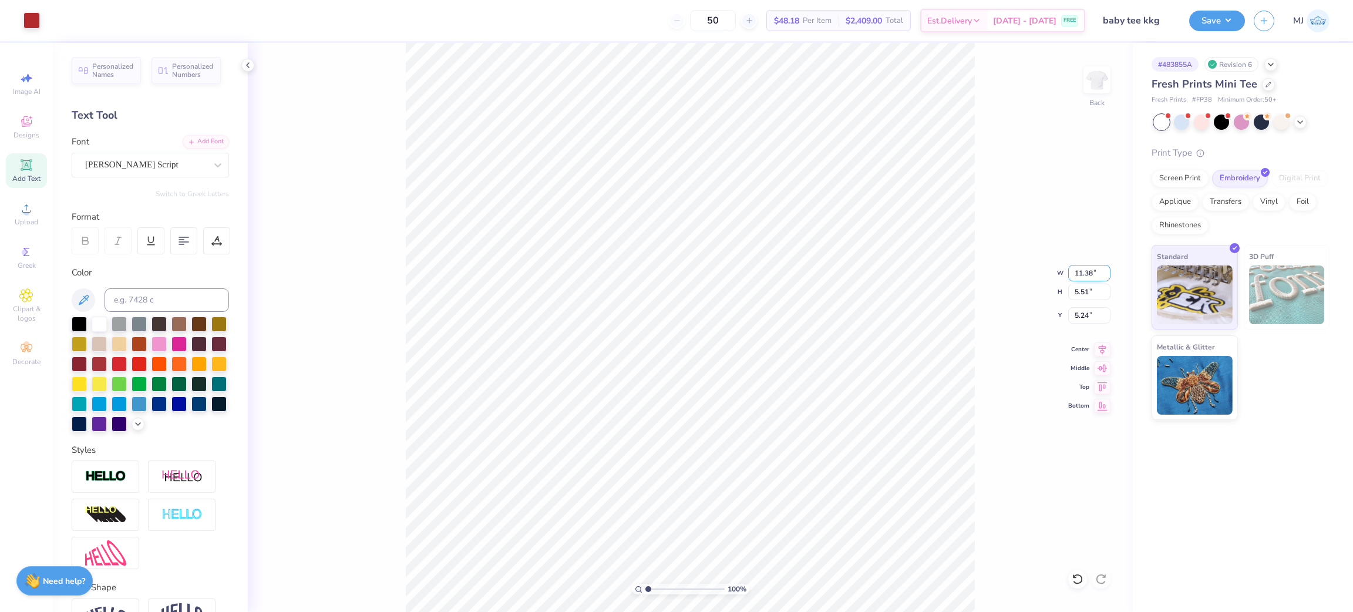
click at [1084, 277] on input "11.38" at bounding box center [1090, 273] width 42 height 16
type input "5.00"
type input "2.42"
click at [1084, 292] on input "2.42" at bounding box center [1090, 292] width 42 height 16
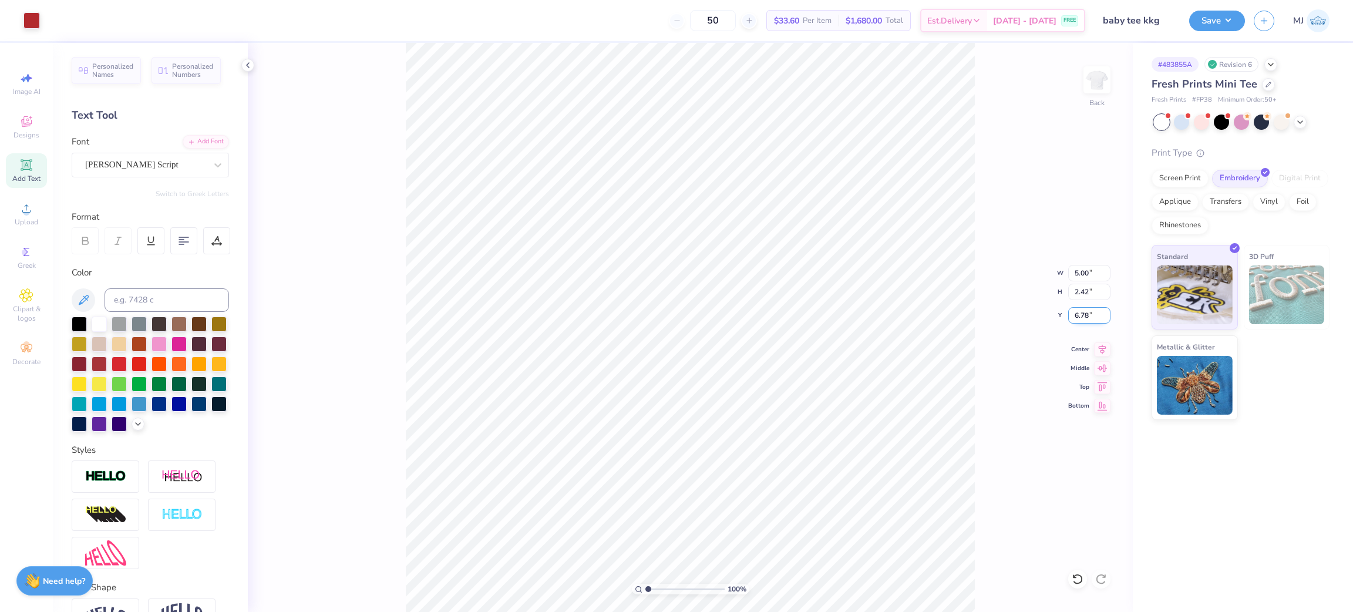
click at [1078, 316] on input "6.78" at bounding box center [1090, 315] width 42 height 16
type input "3.00"
type input "1"
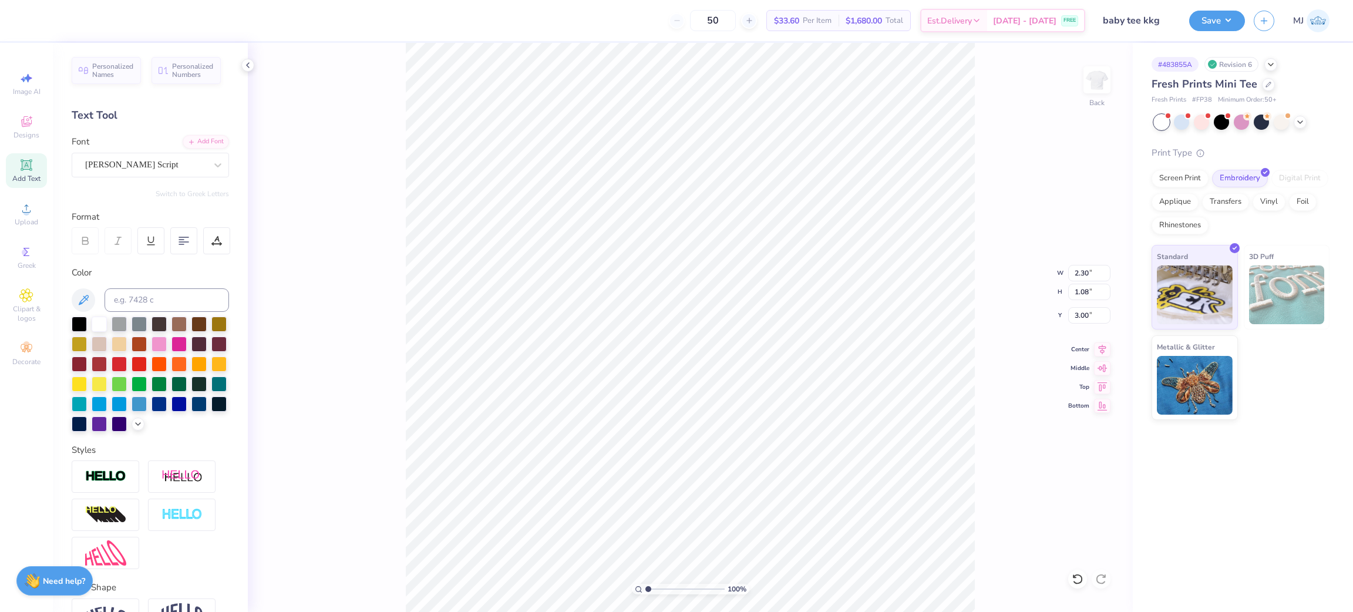
type textarea "with love,"
click at [1013, 221] on div "286 % Back W 2.30 2.30 " H 1.08 1.08 " Y 3.00 3.00 " Center Middle Top Bottom" at bounding box center [690, 327] width 885 height 569
type input "2.85915263702015"
type input "4.68"
type input "1.07"
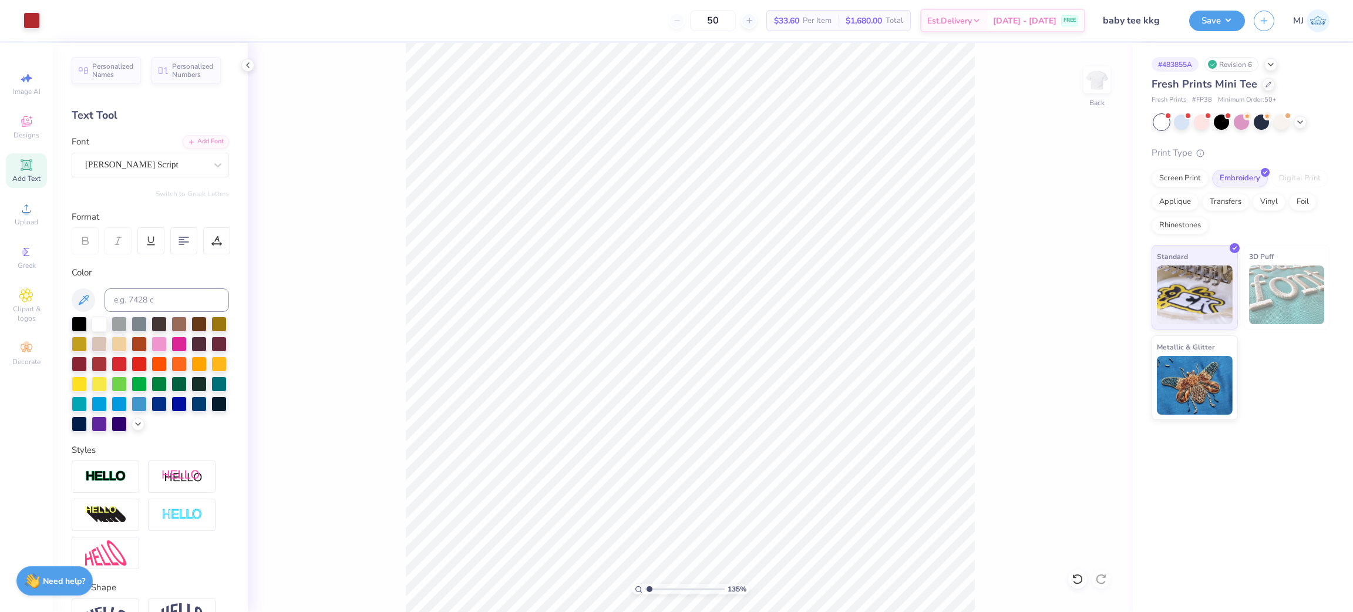
type input "1"
type input "2.42"
click at [727, 432] on li "Group" at bounding box center [722, 433] width 92 height 23
drag, startPoint x: 368, startPoint y: 119, endPoint x: 382, endPoint y: 132, distance: 19.1
click at [366, 118] on div "100 % Back W 4.68 4.68 " H 2.42 2.42 " Y 3.00 3.00 " Center Middle Top Bottom" at bounding box center [690, 327] width 885 height 569
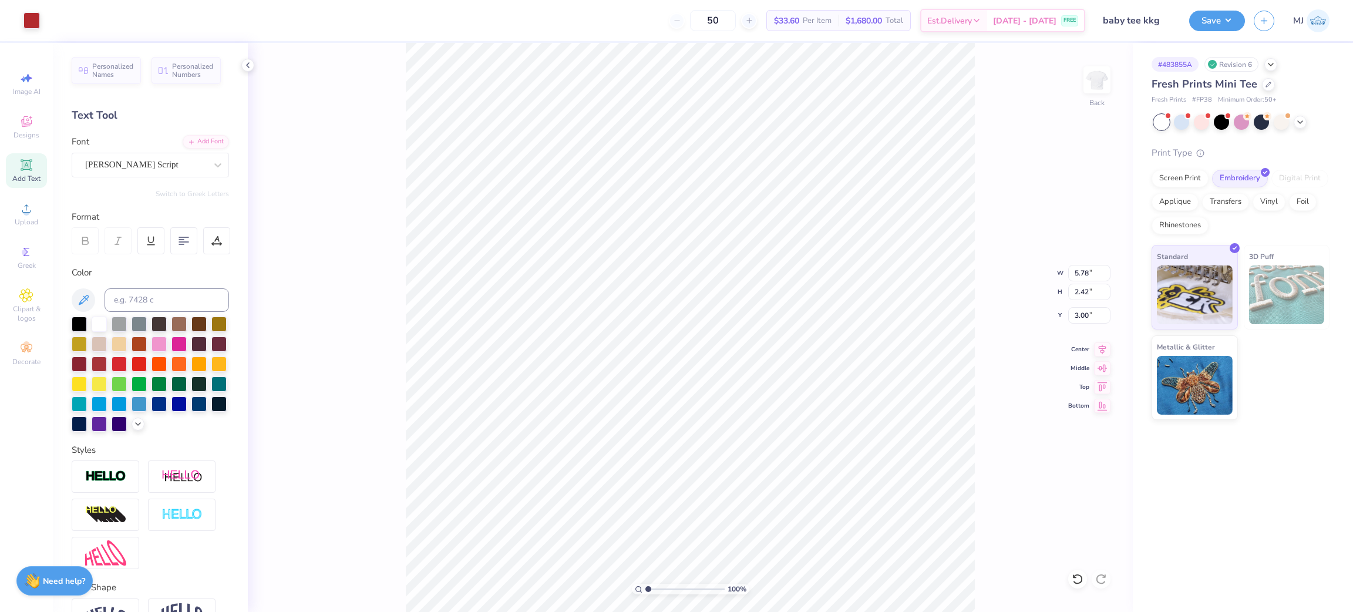
type input "5.78"
type input "2.11779449455893"
click at [1080, 275] on input "5.78" at bounding box center [1090, 273] width 42 height 16
type input "5"
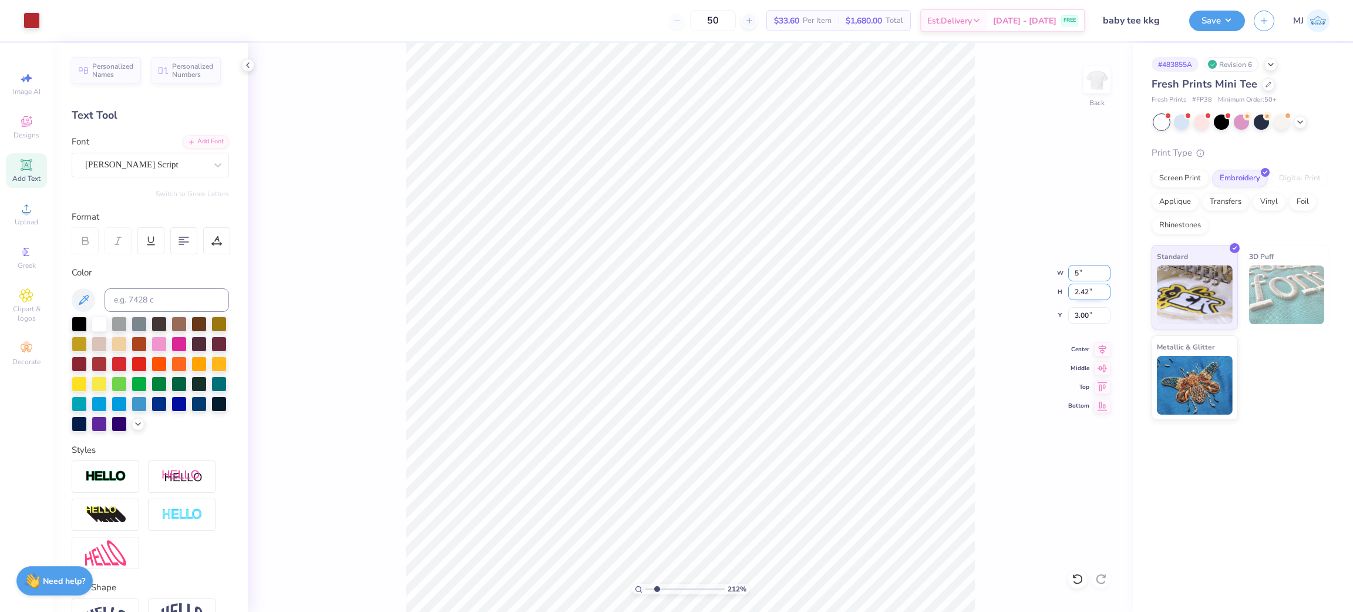
type input "2.11779449455893"
type input "5.00"
type input "2.10"
click at [1087, 311] on input "3.16" at bounding box center [1090, 315] width 42 height 16
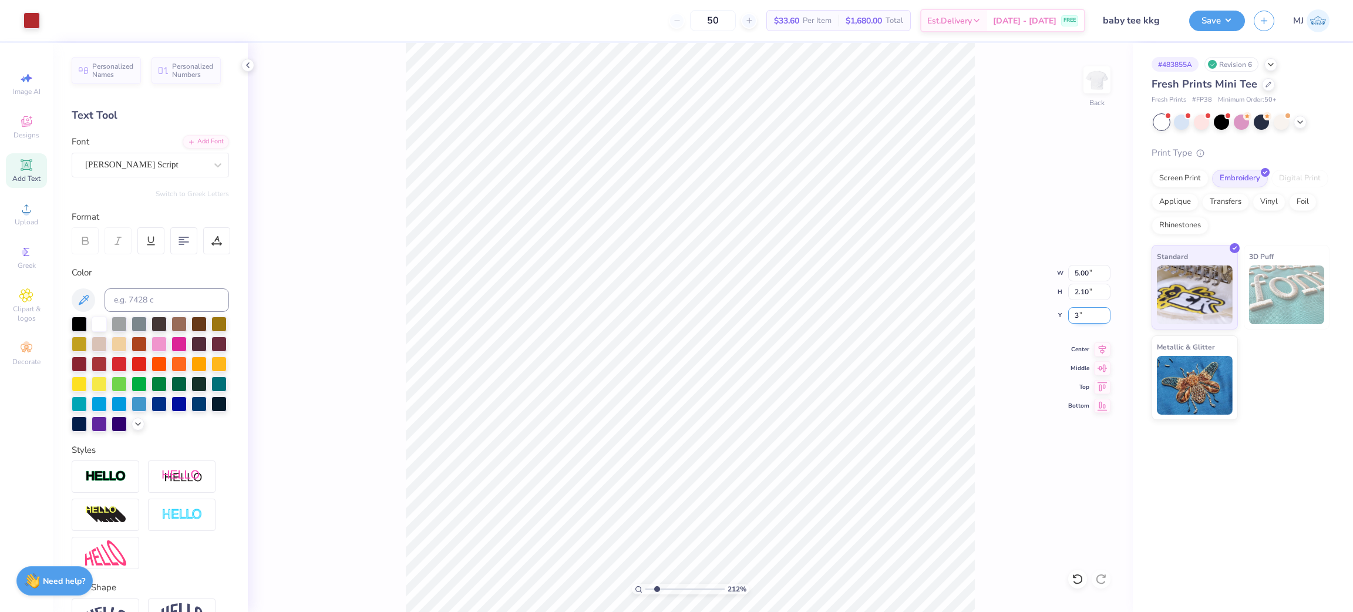
type input "3"
type input "2.11779449455893"
type input "3.00"
type input "1"
click at [1225, 23] on button "Save" at bounding box center [1218, 19] width 56 height 21
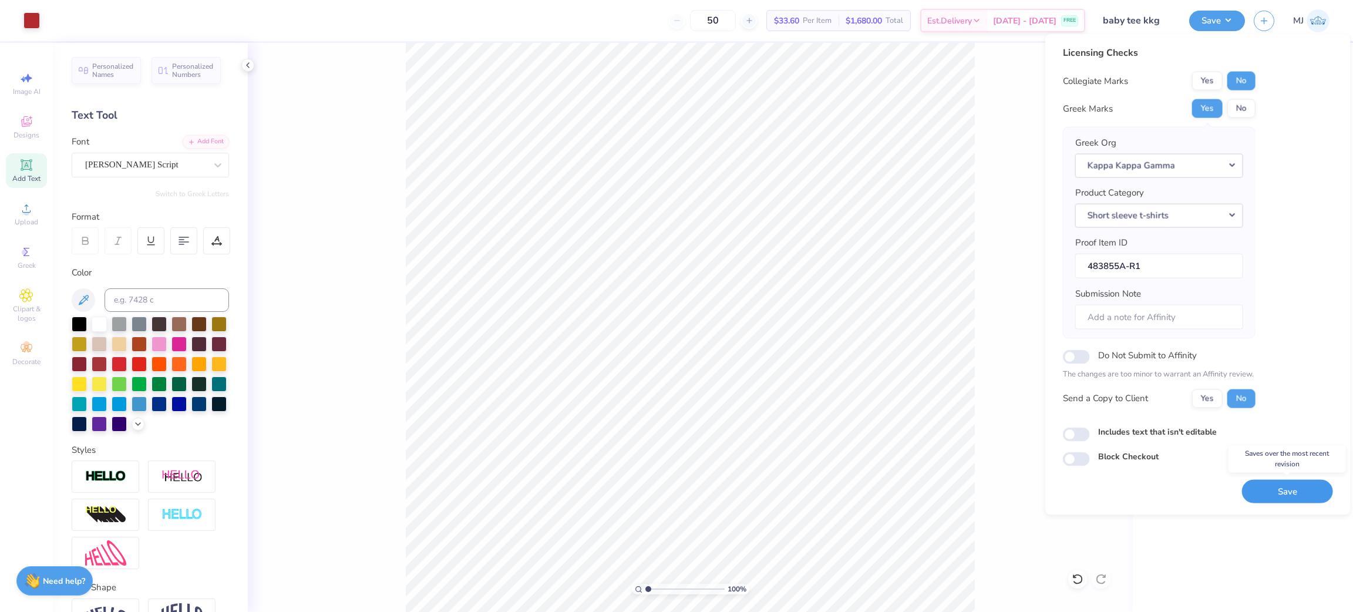
click at [1298, 493] on button "Save" at bounding box center [1287, 491] width 91 height 24
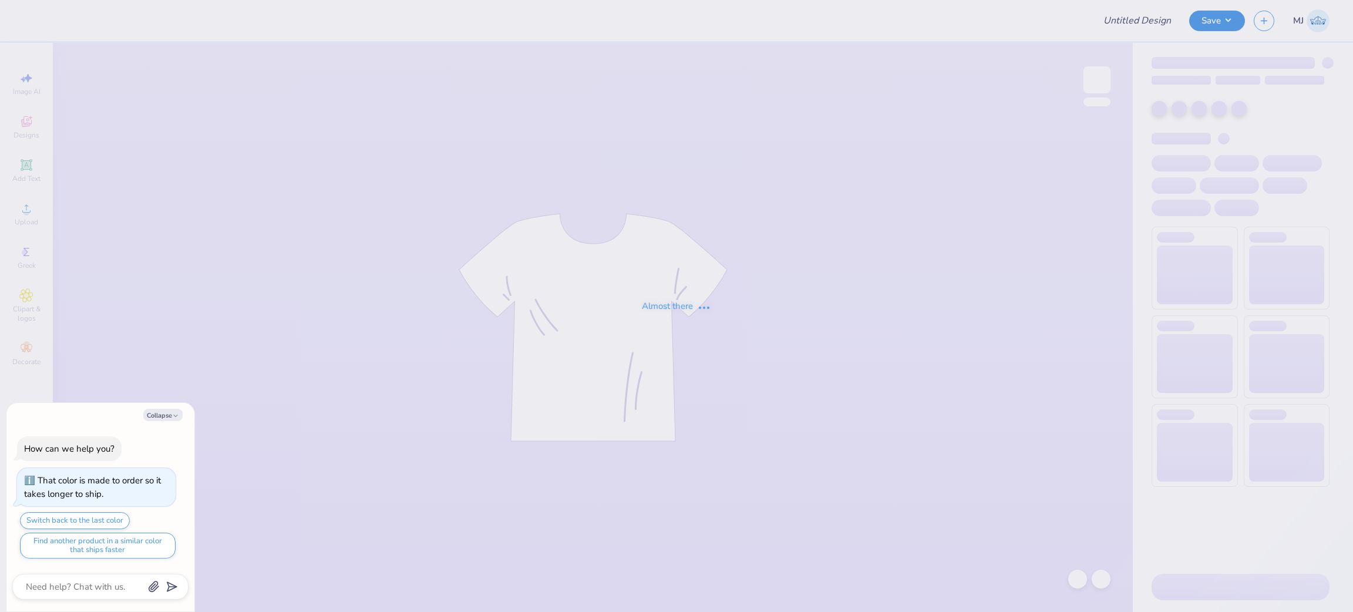
type textarea "x"
type input "tank kkg"
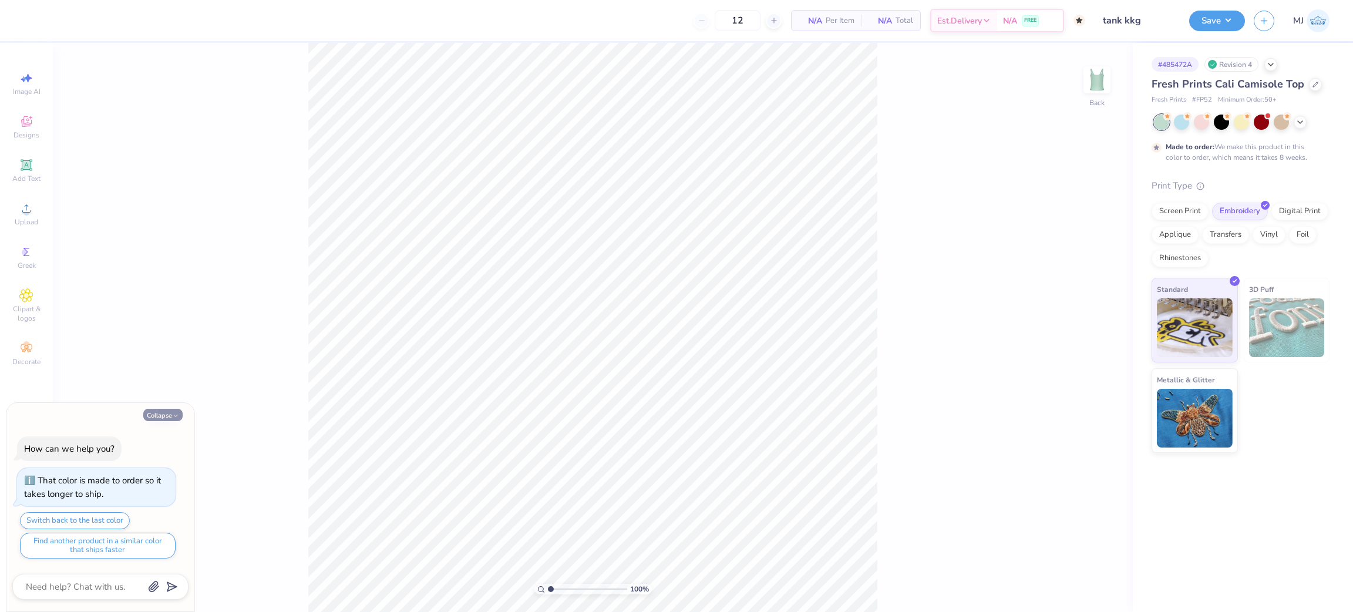
click at [175, 414] on icon "button" at bounding box center [175, 415] width 7 height 7
type textarea "x"
